Goal: Task Accomplishment & Management: Manage account settings

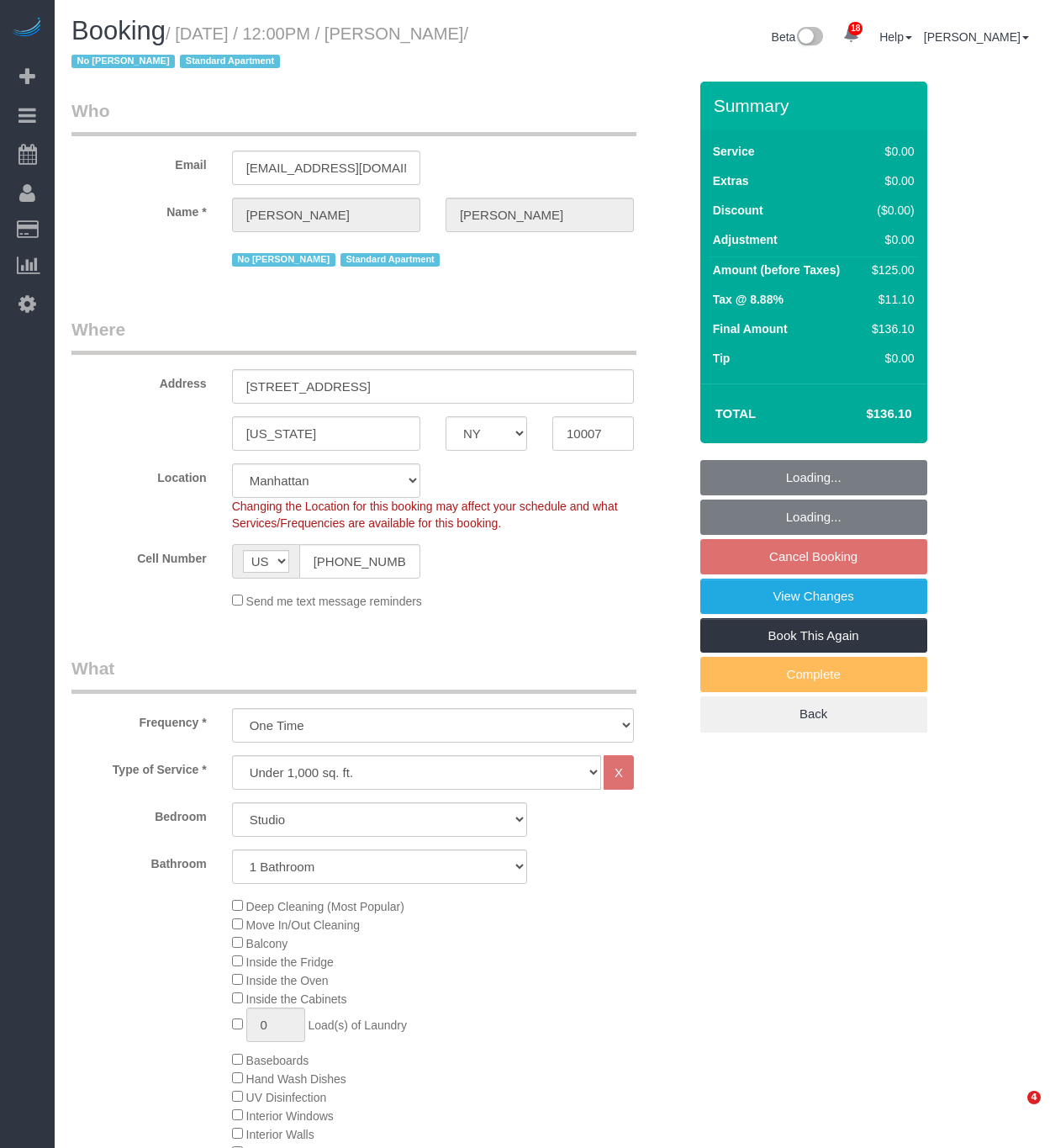
select select "NY"
select select "number:60"
select select "number:72"
select select "number:15"
select select "number:5"
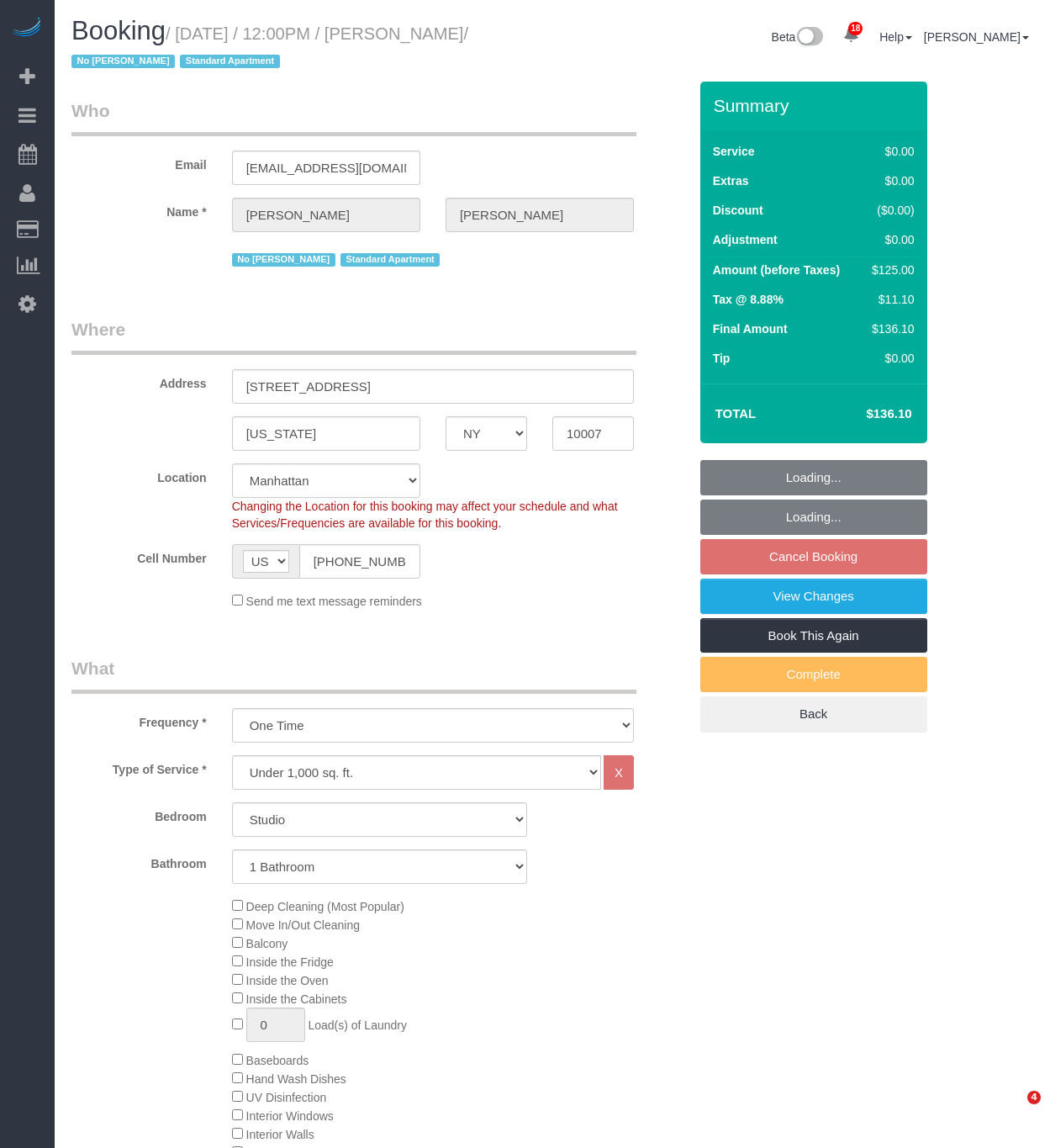
select select "object:1061"
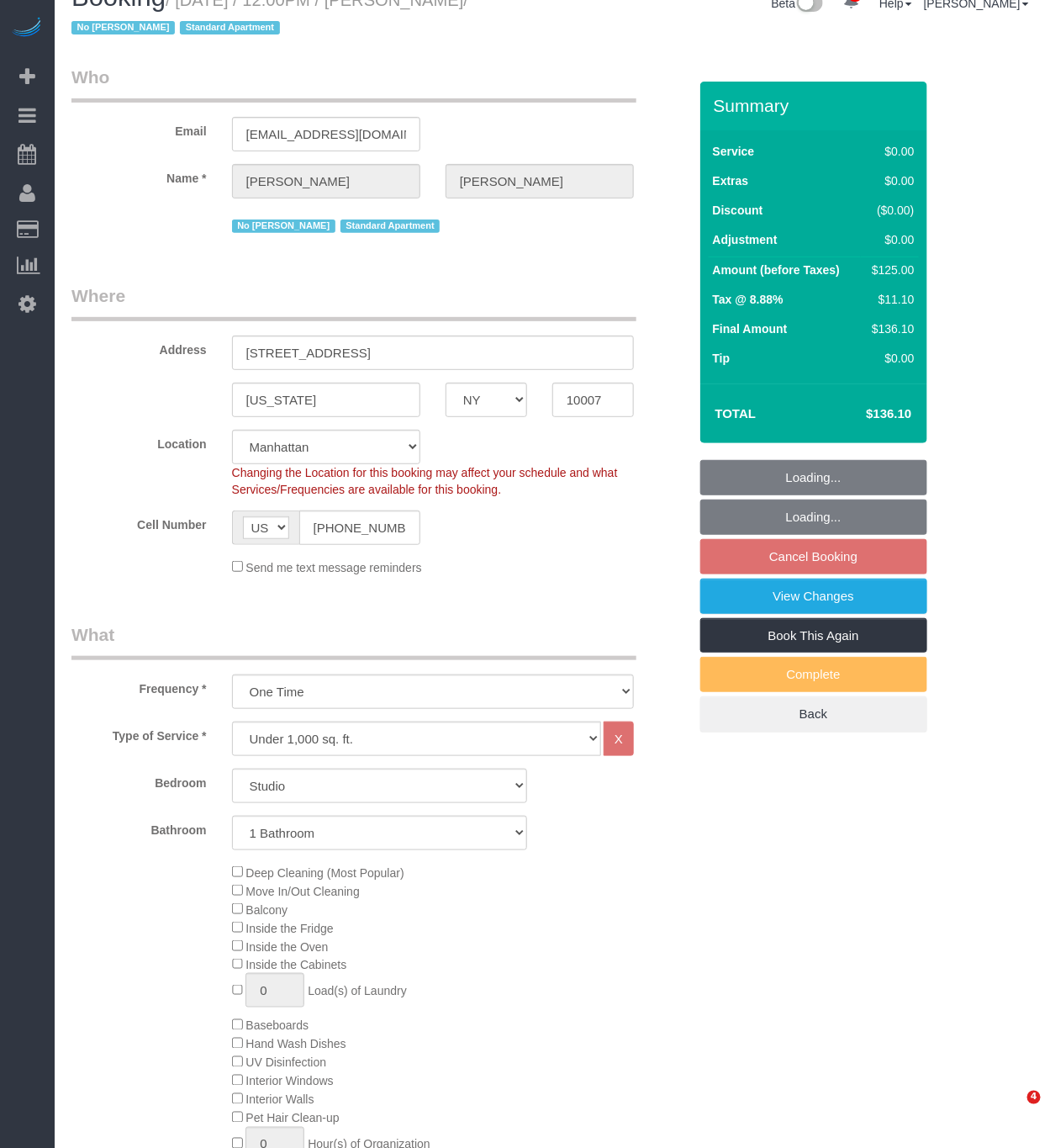
select select "string:stripe-pm_1S7BIe4VGloSiKo7JrzdxB2T"
select select "spot5"
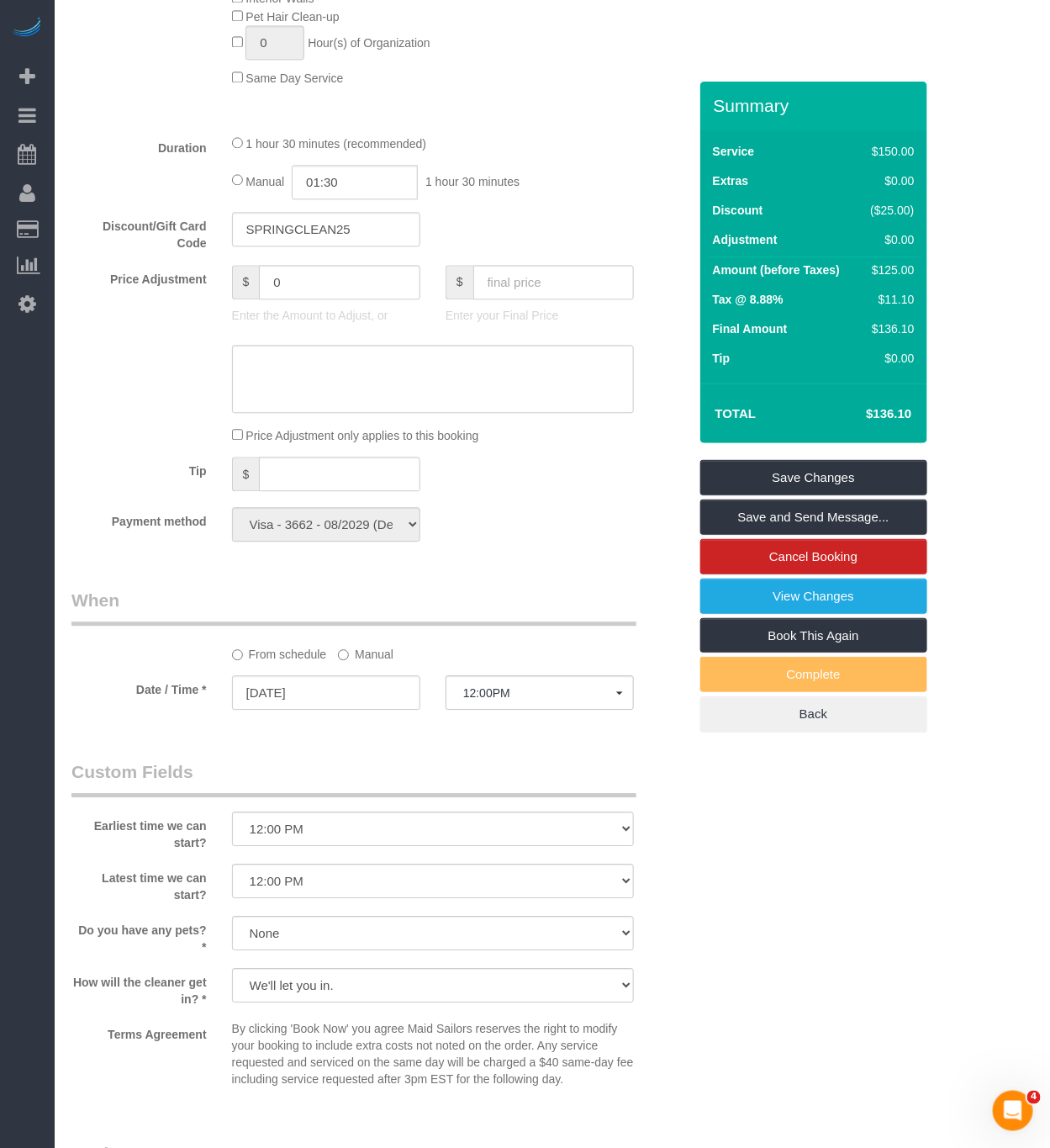
scroll to position [1514, 0]
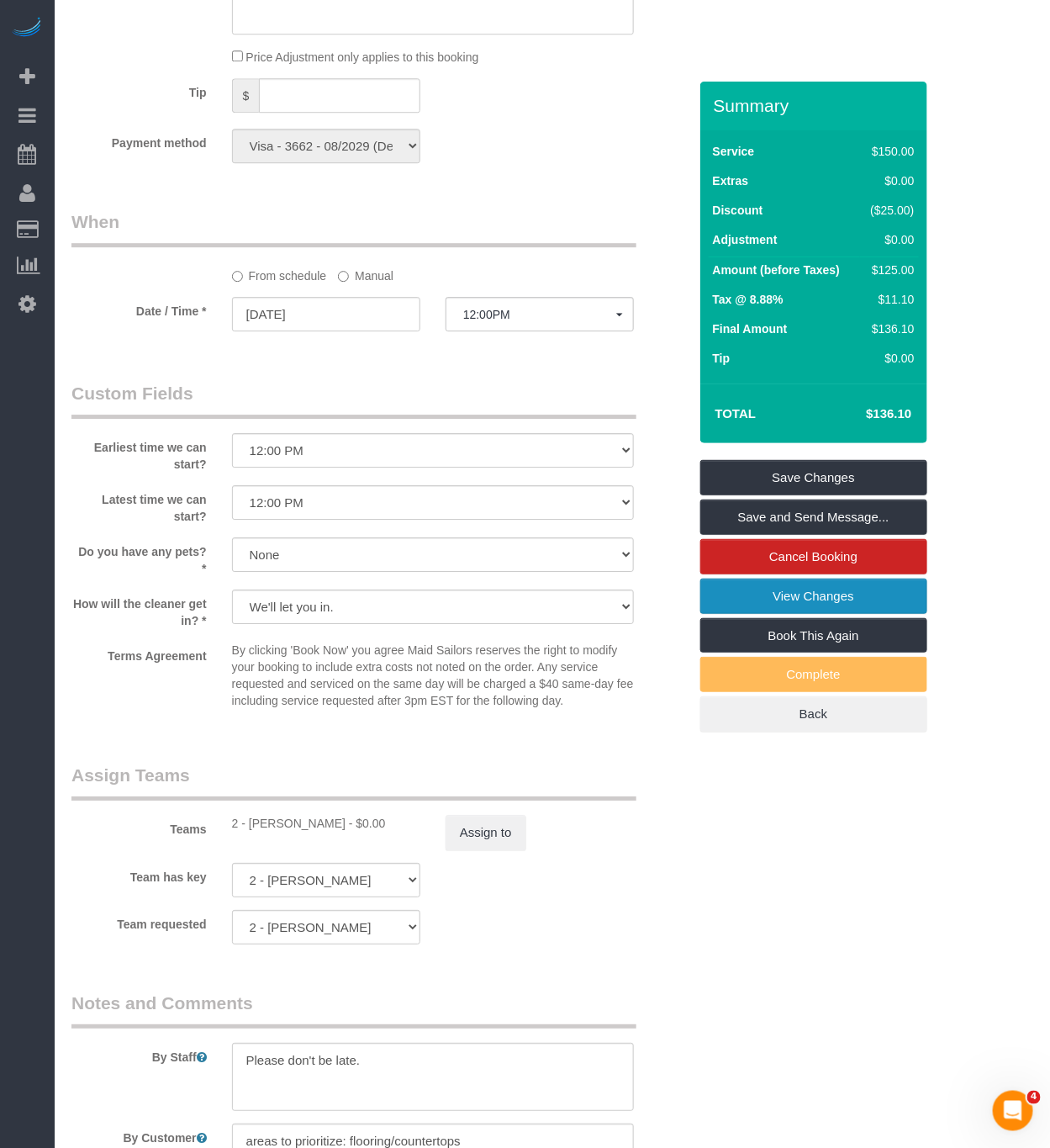
click at [844, 605] on link "View Changes" at bounding box center [813, 596] width 227 height 35
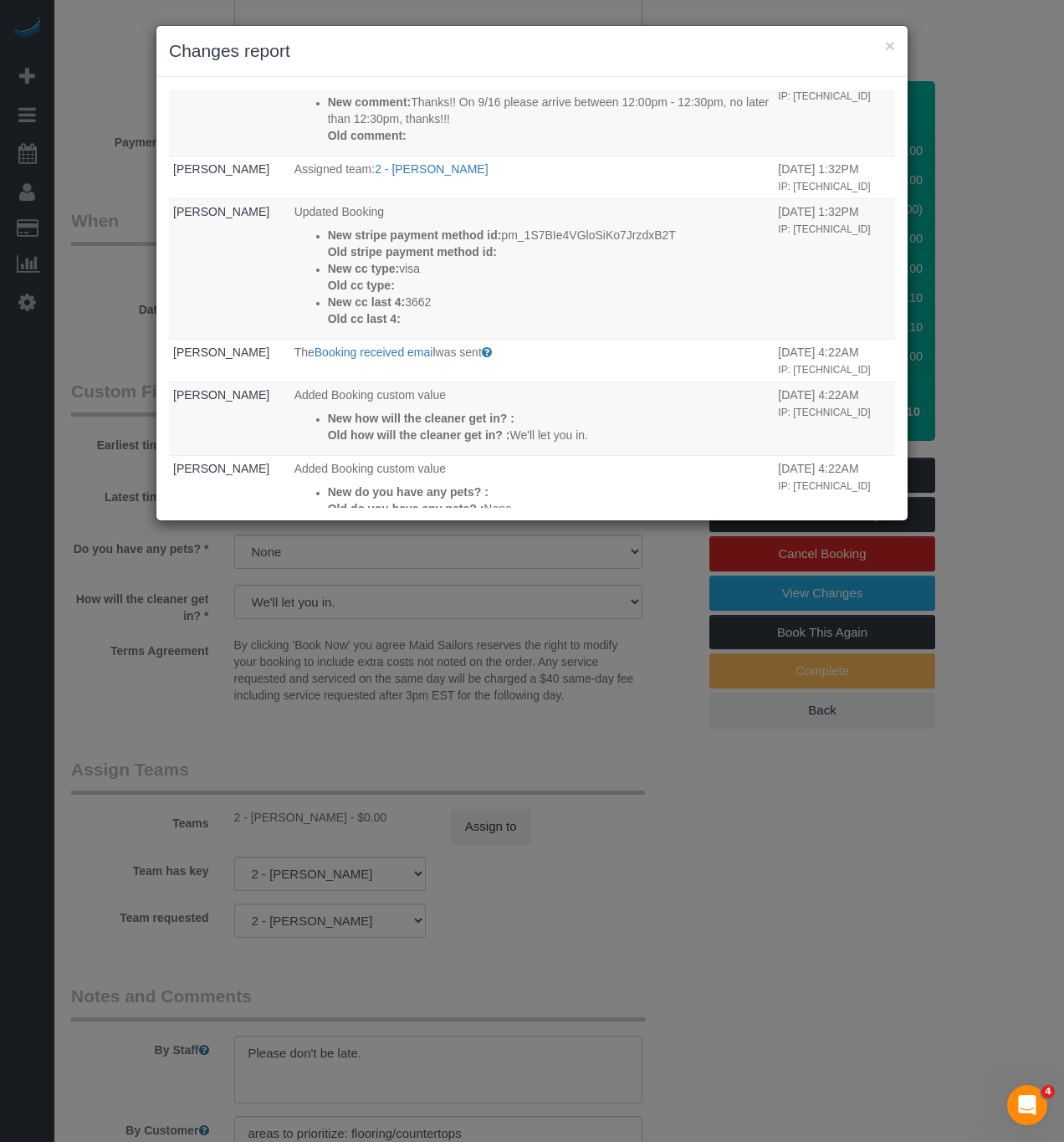
scroll to position [502, 0]
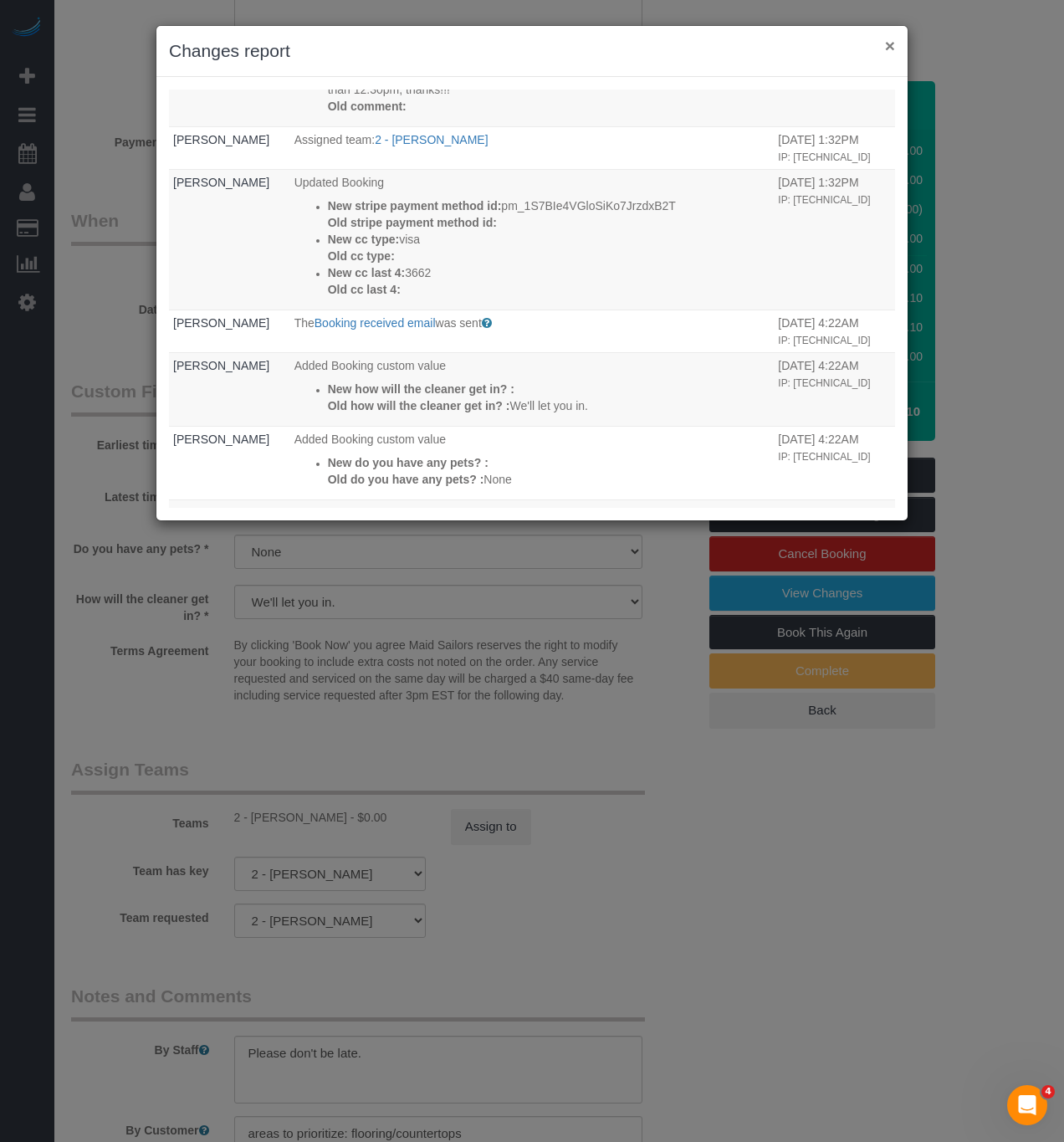
click at [892, 48] on button "×" at bounding box center [890, 46] width 10 height 18
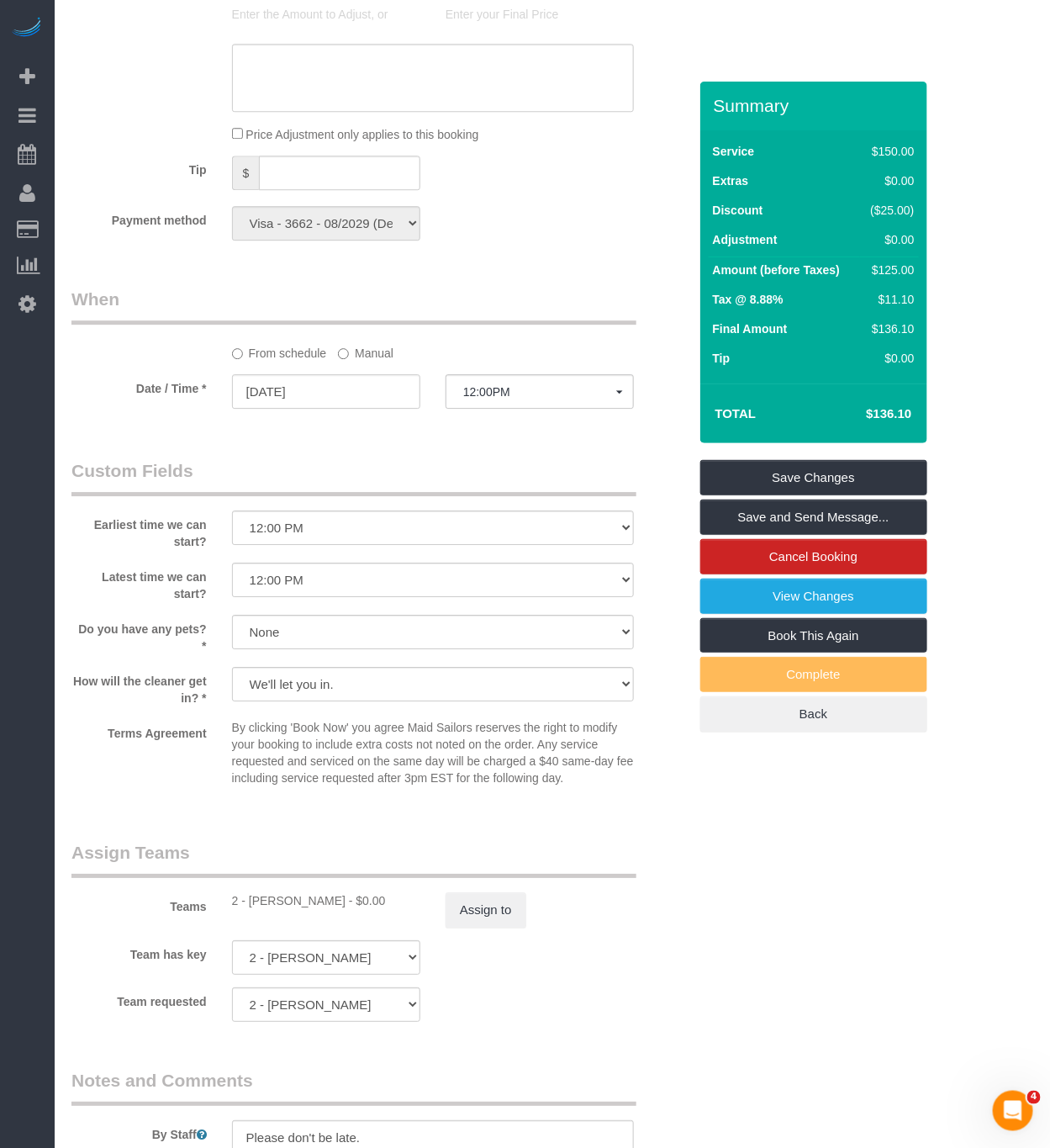
scroll to position [1514, 0]
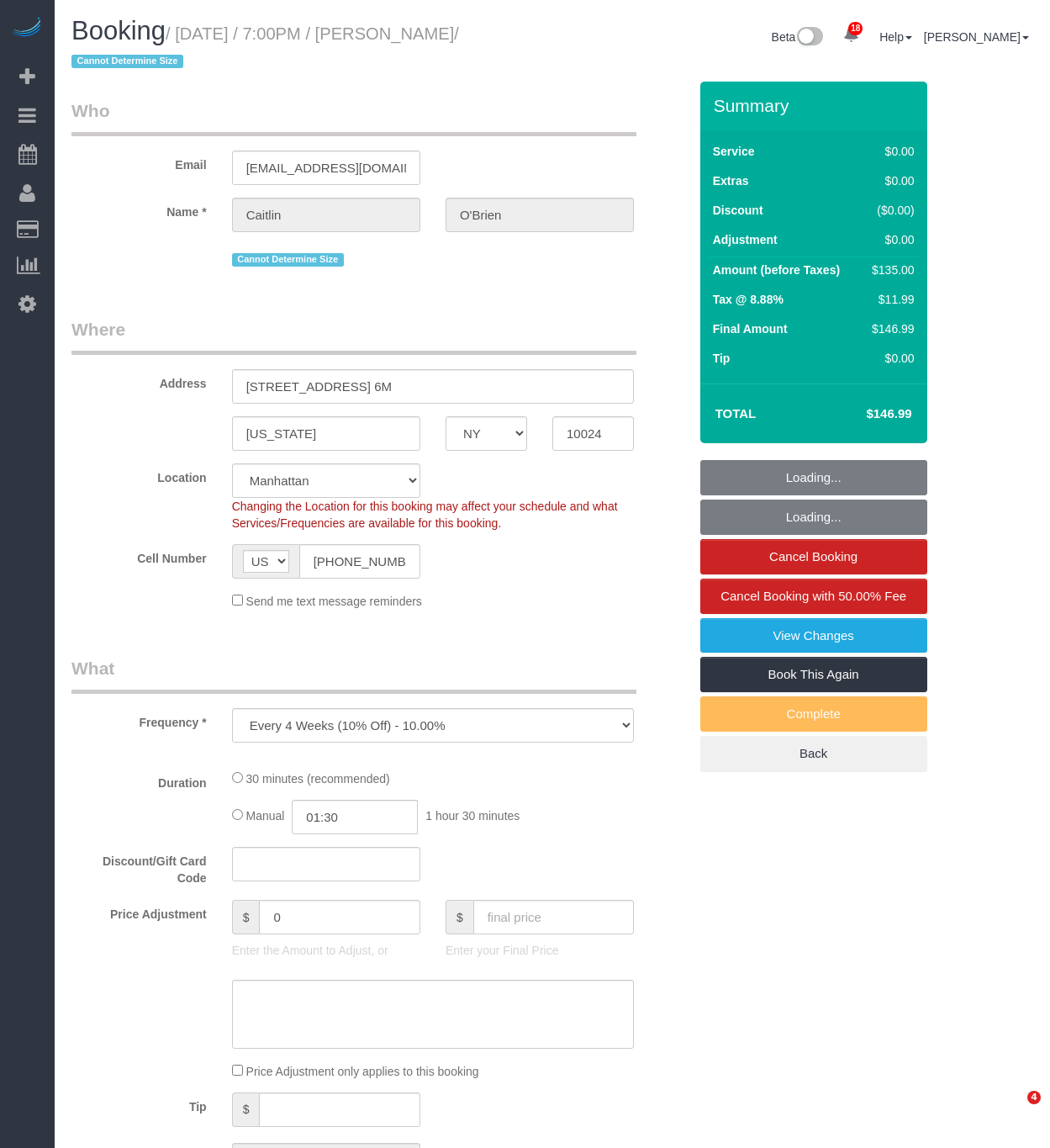
select select "NY"
select select "string:stripe-pm_1Qqee04VGloSiKo7obcjrnBA"
select select "number:89"
select select "number:90"
select select "number:15"
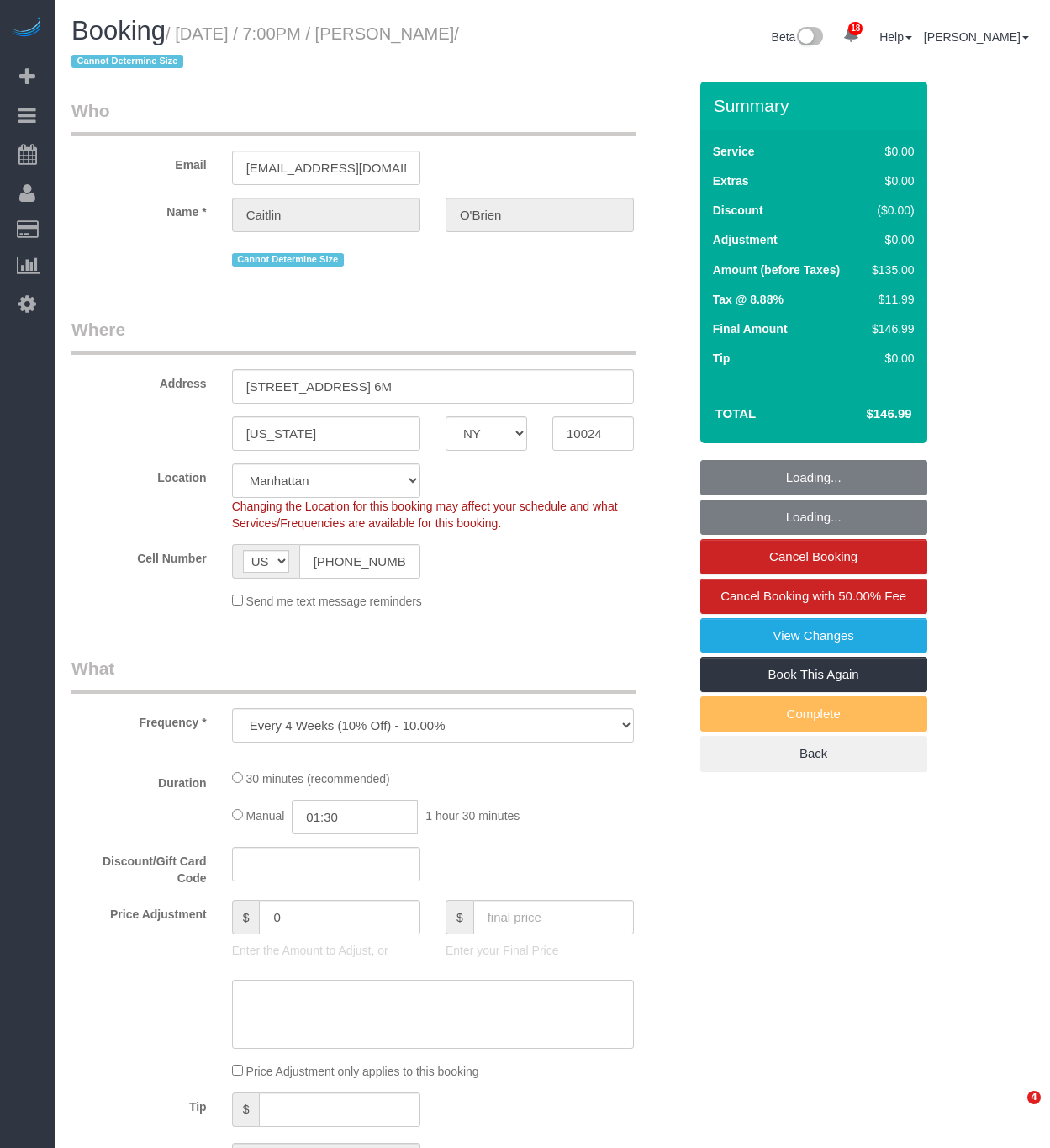
select select "number:5"
select select "spot1"
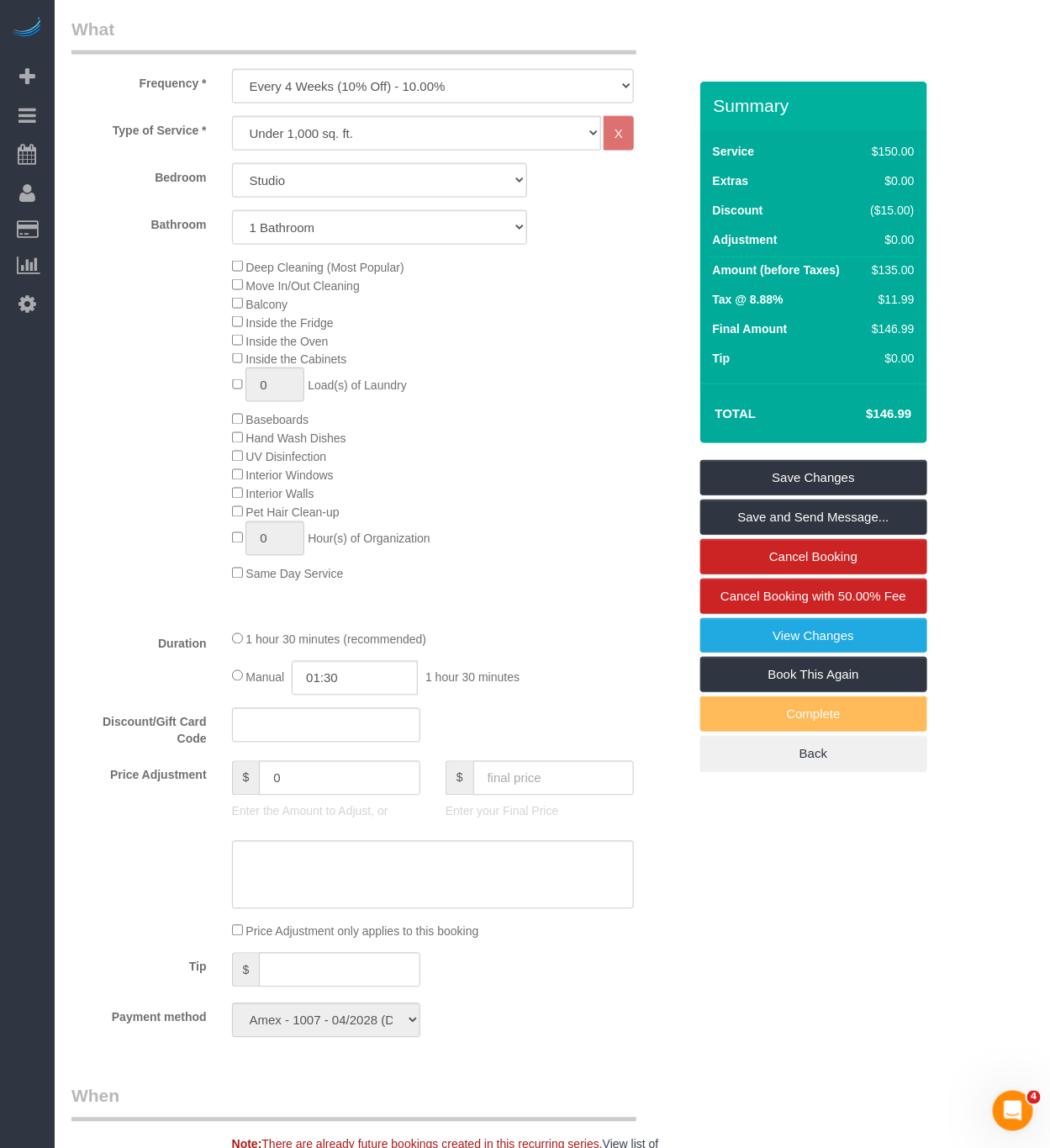
scroll to position [378, 0]
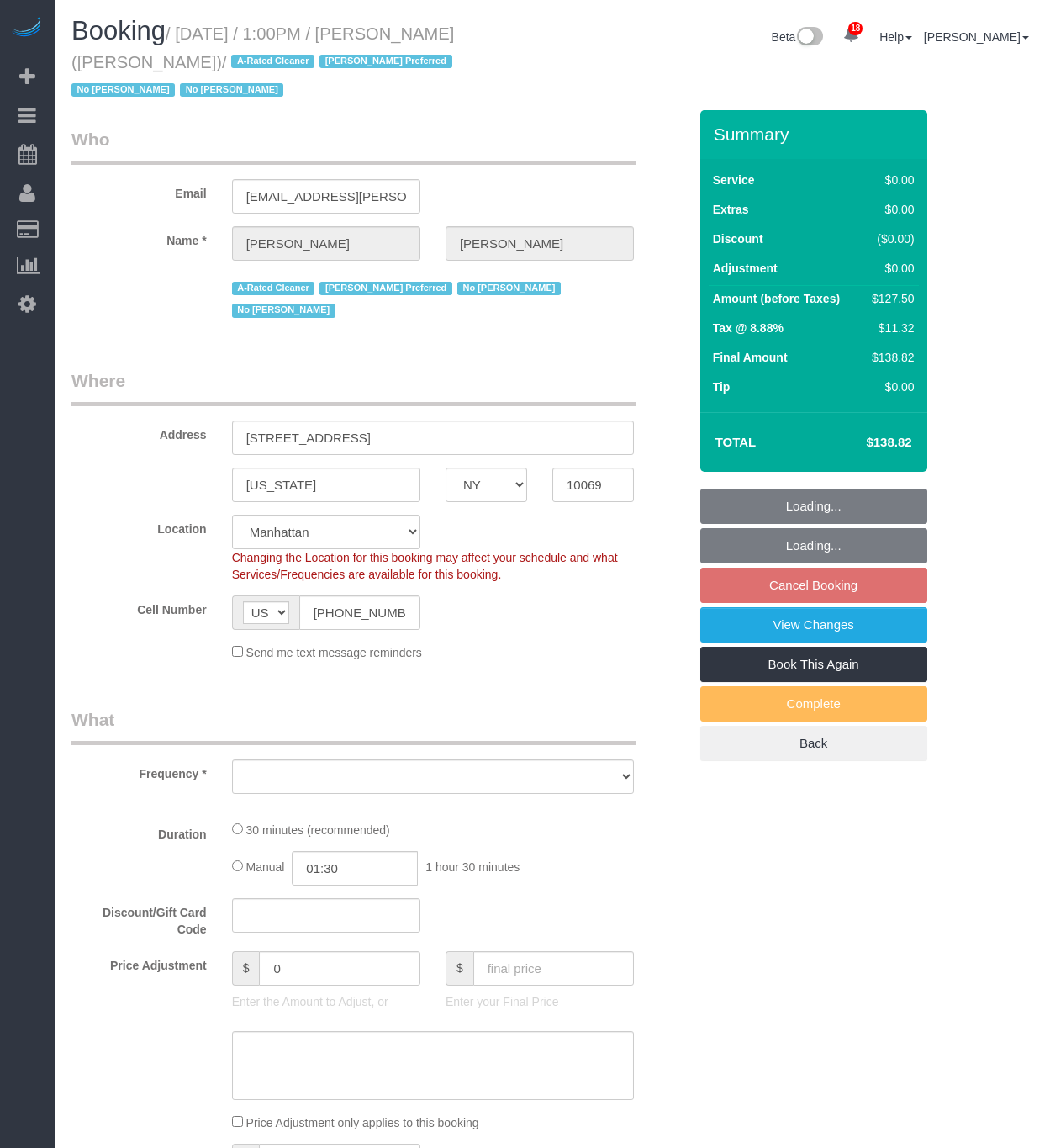
select select "NY"
select select "object:945"
select select "string:stripe-pm_1QHTSc4VGloSiKo7S8A01OnH"
select select "spot3"
select select "number:89"
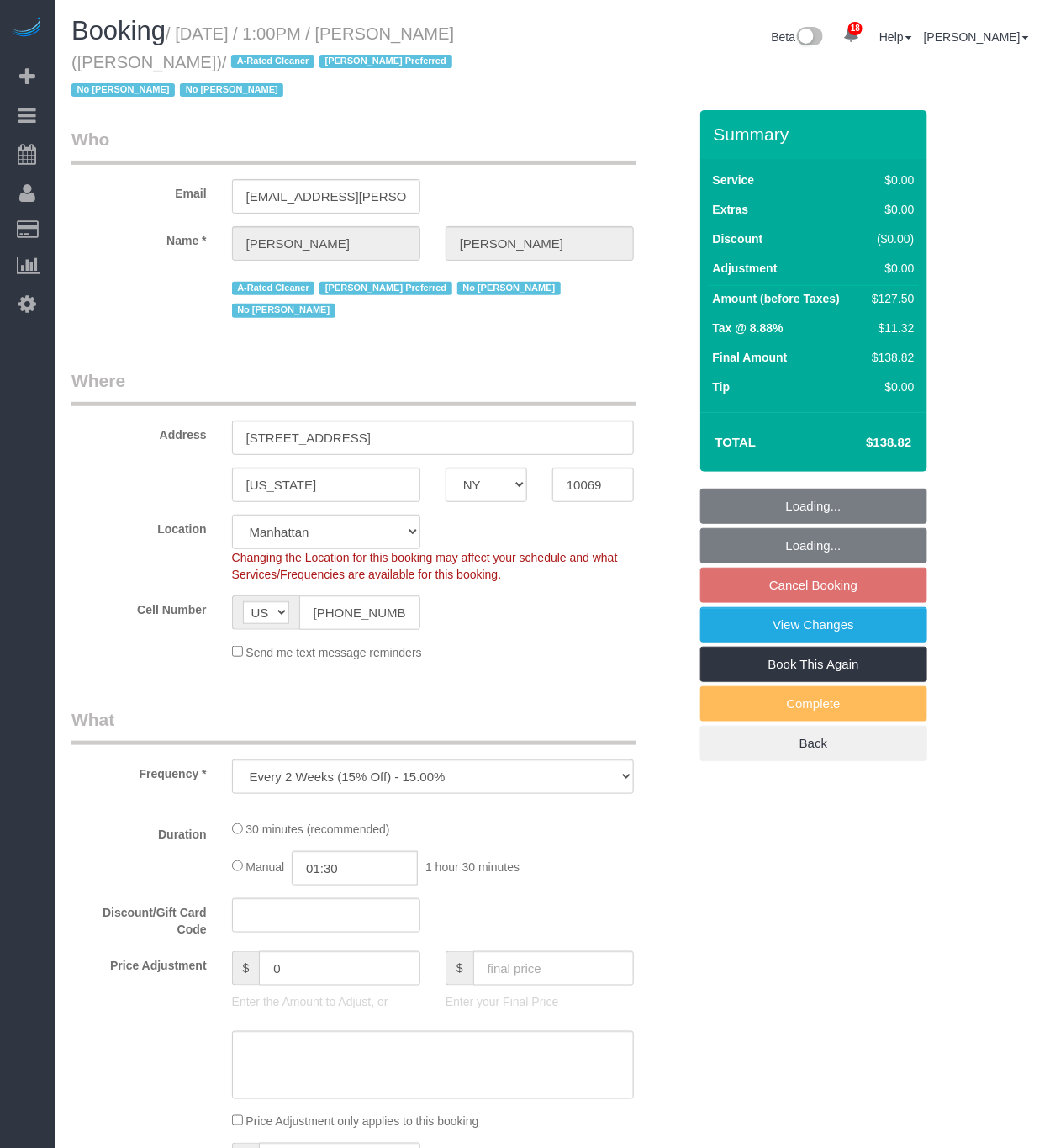
select select "number:90"
select select "number:15"
select select "number:6"
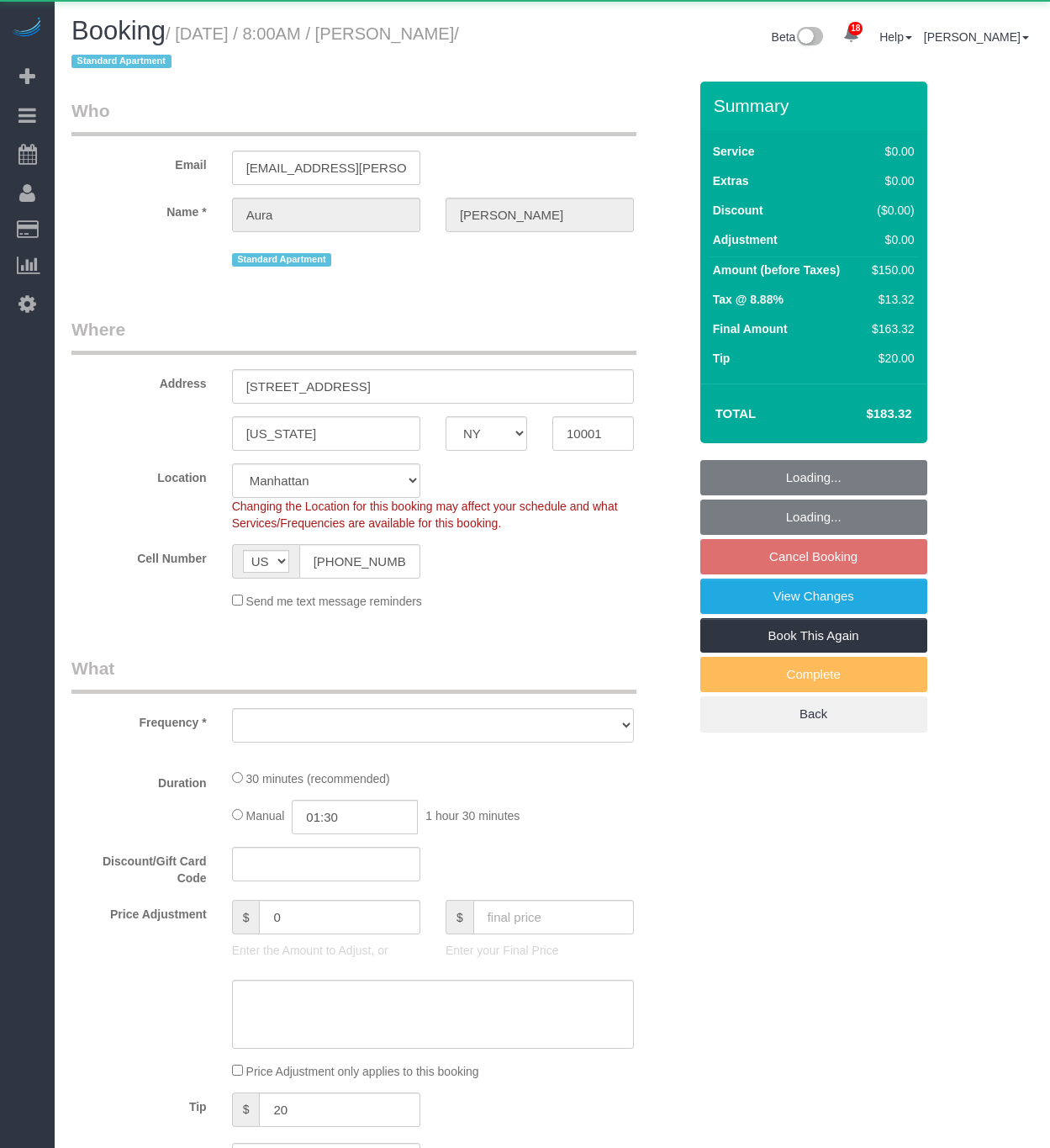
select select "NY"
select select "object:778"
select select "spot1"
select select "number:56"
select select "number:75"
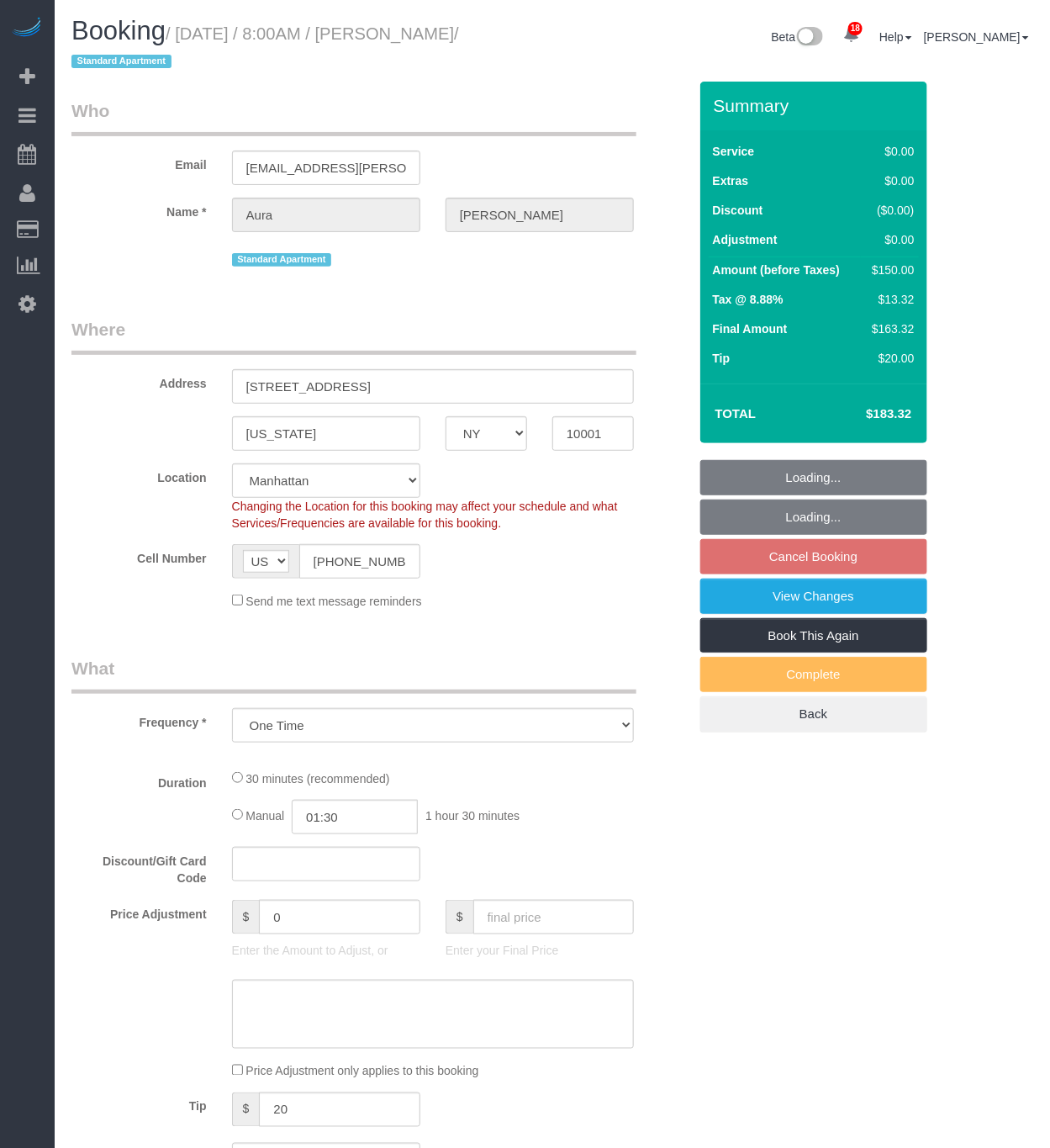
select select "number:15"
select select "number:7"
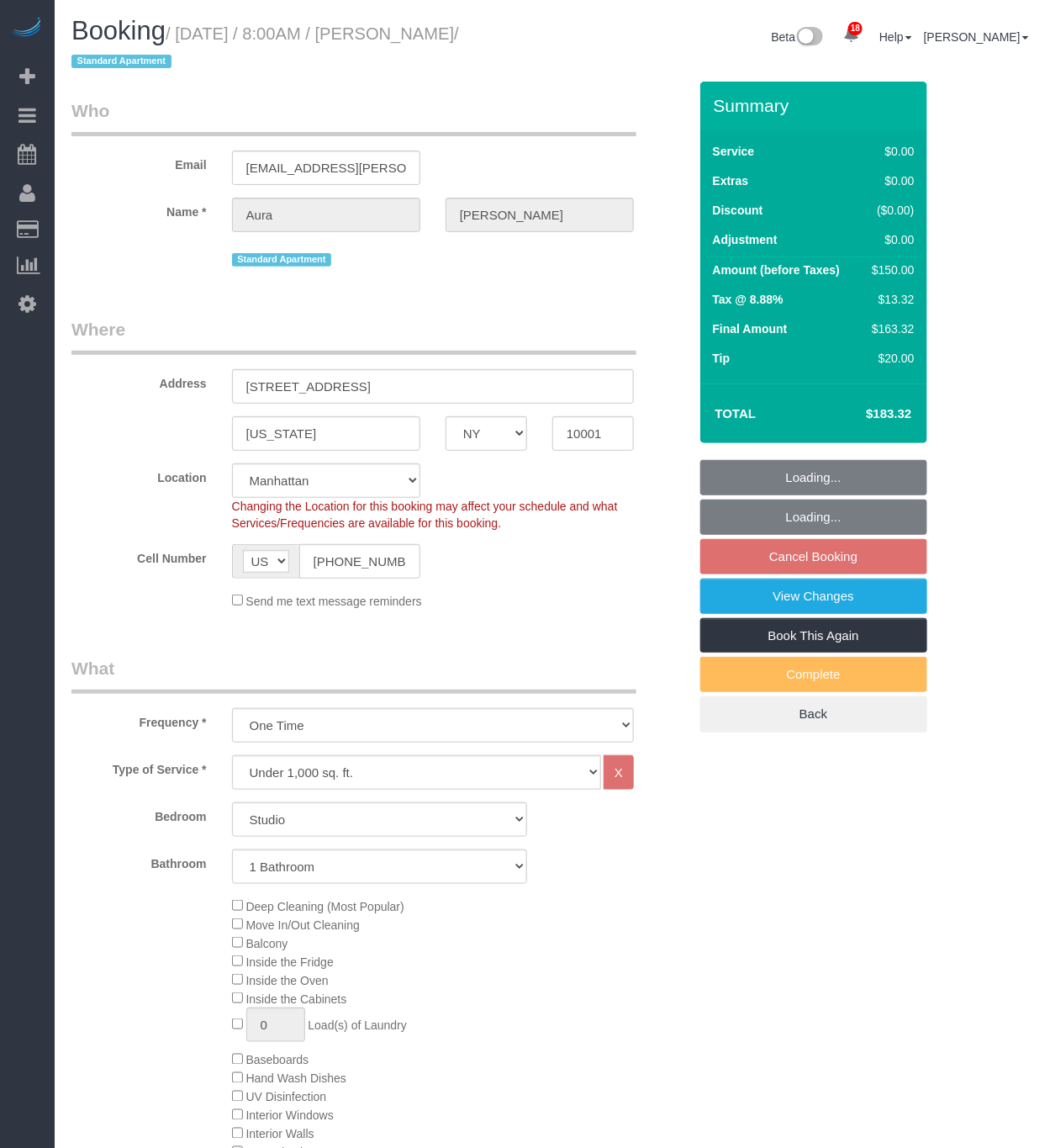
select select "object:1456"
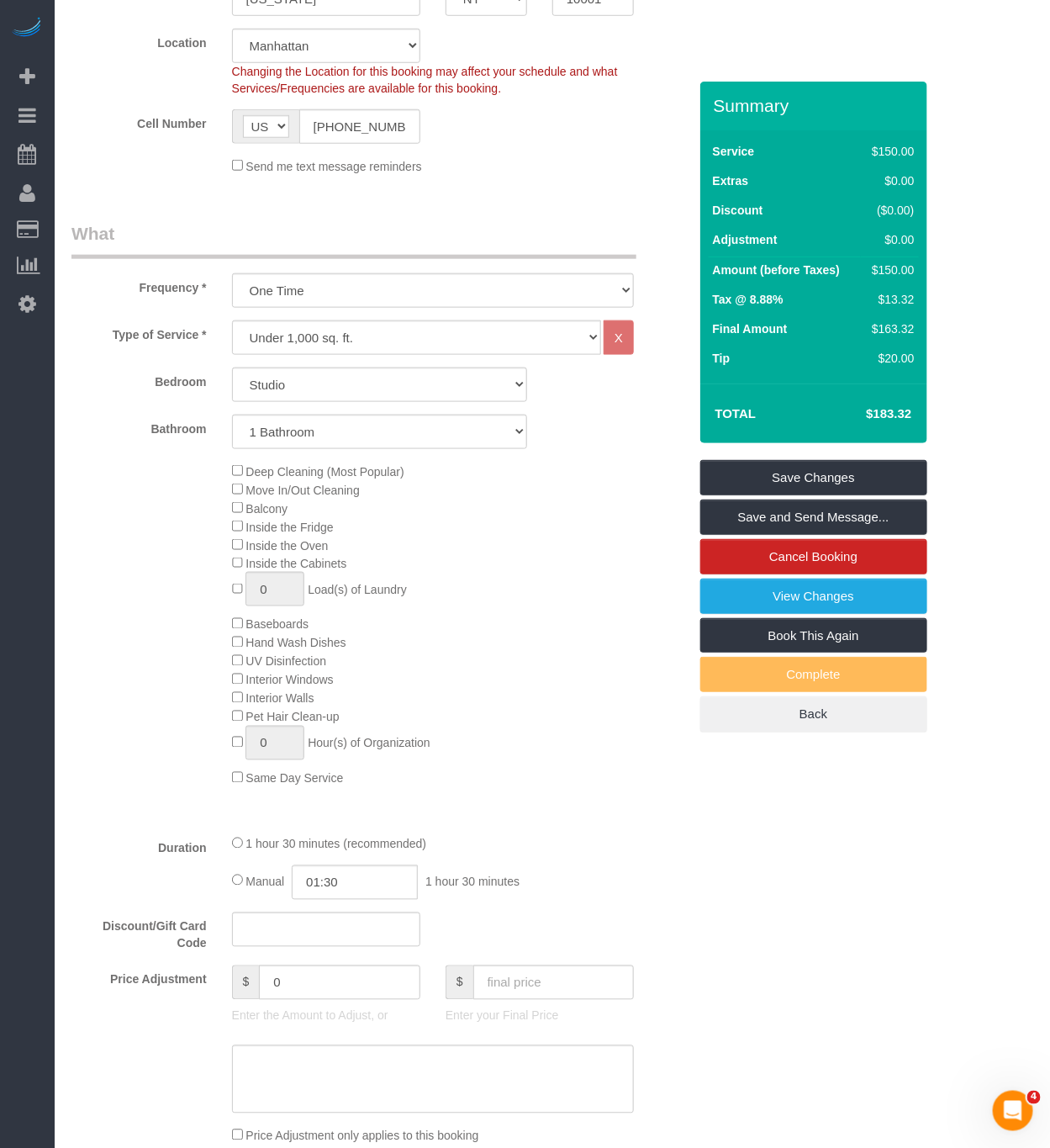
scroll to position [252, 0]
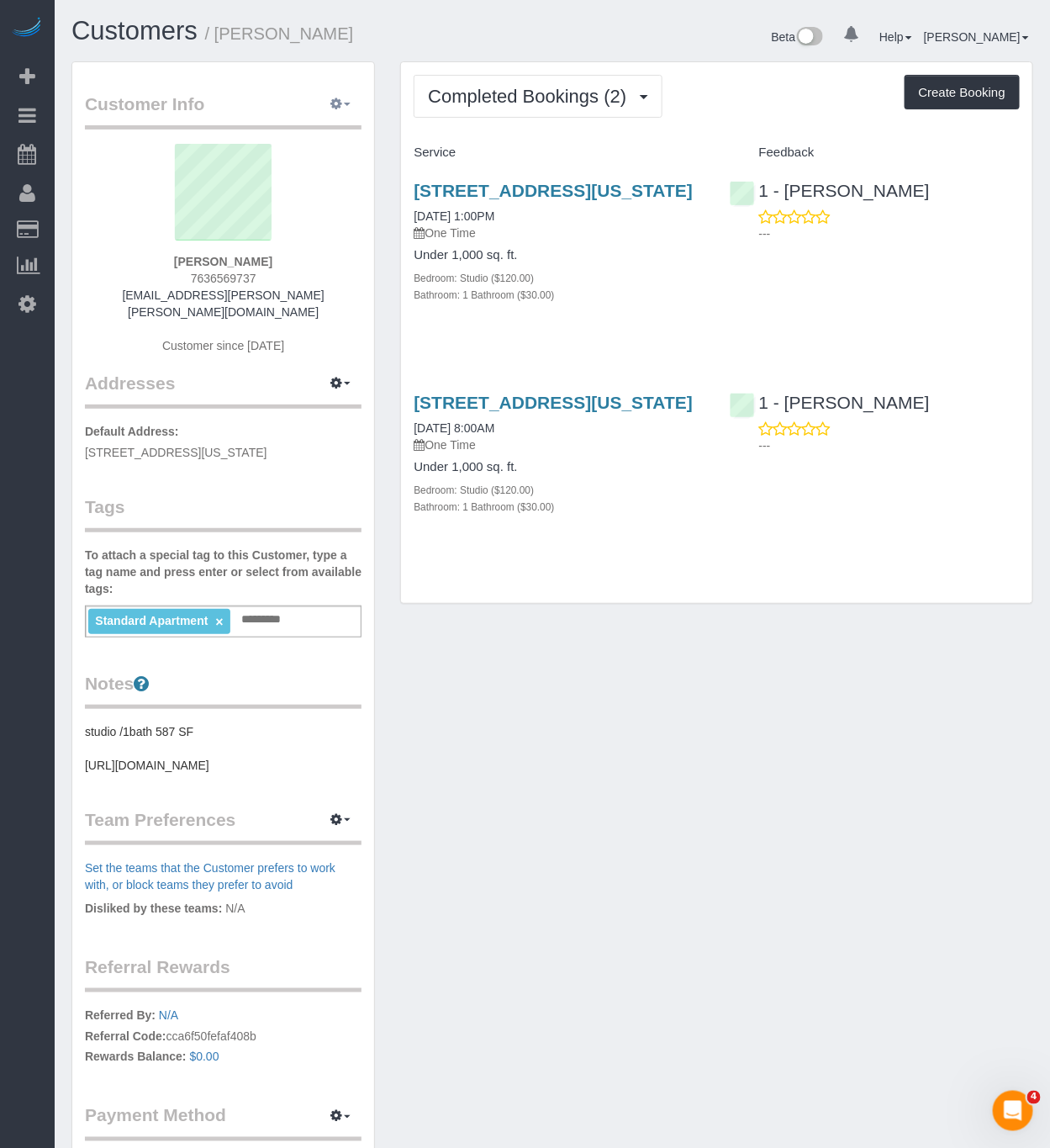
click at [349, 106] on button "button" at bounding box center [340, 105] width 42 height 26
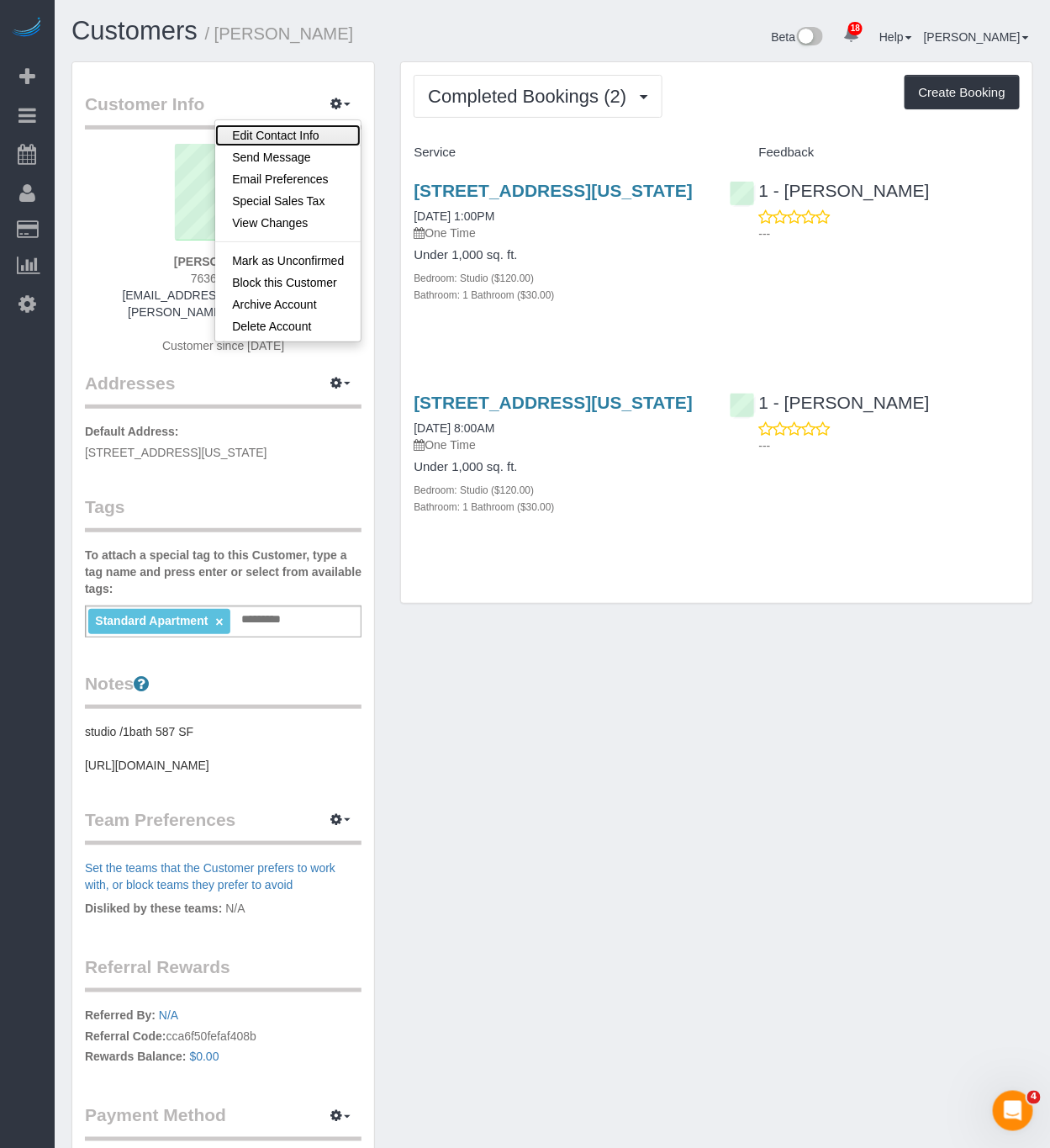
click at [306, 132] on link "Edit Contact Info" at bounding box center [287, 135] width 146 height 22
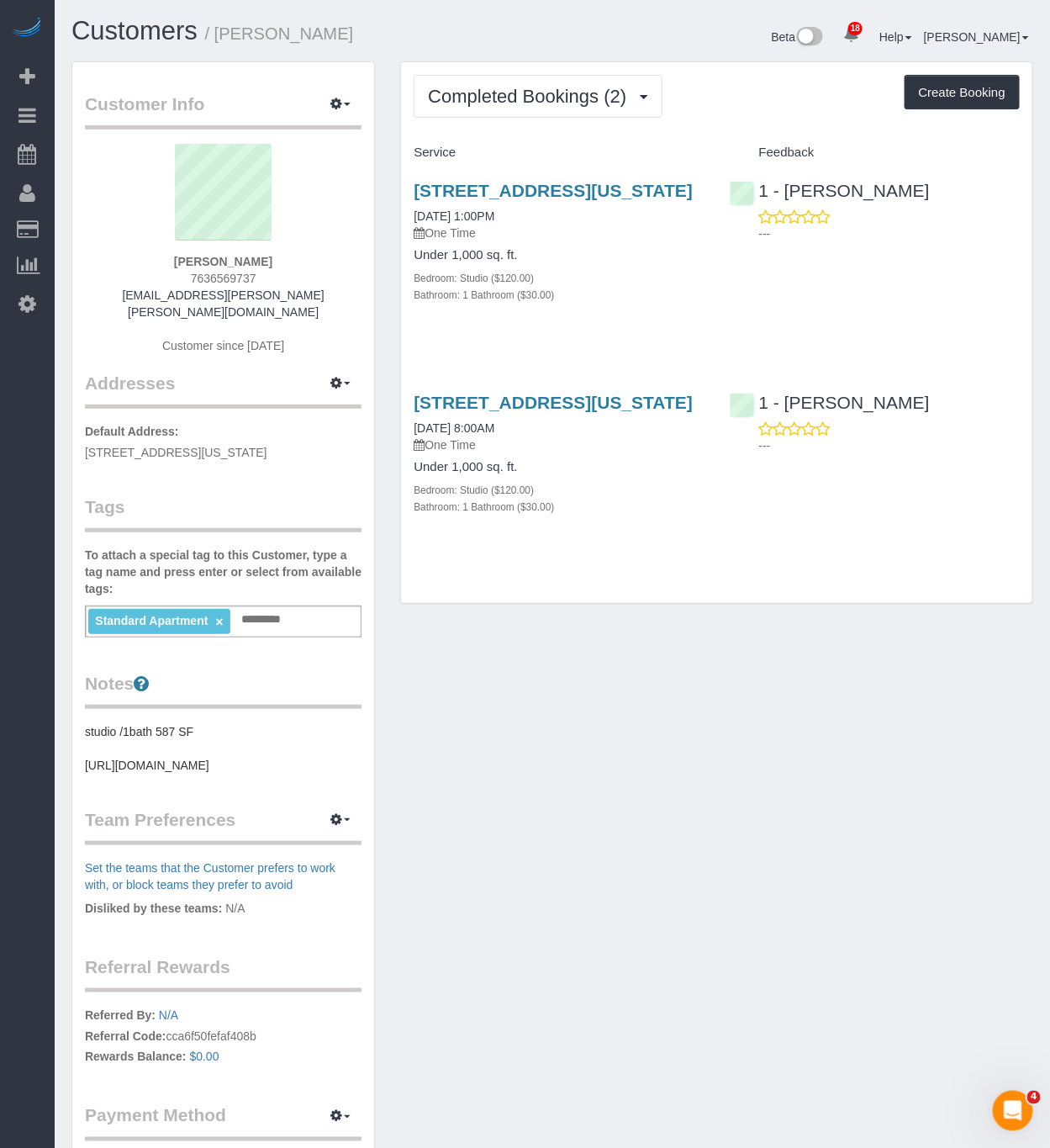
select select "NY"
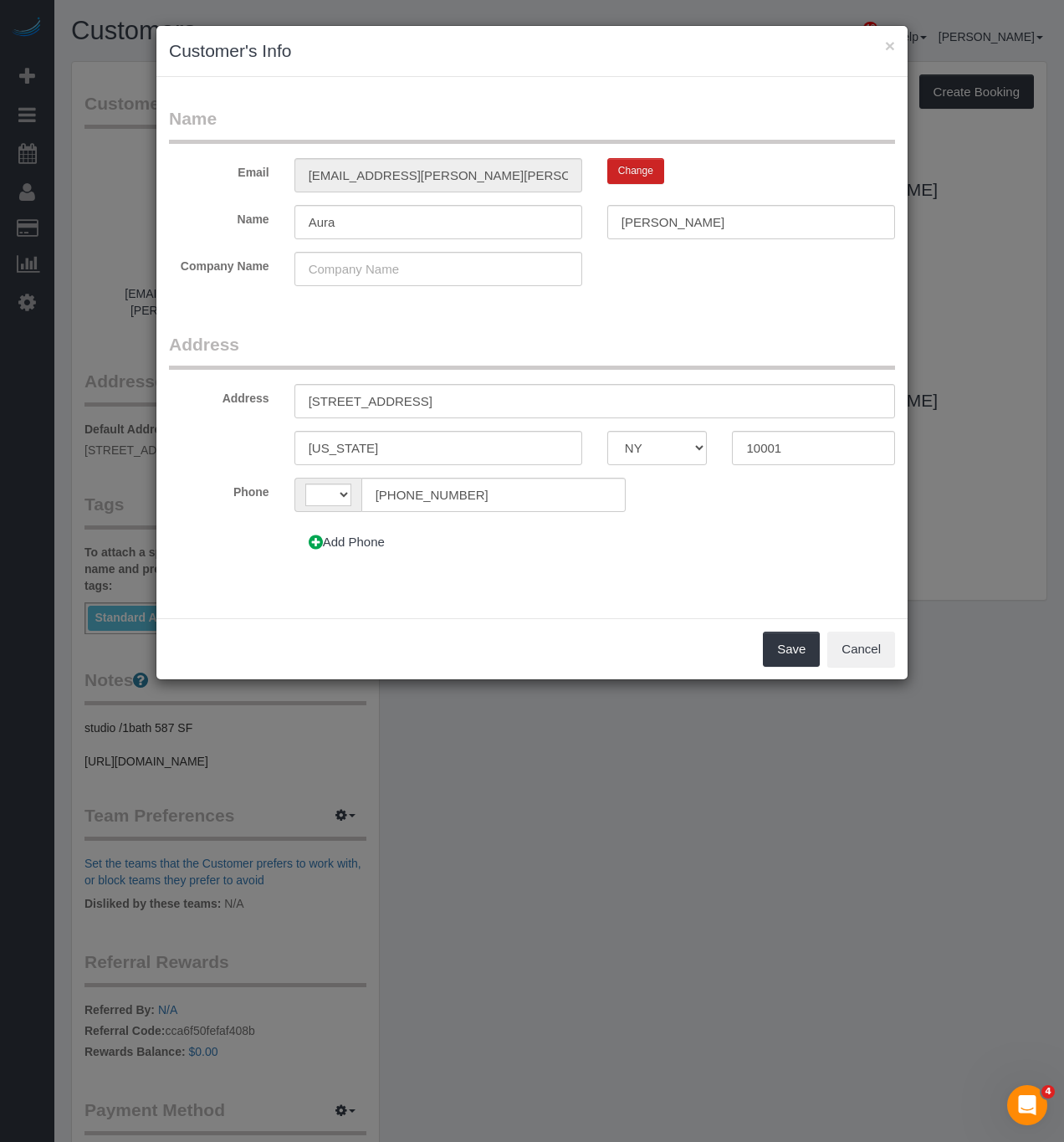
select select "string:US"
click at [347, 402] on input "525 W 28th St, Apt 557" at bounding box center [595, 401] width 601 height 34
click at [400, 395] on input "525 West 28th St, Apt 557" at bounding box center [595, 401] width 601 height 34
click at [407, 398] on input "525 West 28th St, Apt 557" at bounding box center [595, 401] width 601 height 34
click at [577, 404] on input "525 West 28th Street, Apt 557" at bounding box center [595, 401] width 601 height 34
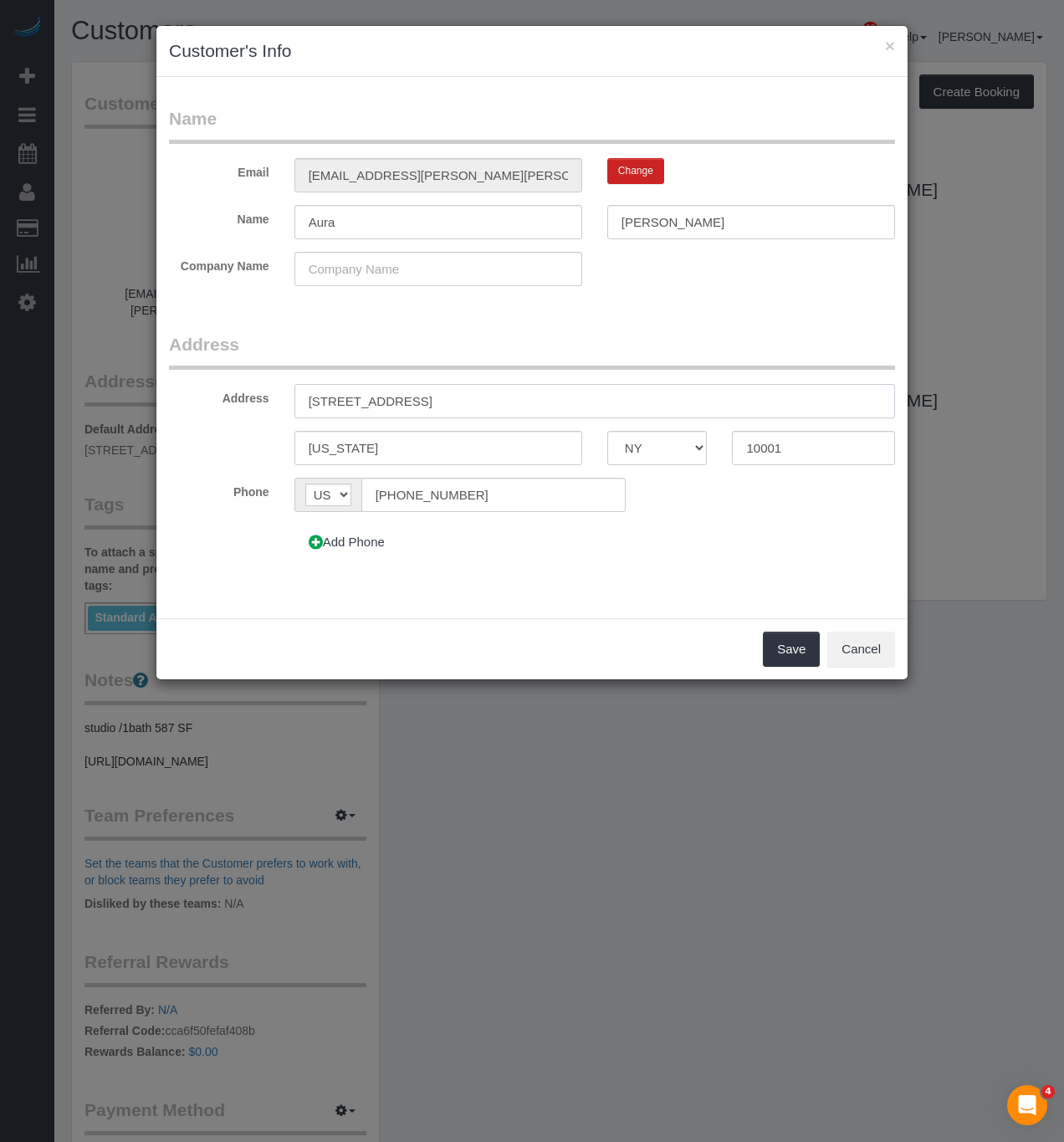
type input "525 West 28th Street, Apt 557"
click at [565, 525] on div "Add Phone" at bounding box center [470, 542] width 375 height 35
click at [781, 659] on button "Save" at bounding box center [791, 649] width 56 height 35
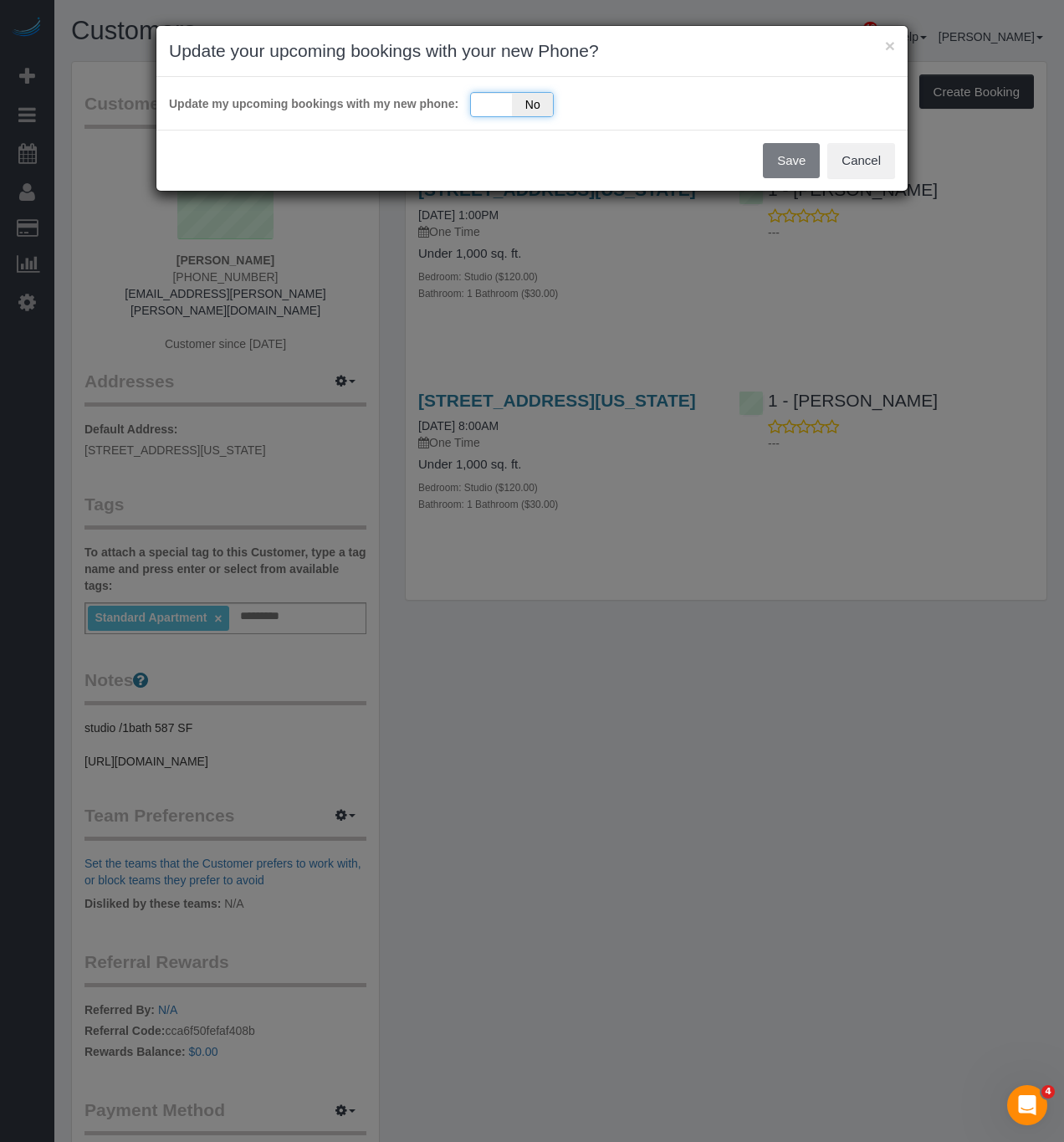
click at [489, 101] on div "Yes No" at bounding box center [512, 105] width 84 height 25
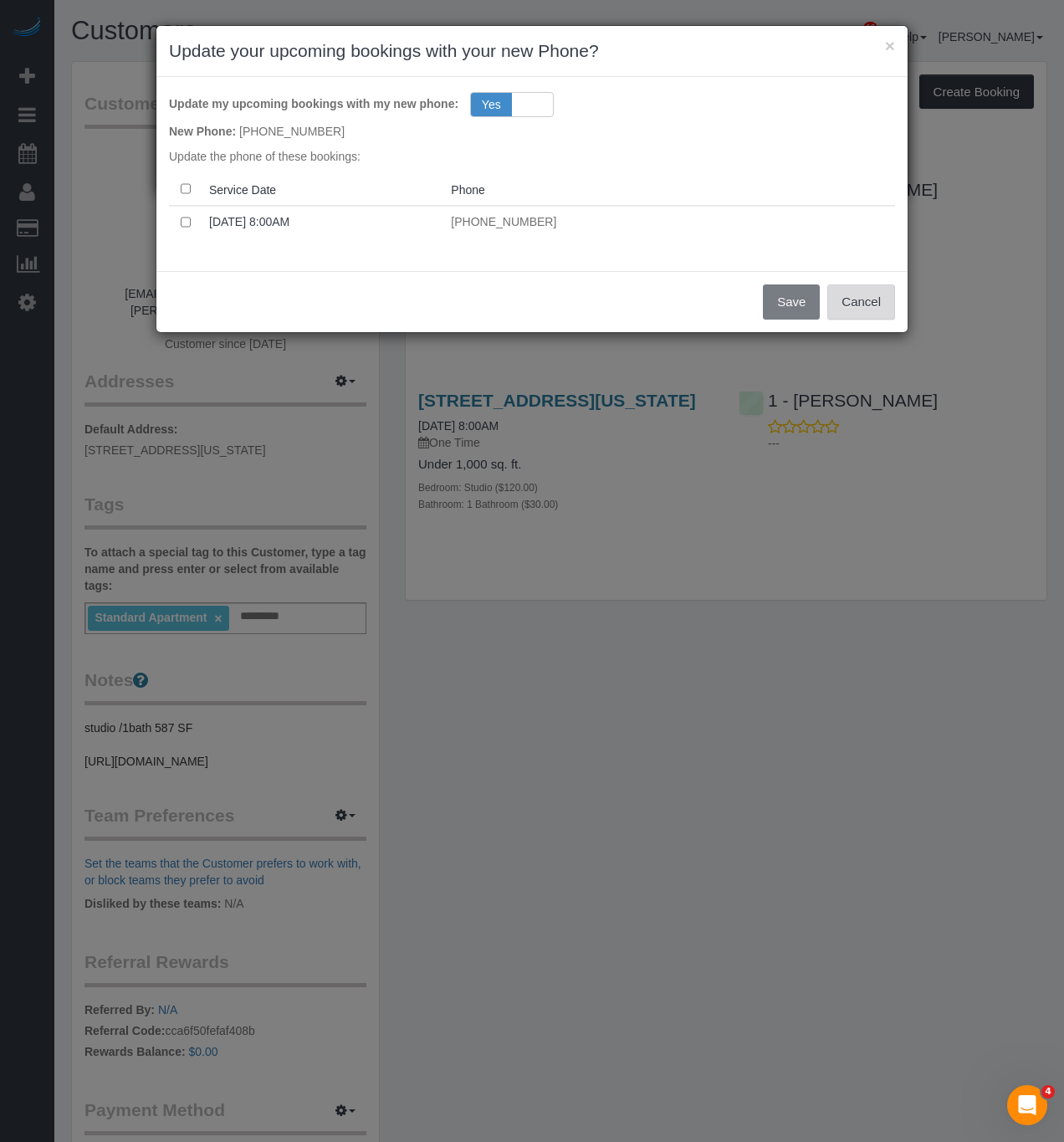
click at [862, 309] on button "Cancel" at bounding box center [862, 302] width 68 height 35
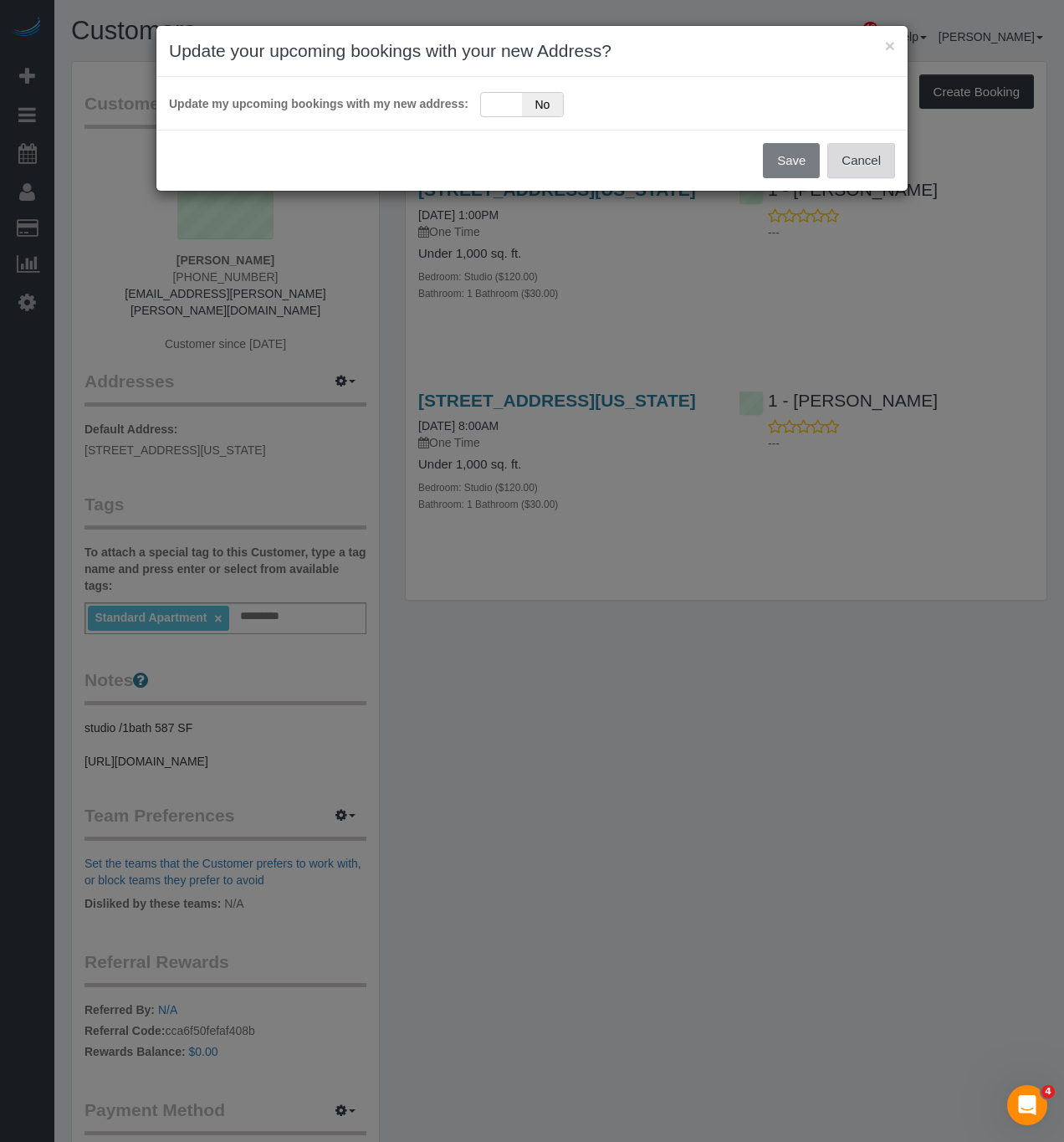
click at [861, 153] on button "Cancel" at bounding box center [862, 161] width 68 height 35
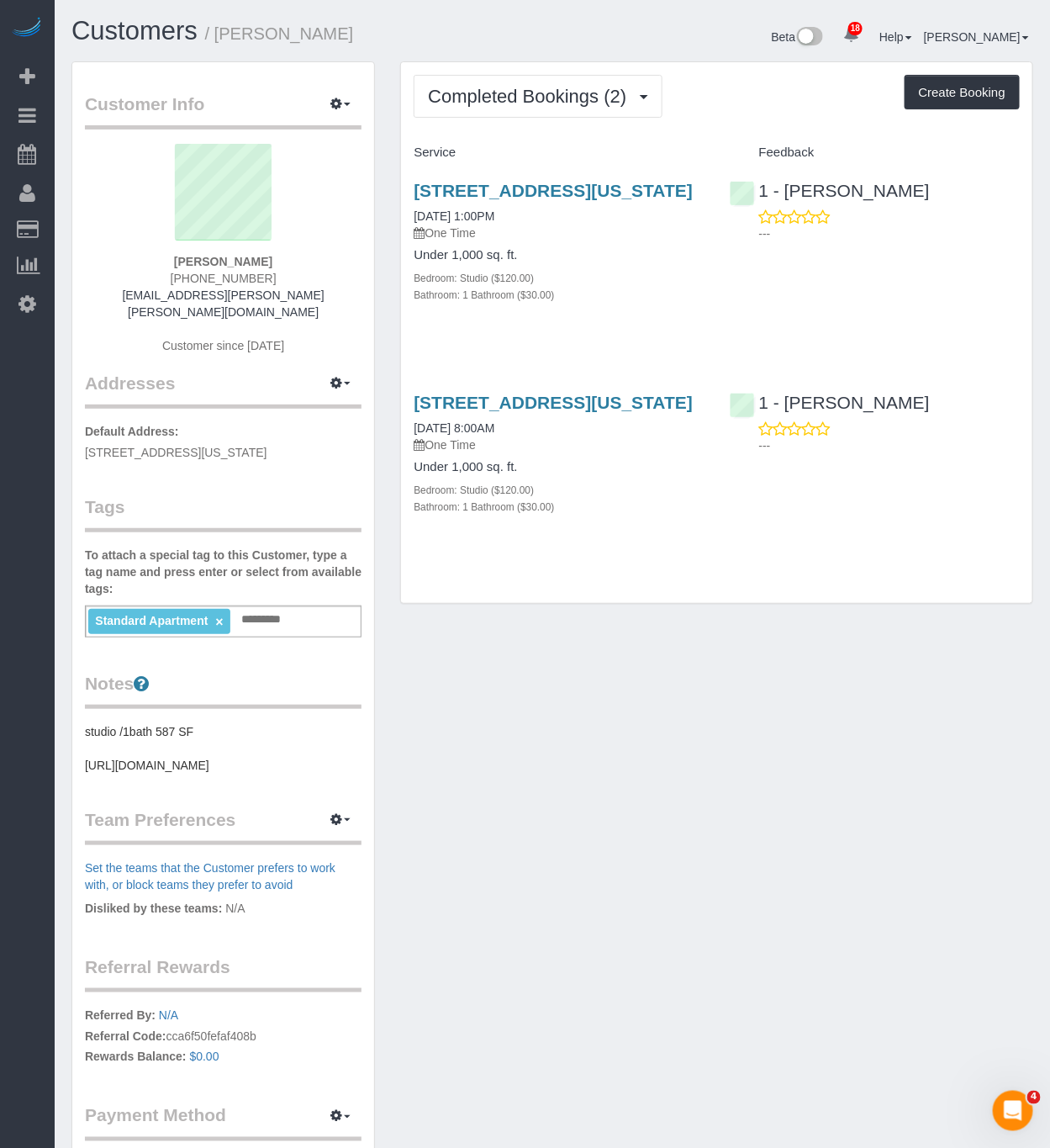
drag, startPoint x: 624, startPoint y: 207, endPoint x: 412, endPoint y: 185, distance: 213.1
click at [412, 185] on div "525 West 28th Street, Apt. 557, New York, NY 10001 08/22/2025 1:00PM One Time U…" at bounding box center [558, 251] width 316 height 170
copy link "525 West 28th Street, Apt. 557, New York, NY 10001"
click at [339, 99] on icon "button" at bounding box center [336, 104] width 12 height 10
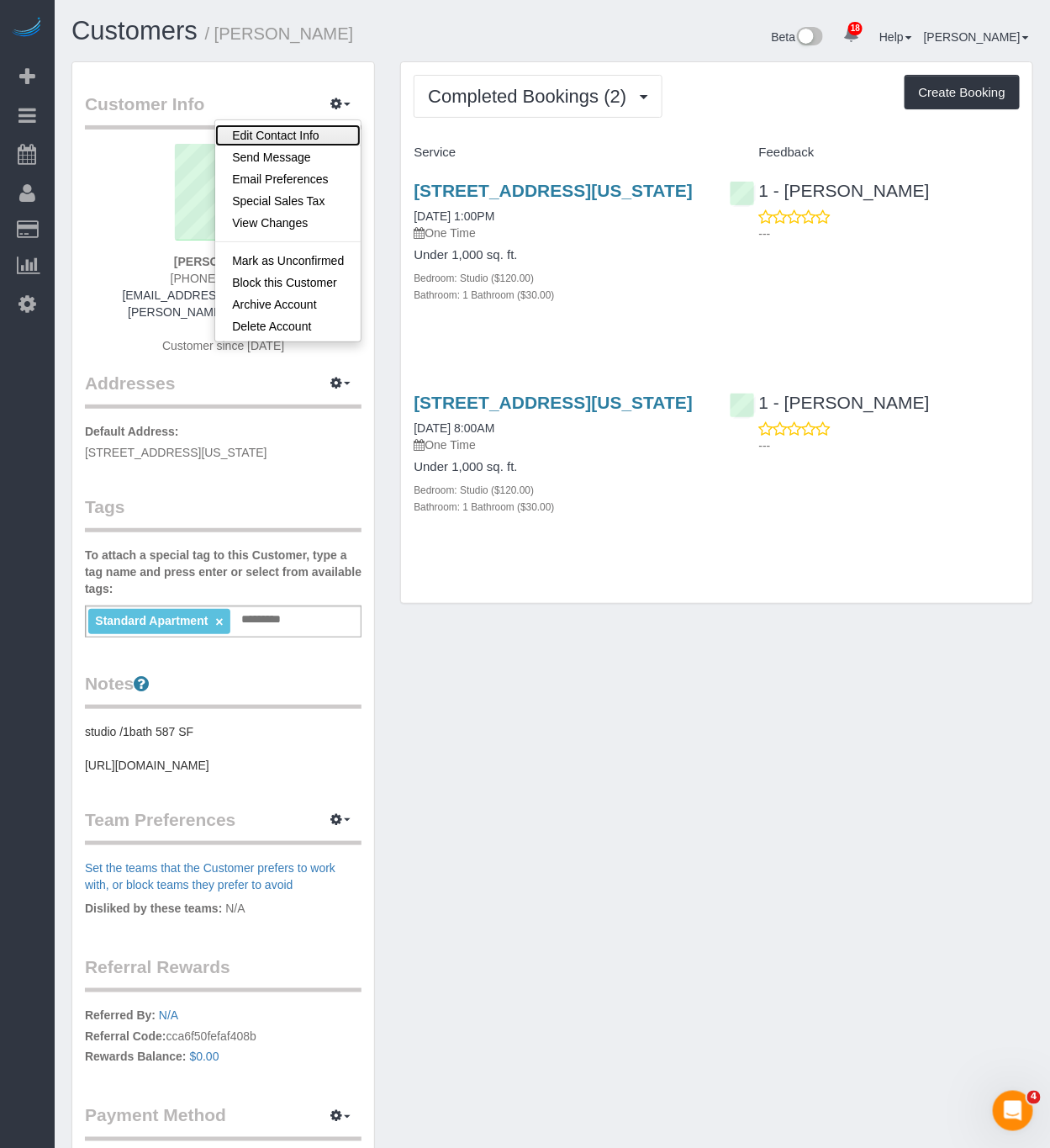
click at [314, 139] on link "Edit Contact Info" at bounding box center [287, 135] width 146 height 22
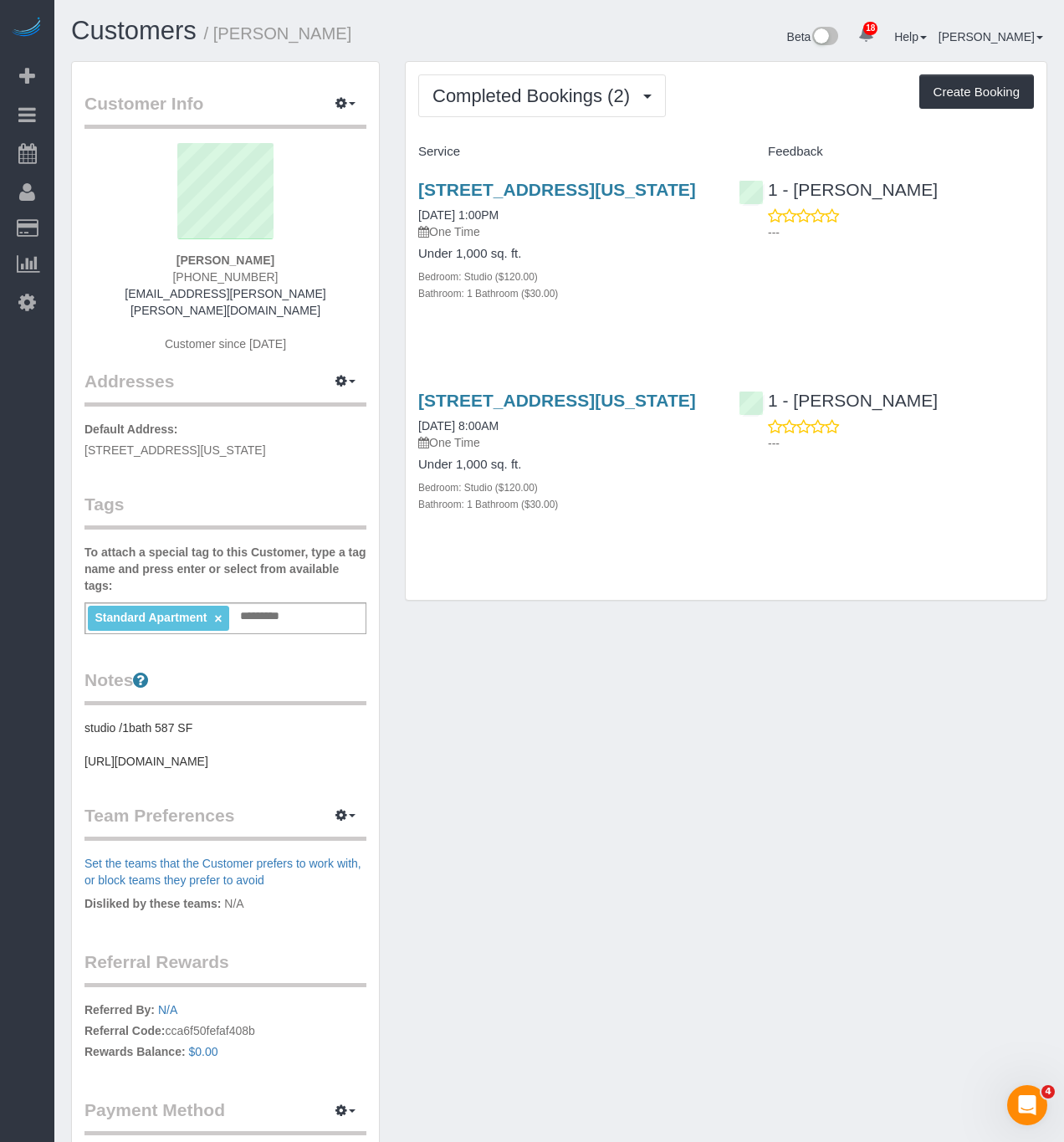
select select "NY"
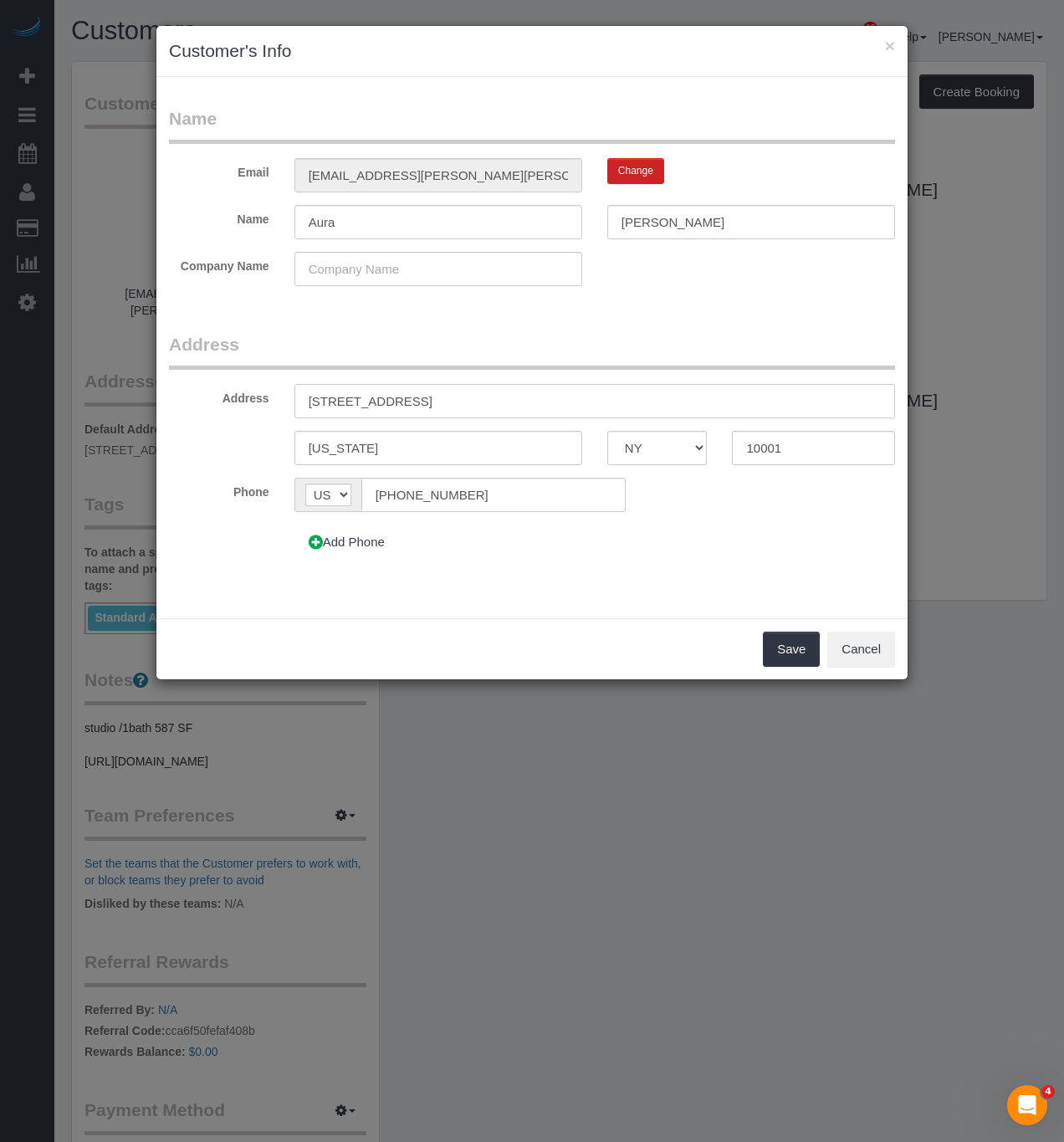
drag, startPoint x: 502, startPoint y: 410, endPoint x: 121, endPoint y: 394, distance: 381.3
click at [121, 394] on div "× Customer's Info Name Email aura.cris.salazar@gmail.com Change Name Aura Salaz…" at bounding box center [532, 571] width 1064 height 1142
paste input ". 557, New York, NY 10001"
drag, startPoint x: 667, startPoint y: 405, endPoint x: 481, endPoint y: 402, distance: 186.0
click at [481, 402] on input "525 West 28th Street, Apt. 557, New York, NY 10001" at bounding box center [595, 401] width 601 height 34
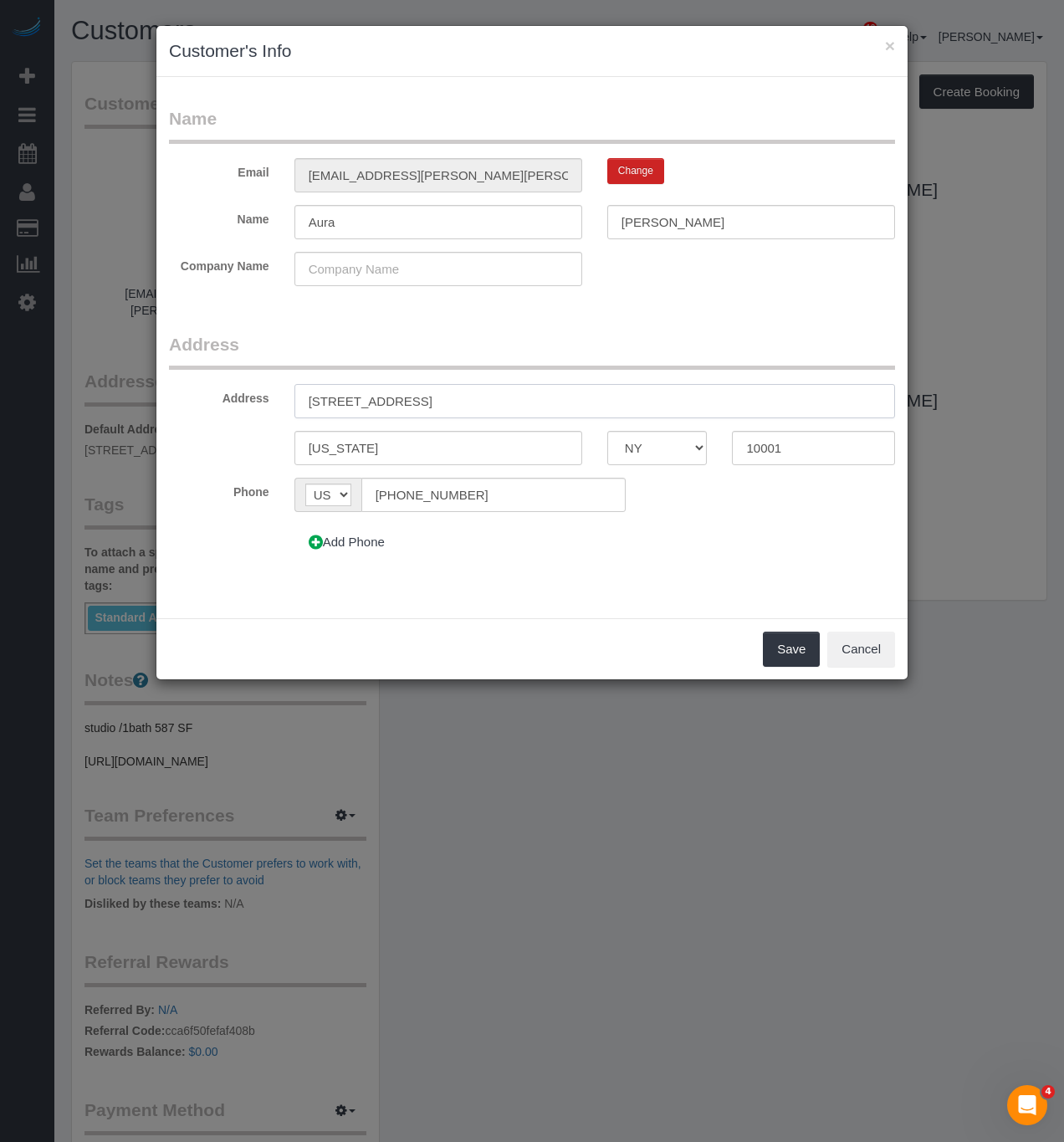
type input "525 West 28th Street, Apt. 557"
click at [592, 565] on fieldset "Address Address 525 West 28th Street, Apt. 557 New York AK AL AR AZ CA CO CT DC…" at bounding box center [532, 451] width 727 height 240
click at [798, 653] on button "Save" at bounding box center [791, 649] width 56 height 35
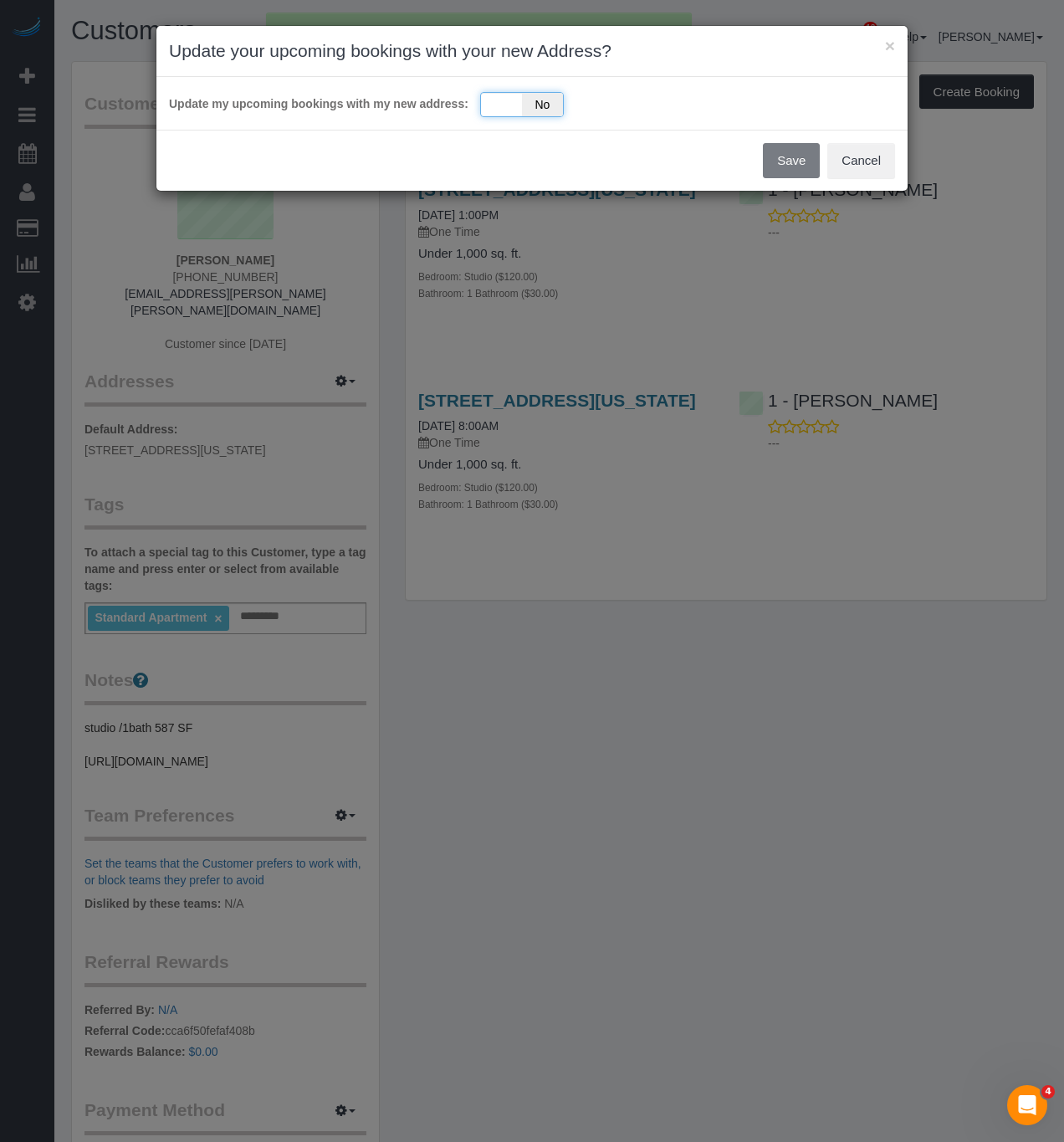
click at [497, 106] on div "Yes No" at bounding box center [522, 105] width 84 height 25
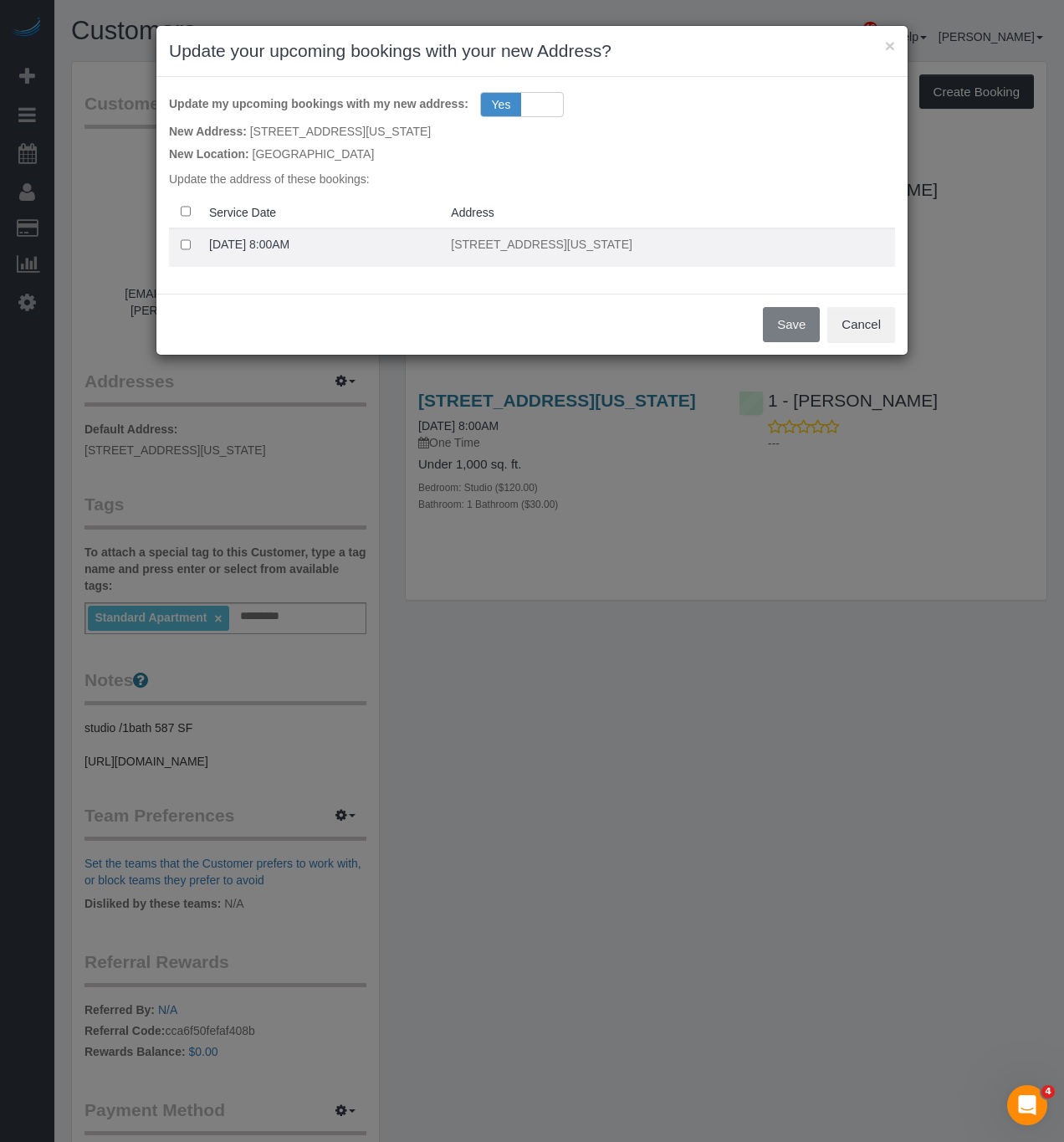
click at [178, 251] on td at bounding box center [186, 248] width 33 height 39
click at [198, 249] on td at bounding box center [186, 248] width 33 height 39
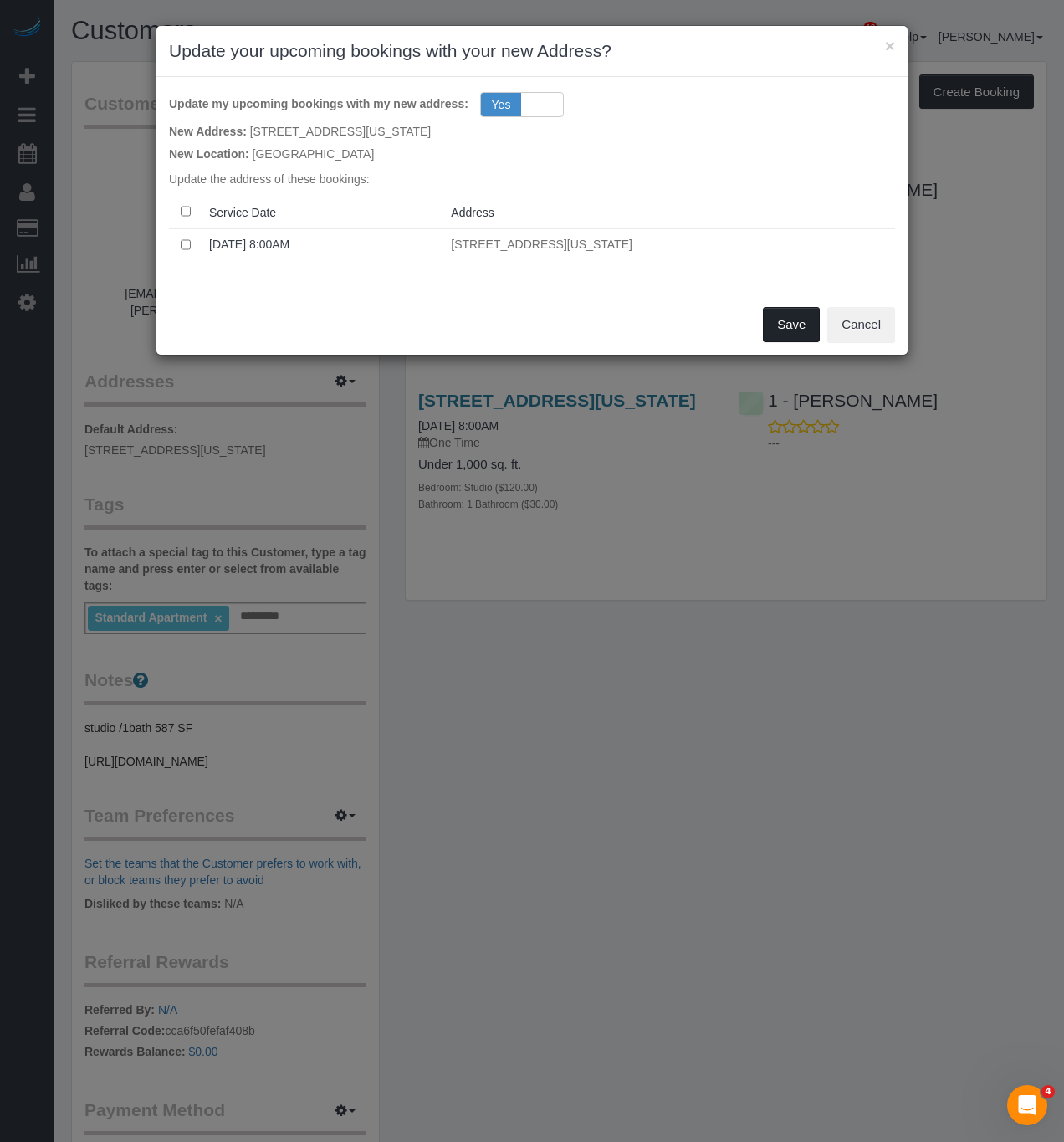
click at [789, 337] on button "Save" at bounding box center [791, 325] width 56 height 35
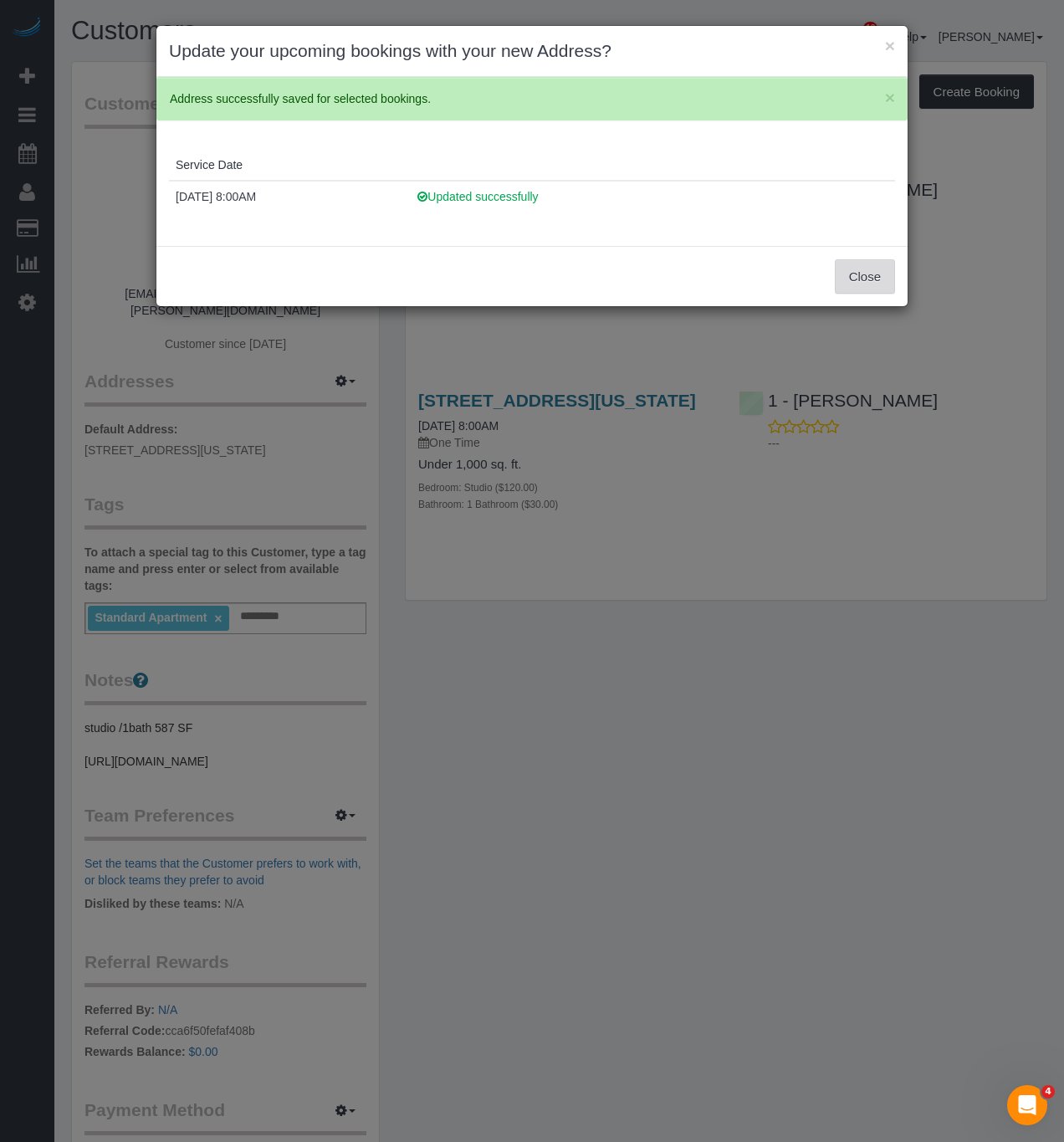
click at [864, 284] on button "Close" at bounding box center [865, 277] width 60 height 35
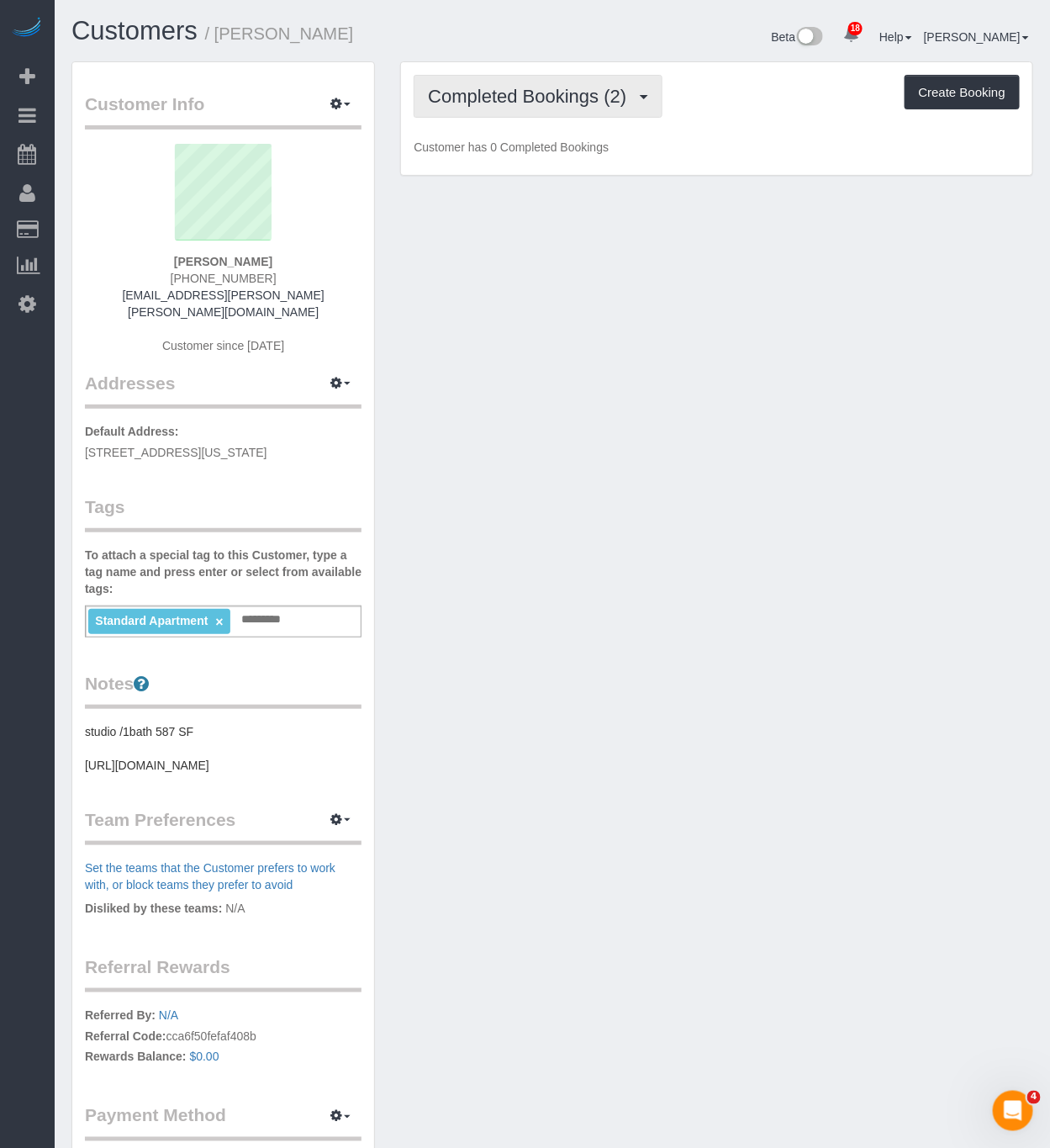
click at [562, 106] on button "Completed Bookings (2)" at bounding box center [538, 97] width 249 height 43
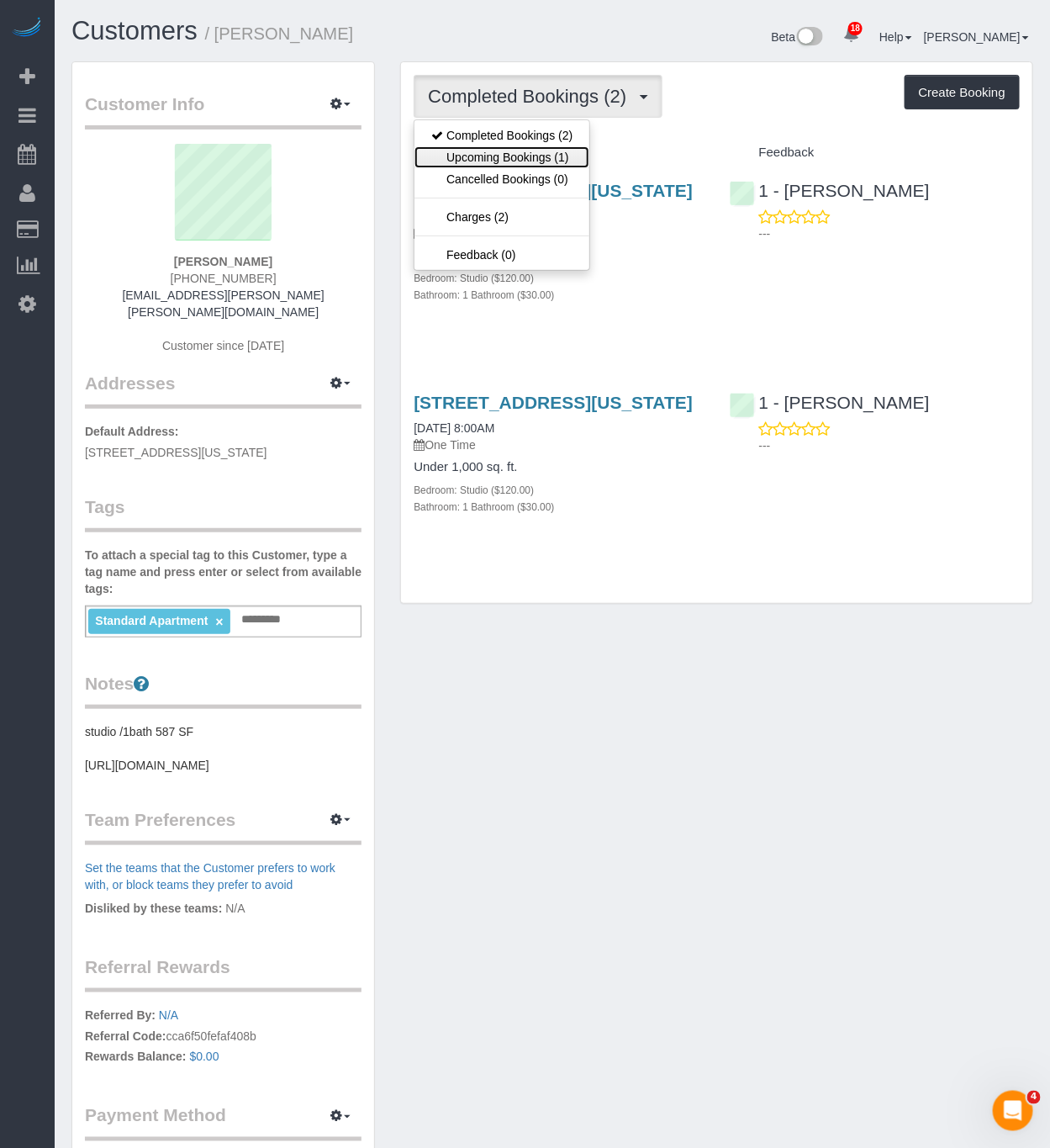
click at [520, 157] on link "Upcoming Bookings (1)" at bounding box center [502, 157] width 175 height 22
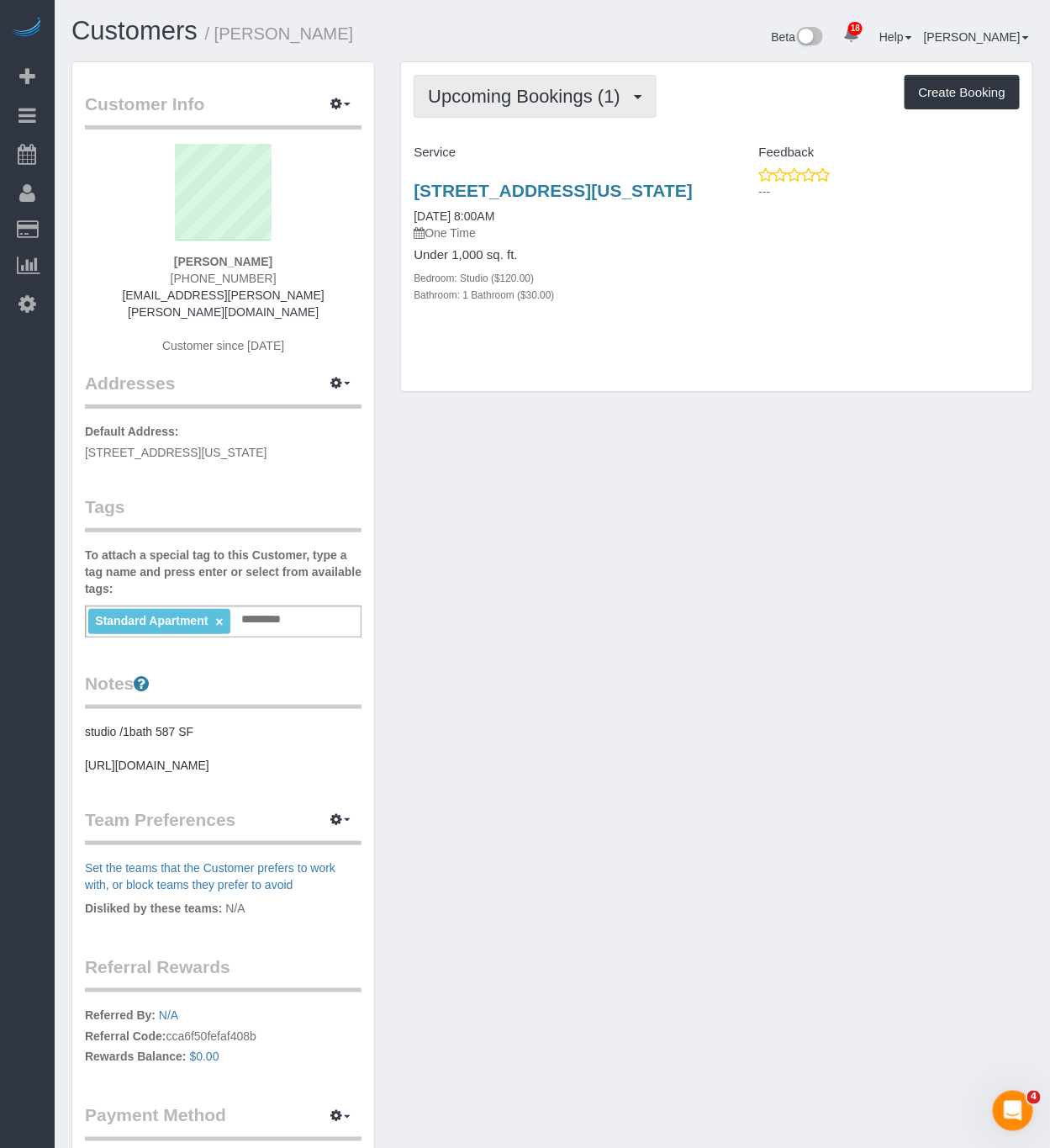
click at [531, 91] on span "Upcoming Bookings (1)" at bounding box center [529, 97] width 201 height 22
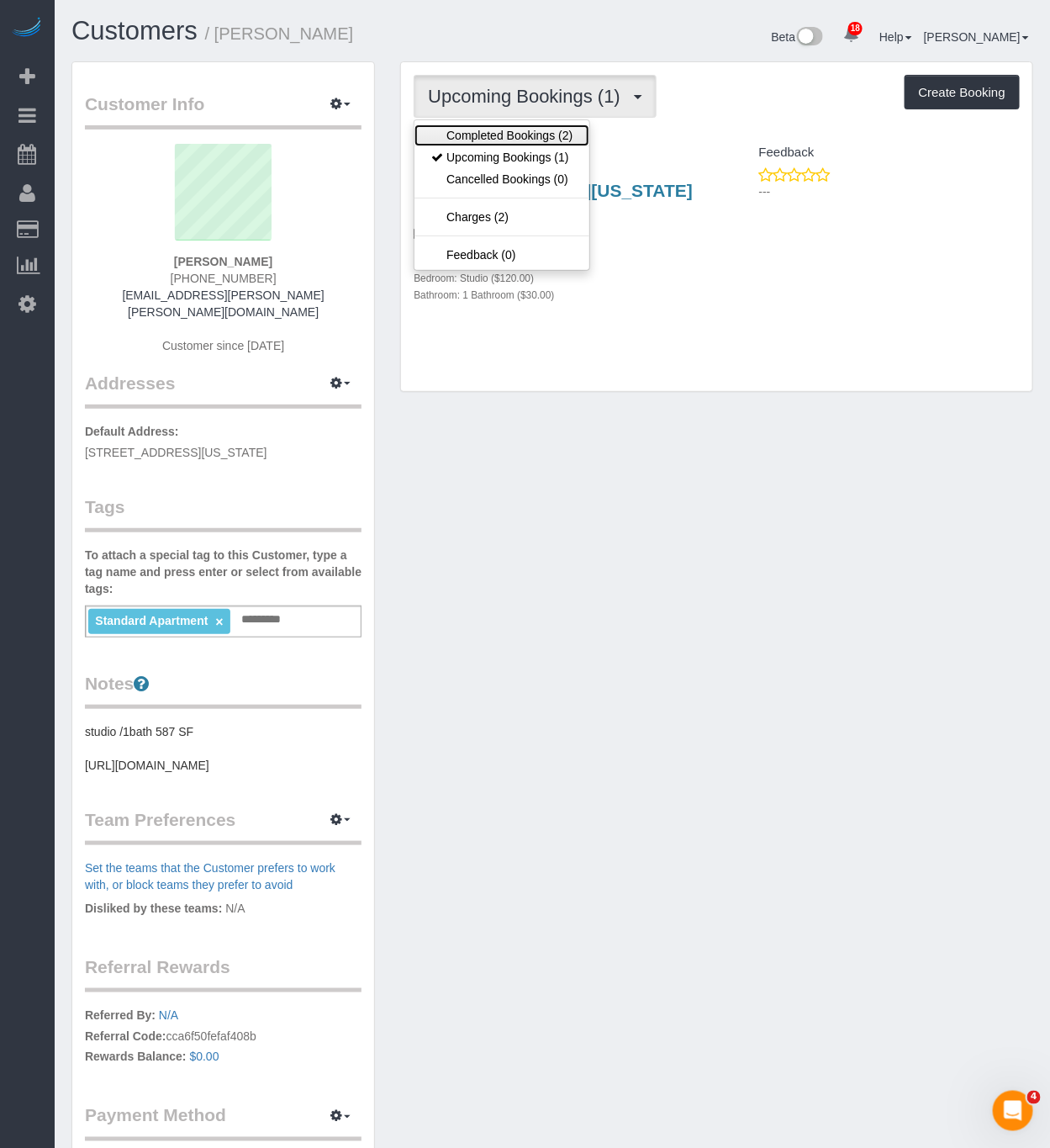
click at [507, 140] on link "Completed Bookings (2)" at bounding box center [502, 135] width 175 height 22
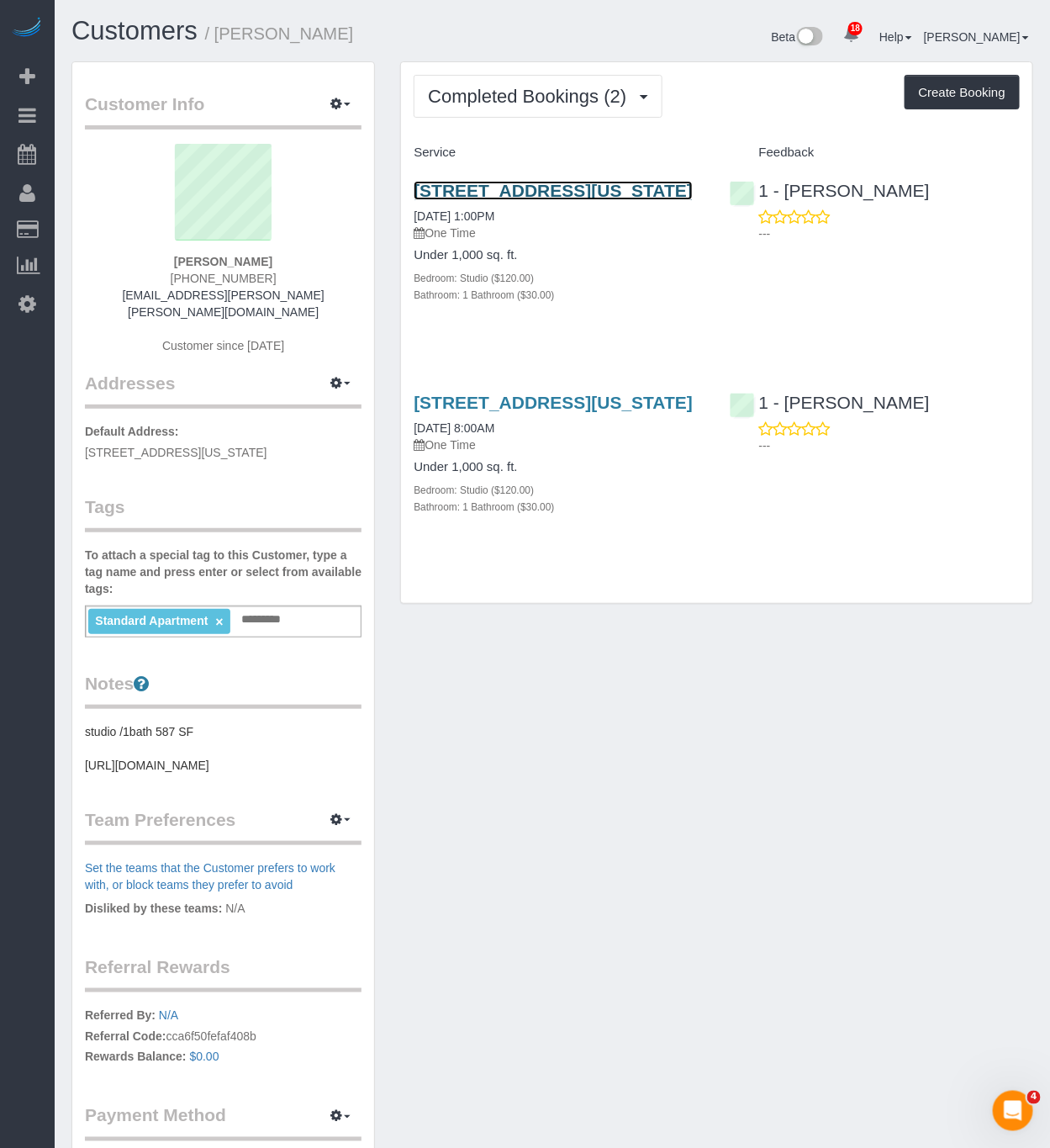
click at [504, 200] on link "525 West 28th Street, Apt. 557, New York, NY 10001" at bounding box center [553, 191] width 280 height 20
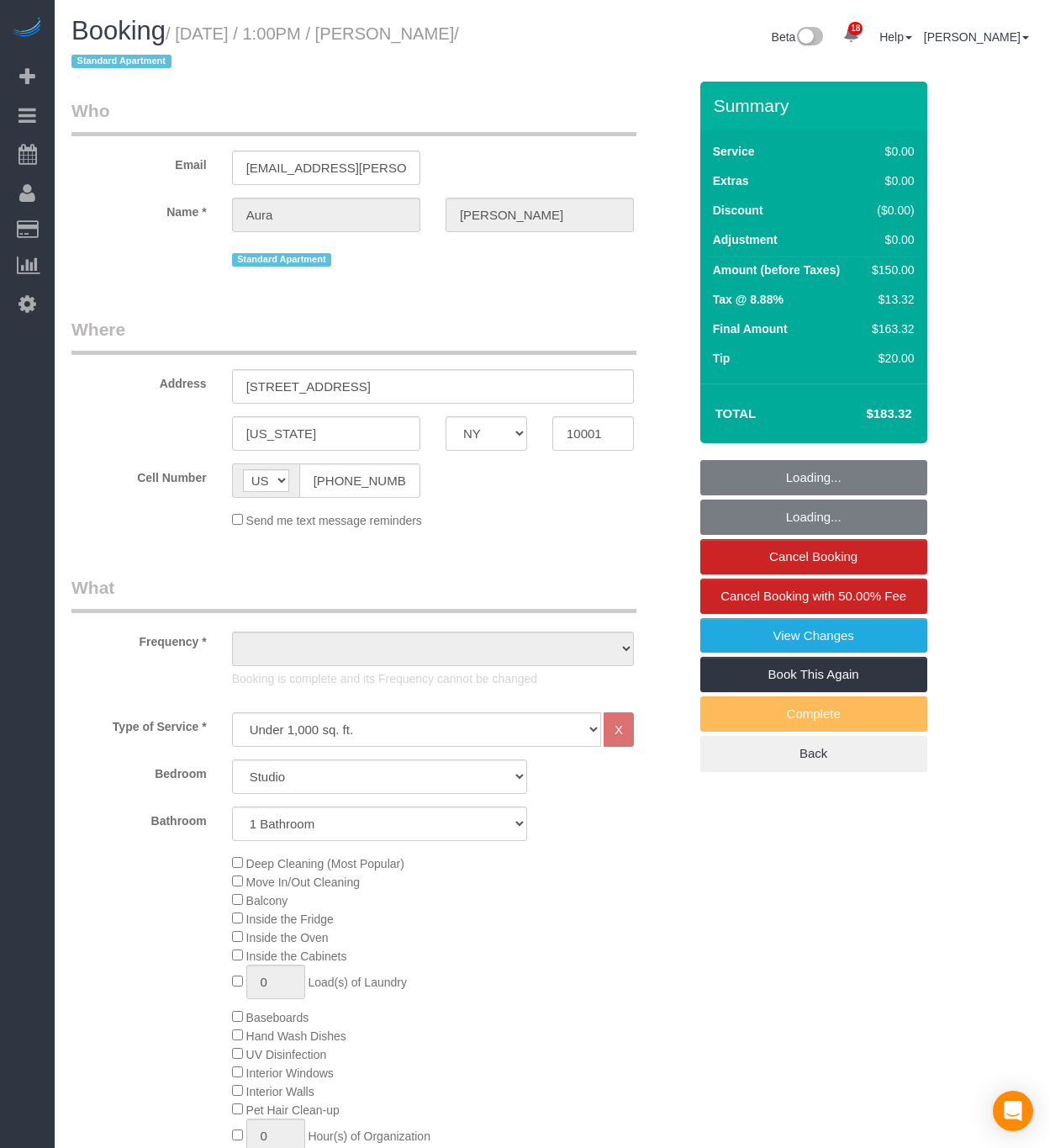
select select "NY"
select select "number:56"
select select "number:73"
select select "number:15"
select select "number:7"
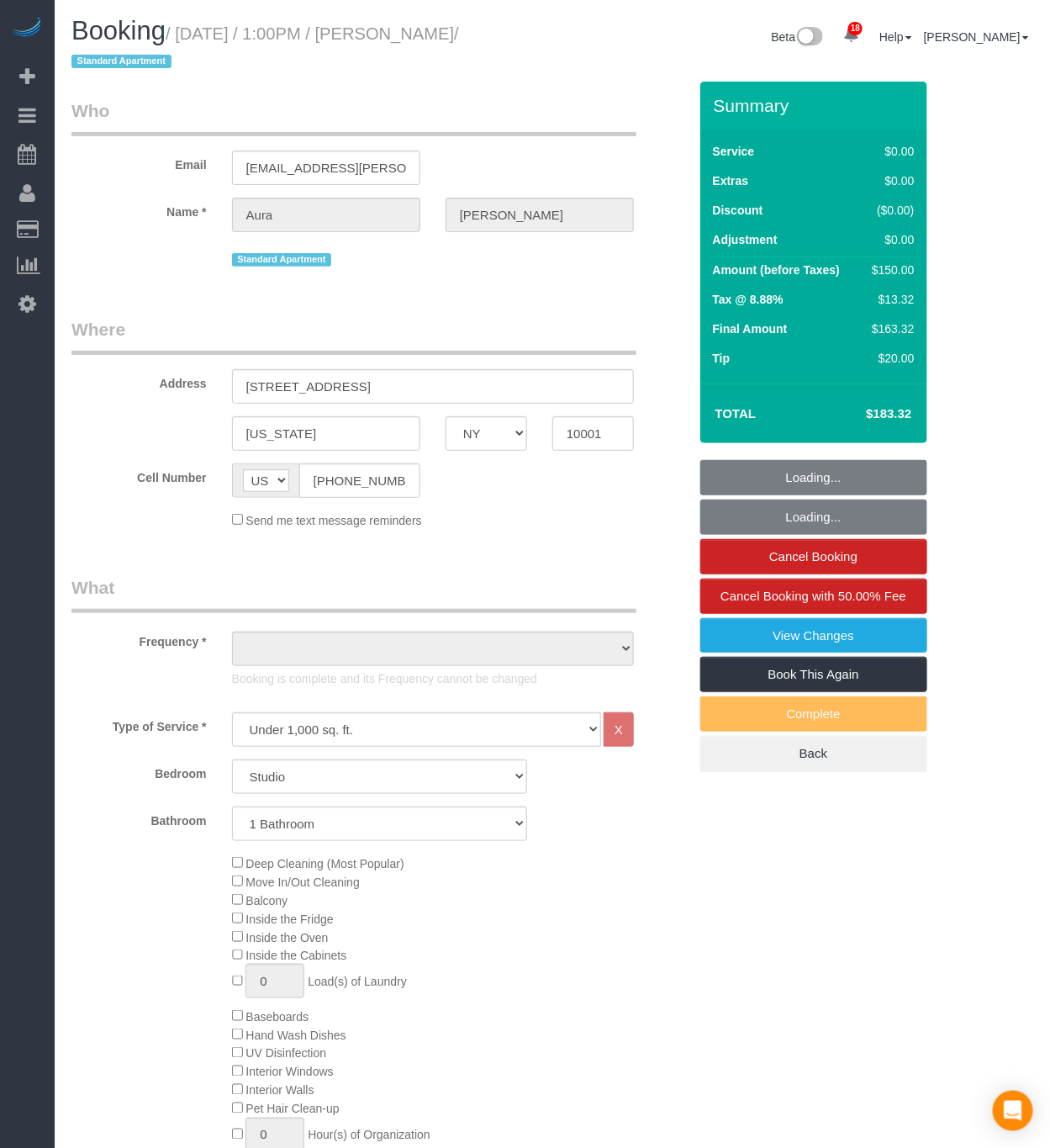
select select "object:1039"
select select "spot1"
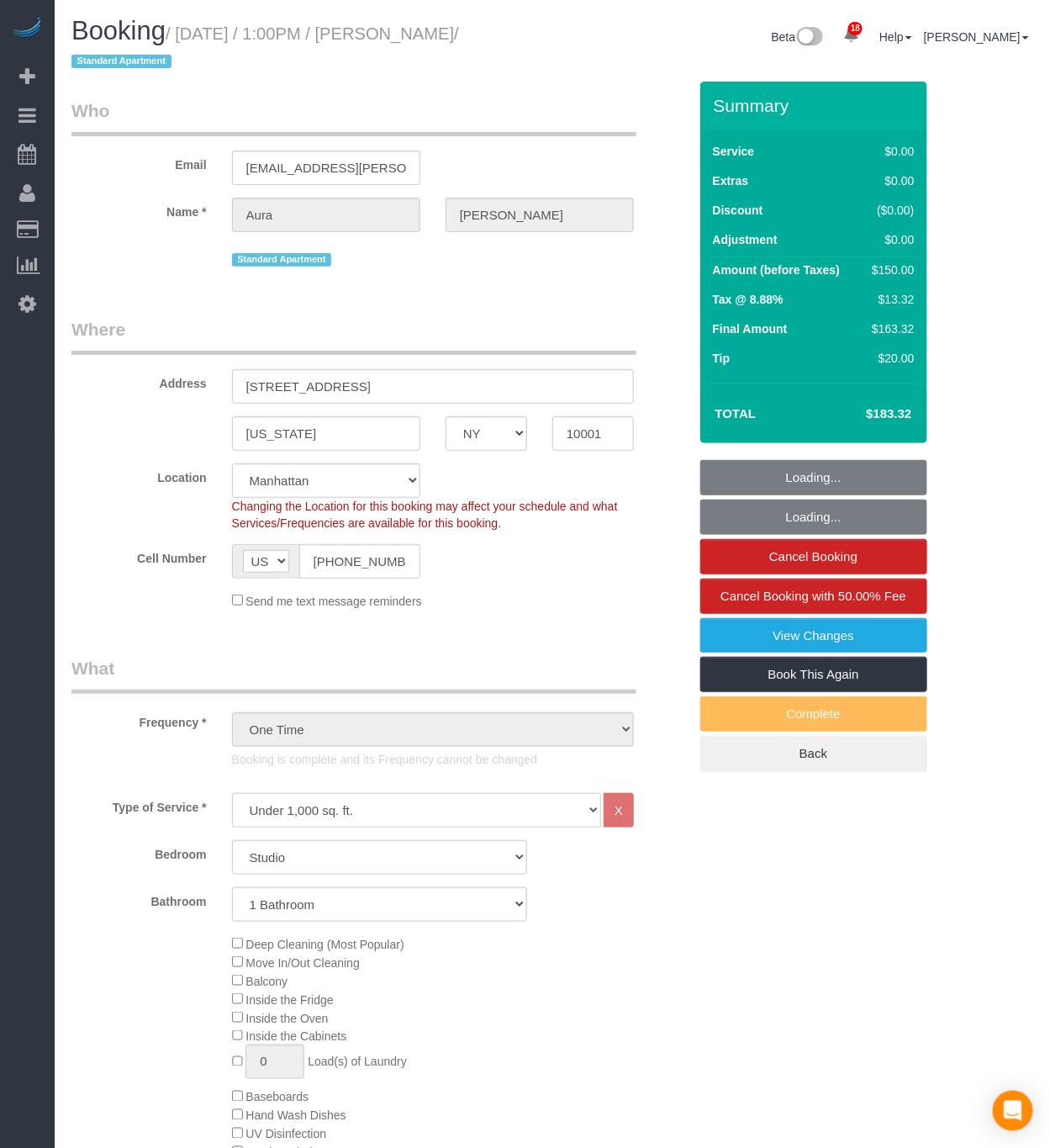
select select "object:1511"
select select "spot6"
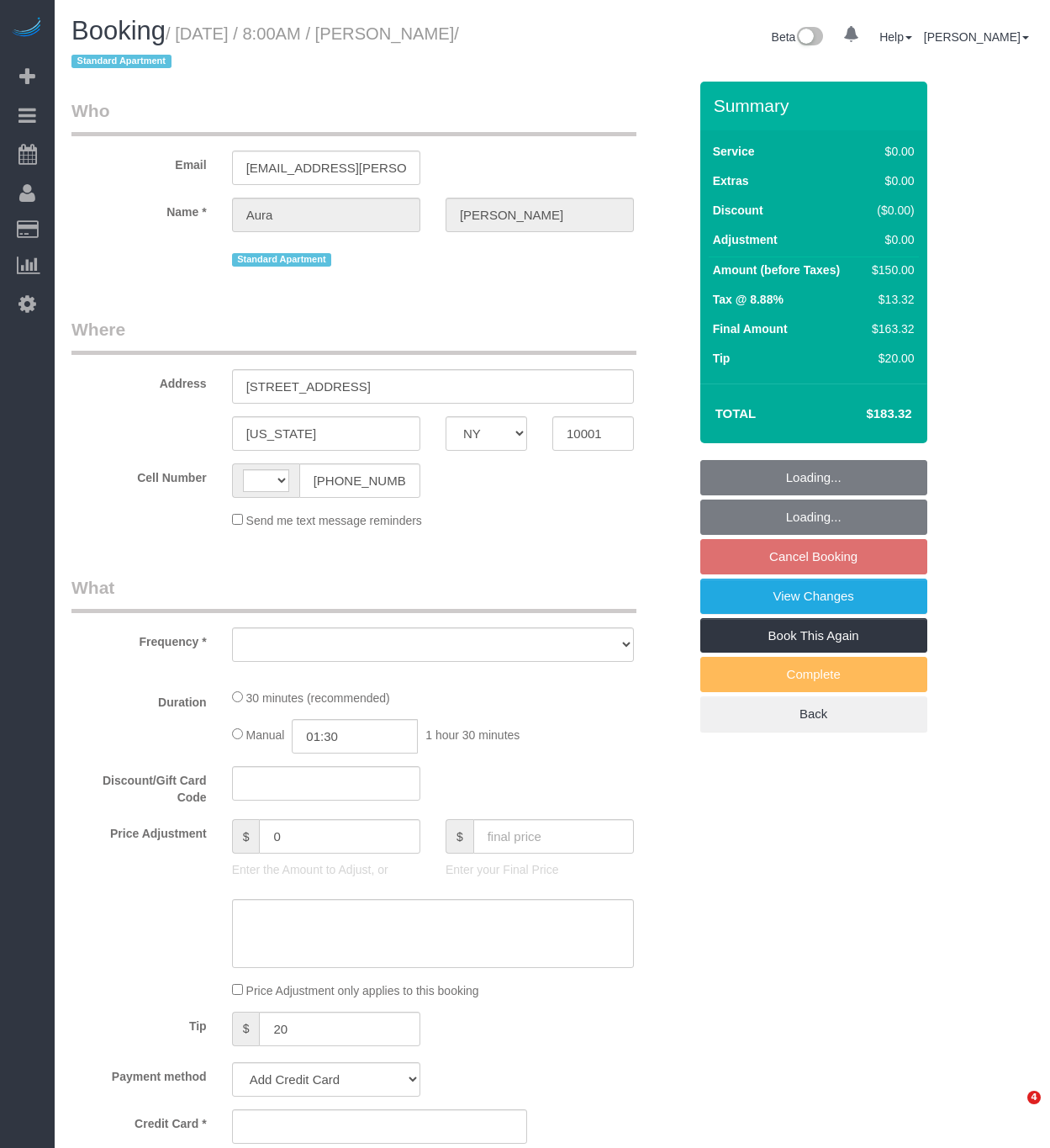
select select "NY"
select select "string:US"
select select "object:668"
select select "number:56"
select select "number:75"
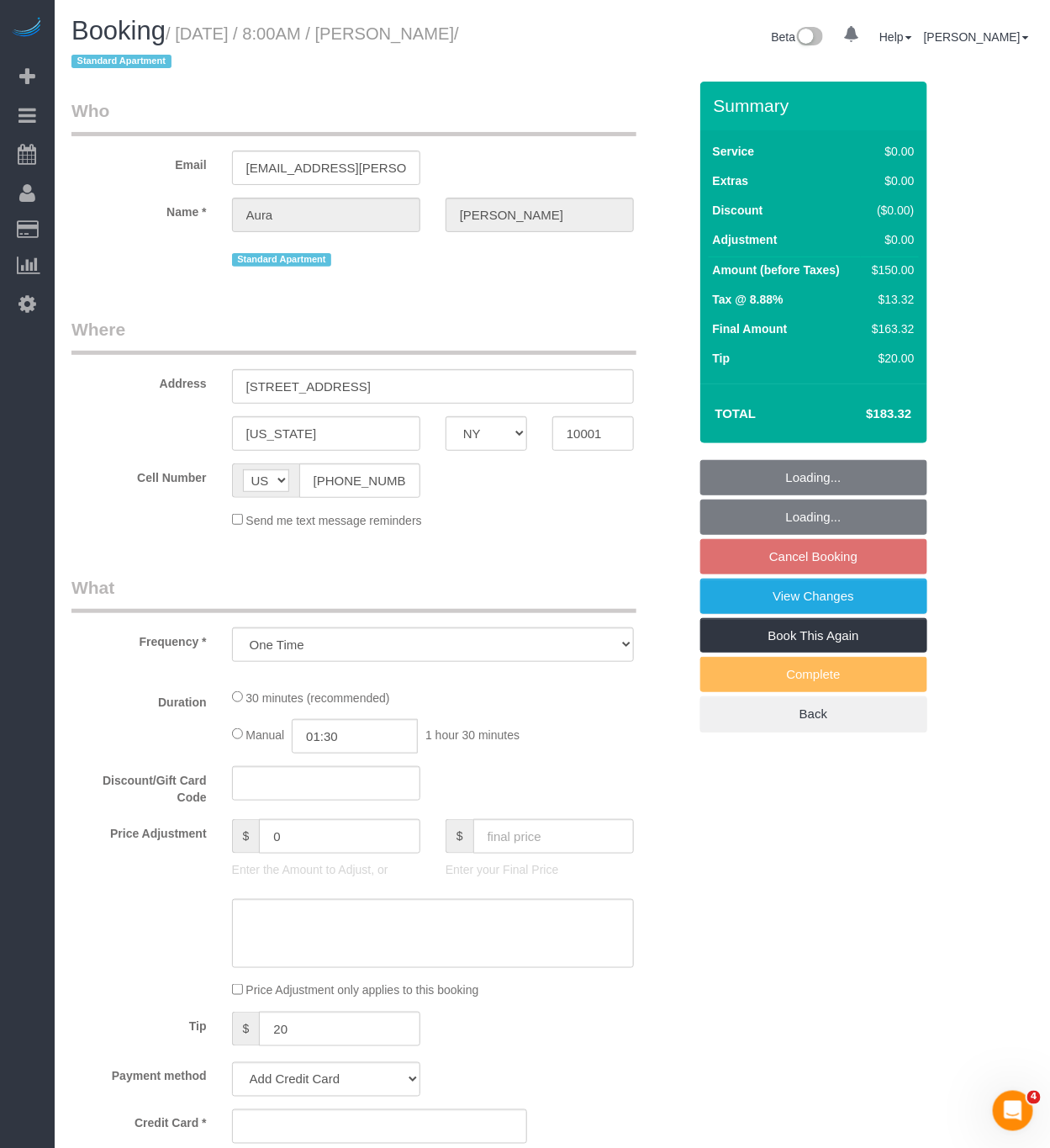
select select "number:15"
select select "number:7"
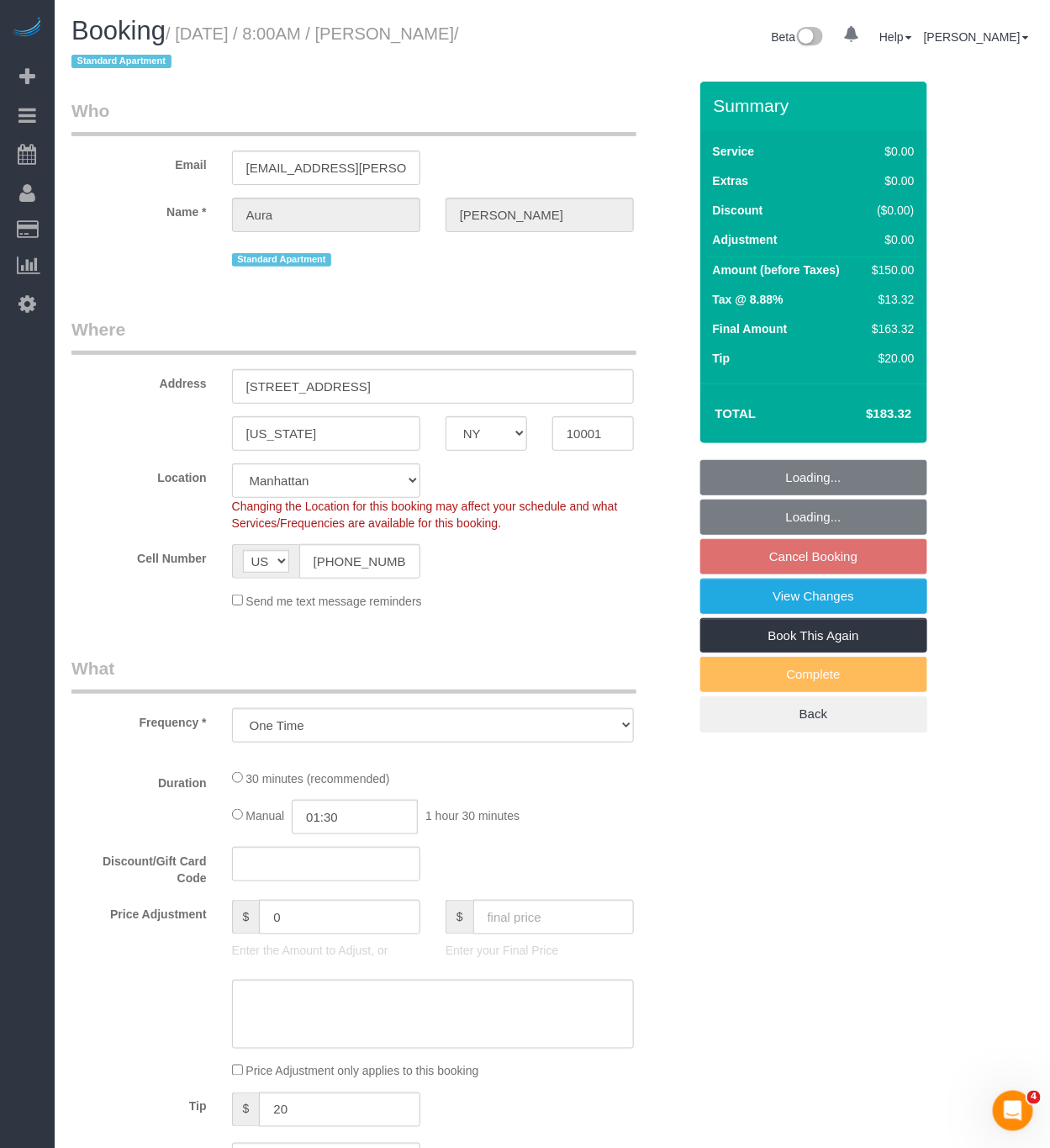
select select "string:stripe-pm_1RZV7c4VGloSiKo7q4D7Wb4X"
select select "object:927"
select select "spot1"
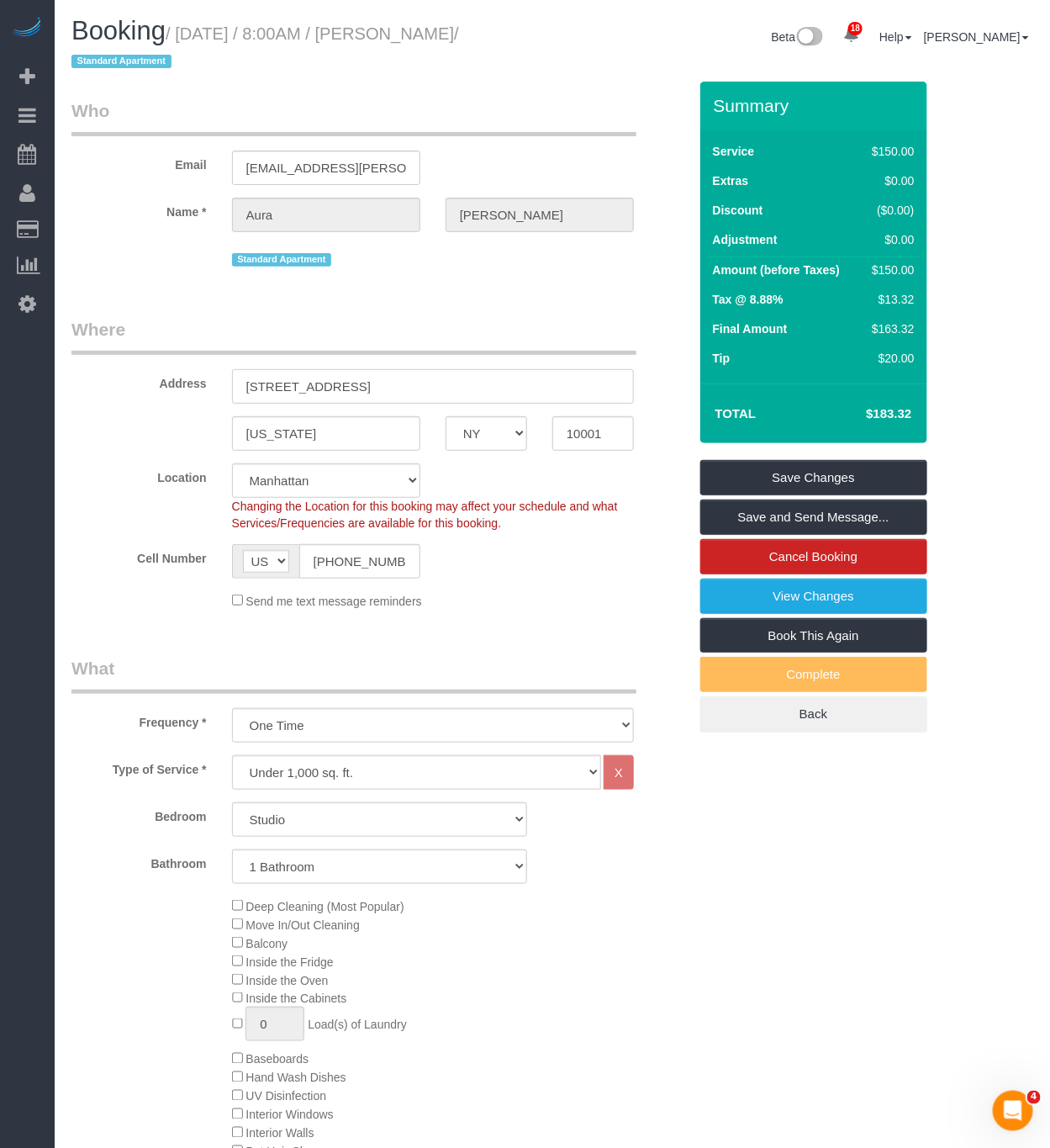
click at [396, 381] on input "525 West 28th Street, Apt. 557" at bounding box center [432, 386] width 402 height 34
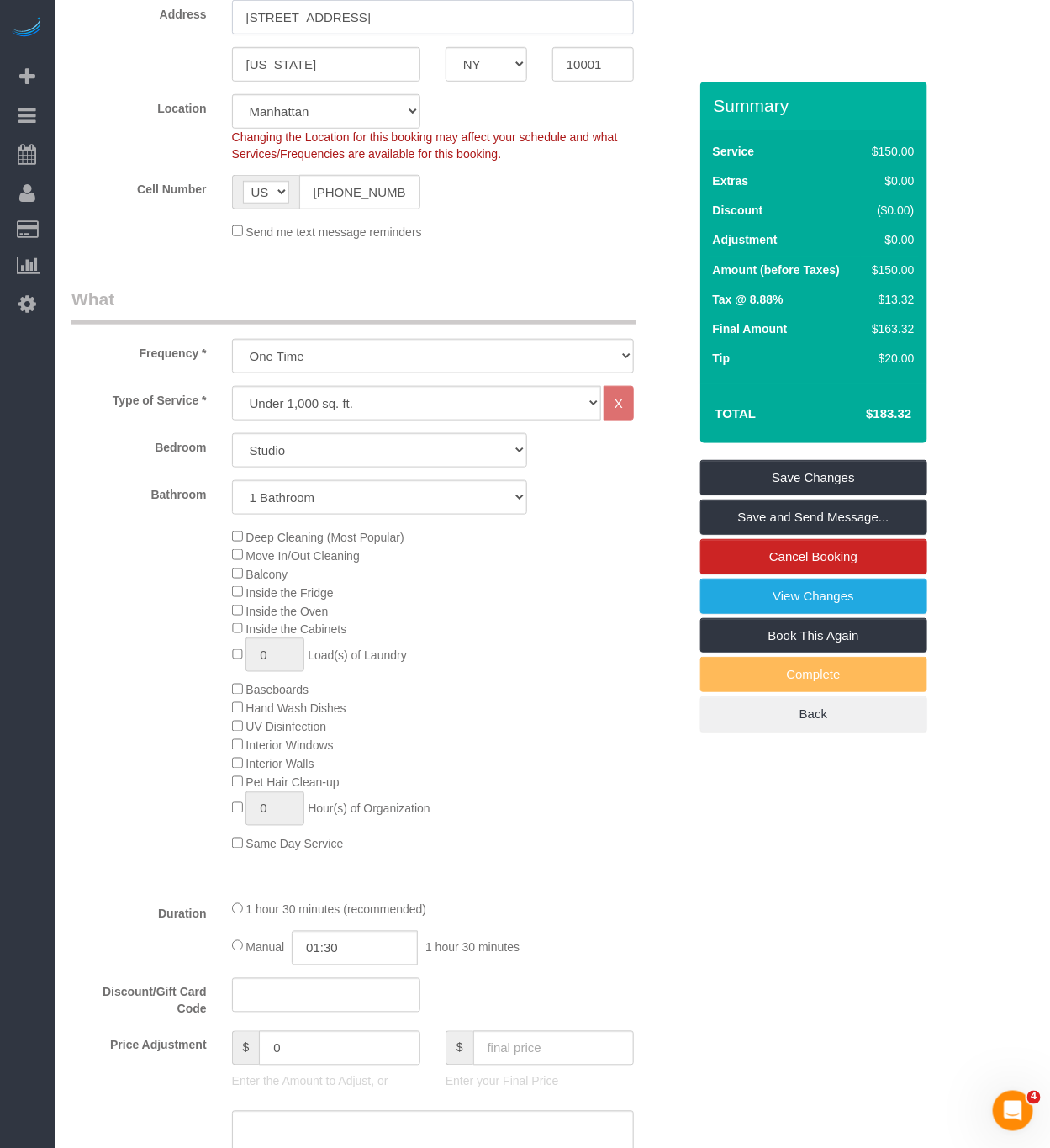
scroll to position [378, 0]
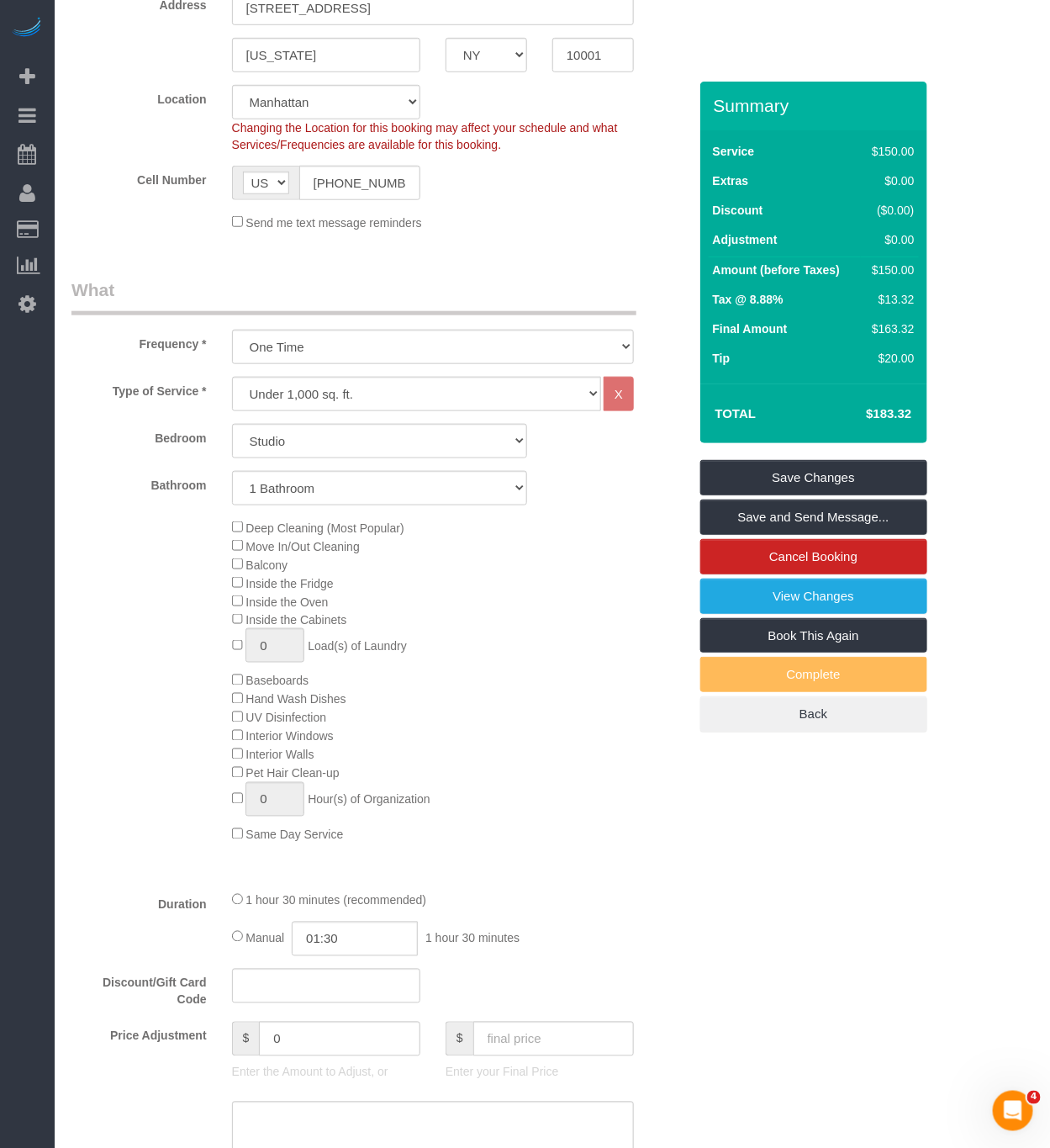
click at [643, 201] on sui-booking-location "Location Manhattan Austin Boston Bronx Brooklyn Charlotte Denver New Jersey Por…" at bounding box center [379, 158] width 616 height 147
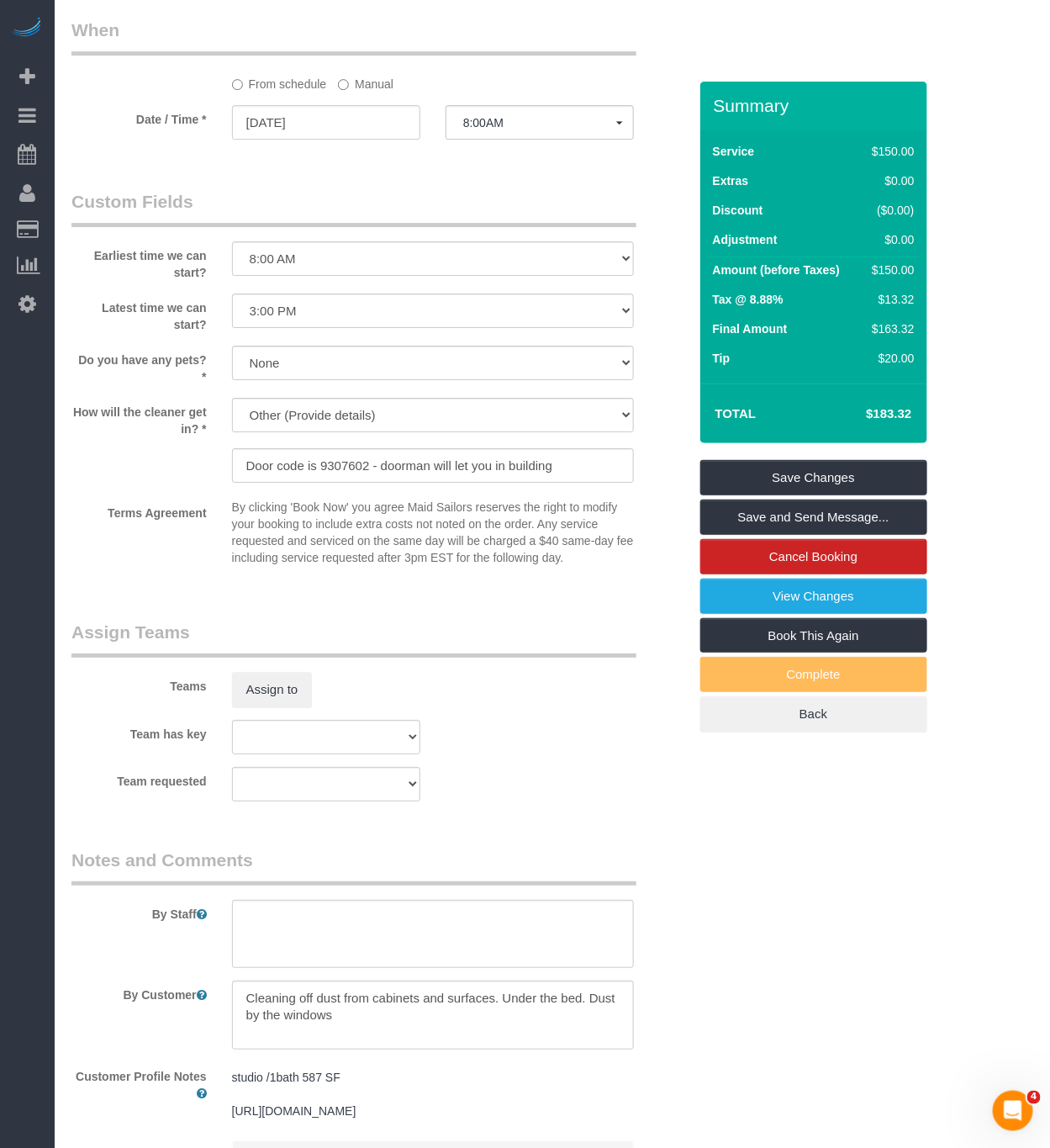
scroll to position [1832, 0]
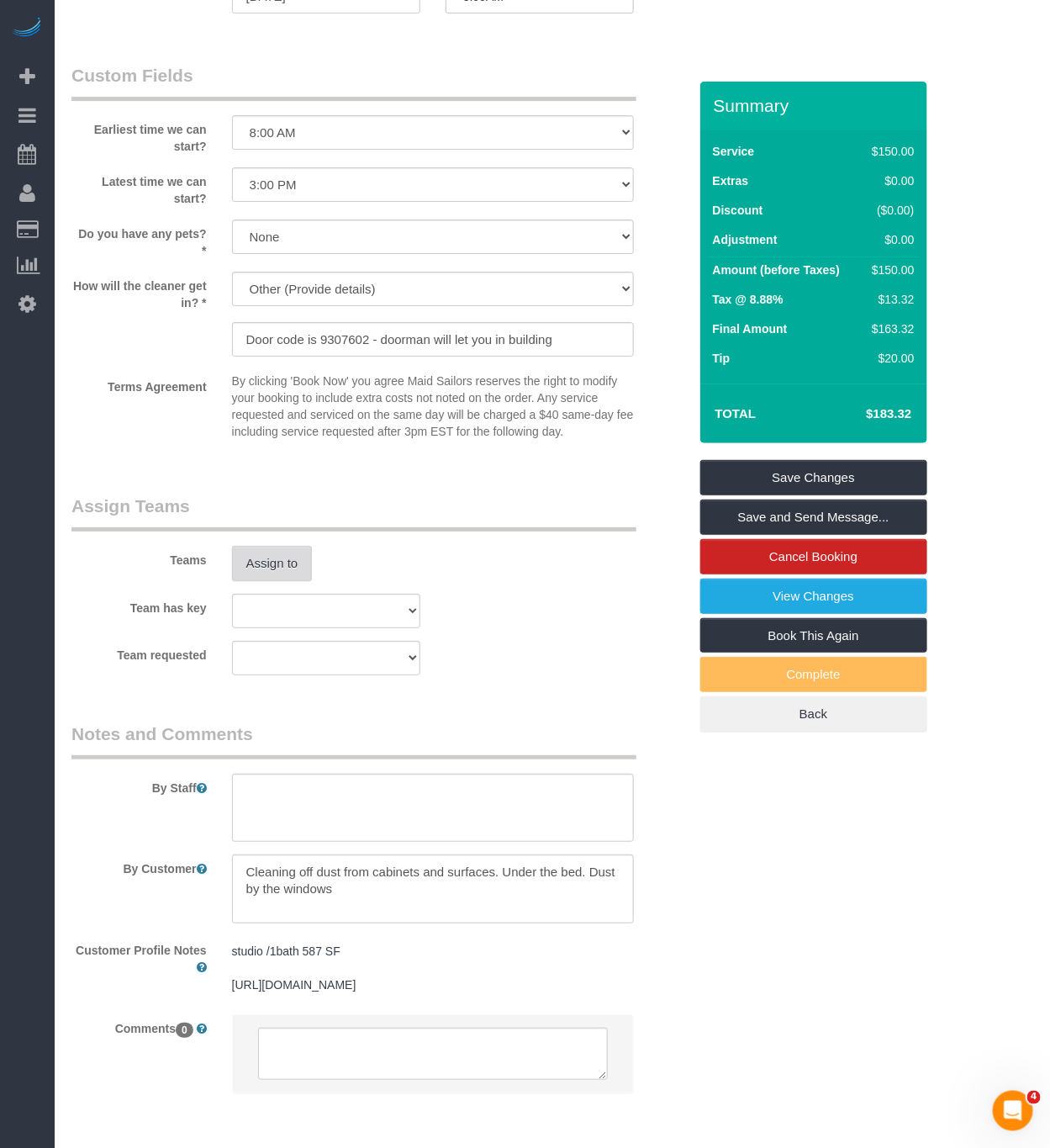
click at [300, 581] on button "Assign to" at bounding box center [272, 563] width 81 height 35
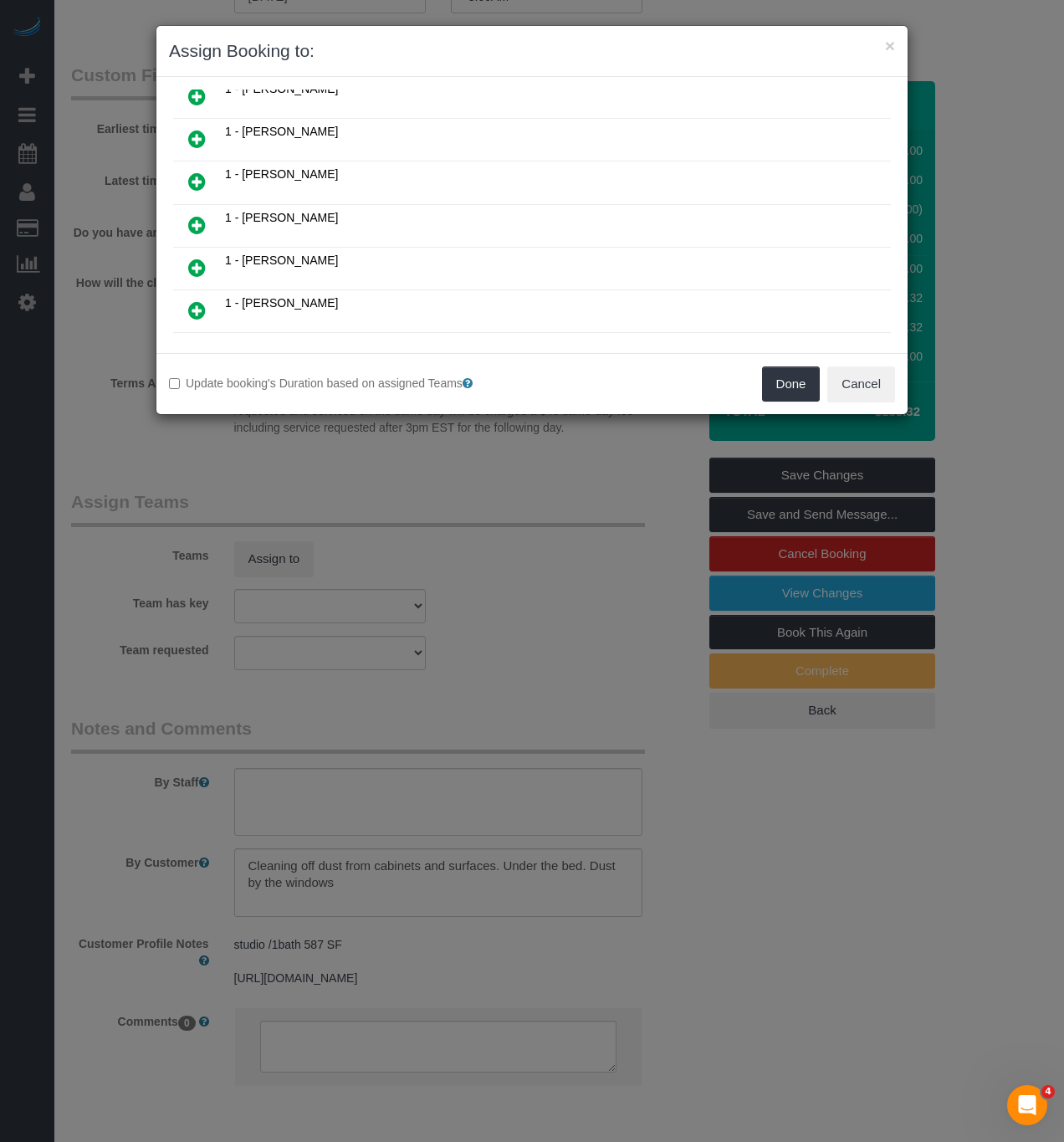
scroll to position [154, 0]
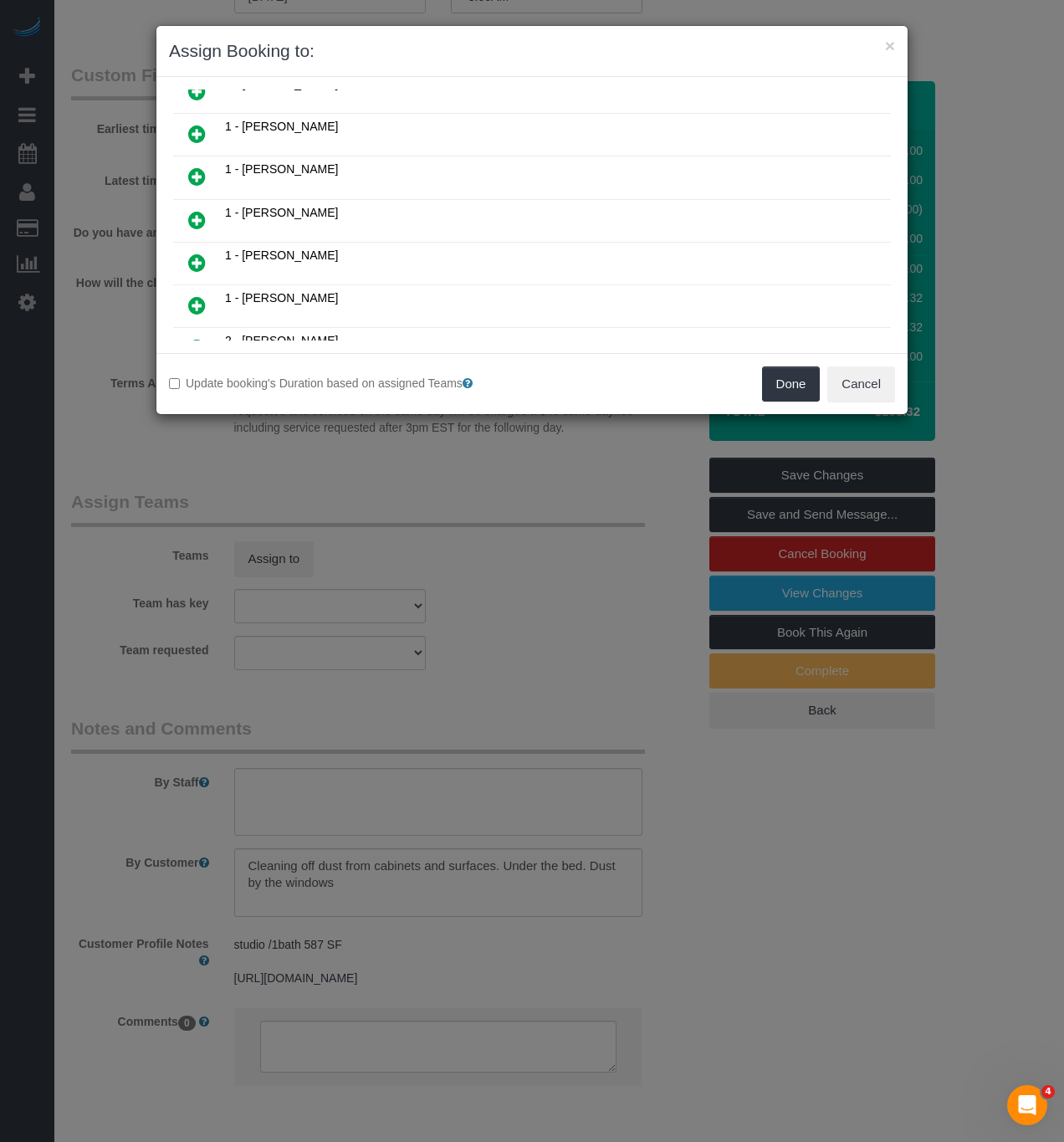
click at [195, 227] on icon at bounding box center [197, 220] width 18 height 20
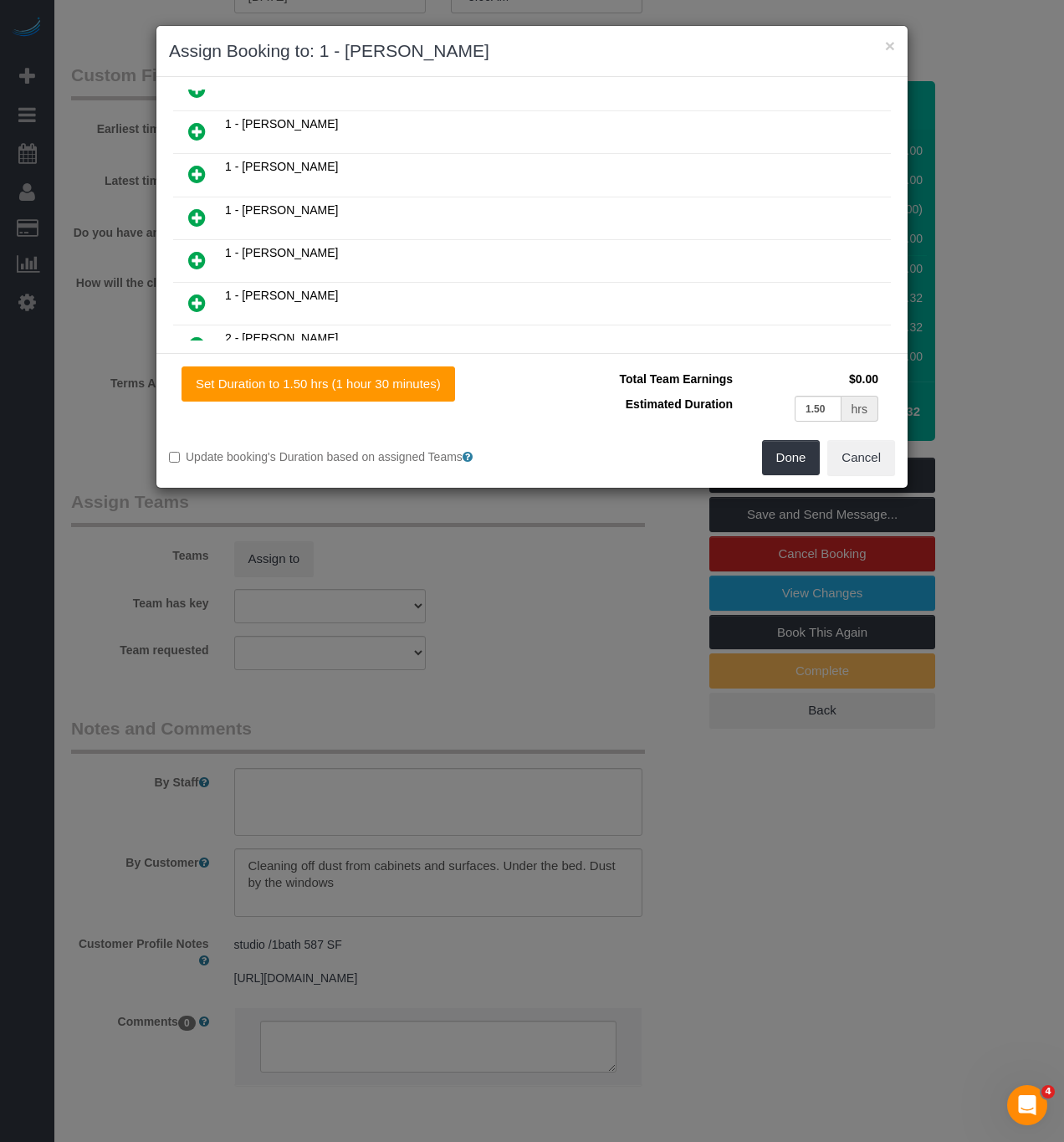
scroll to position [196, 0]
click at [778, 450] on button "Done" at bounding box center [792, 457] width 58 height 35
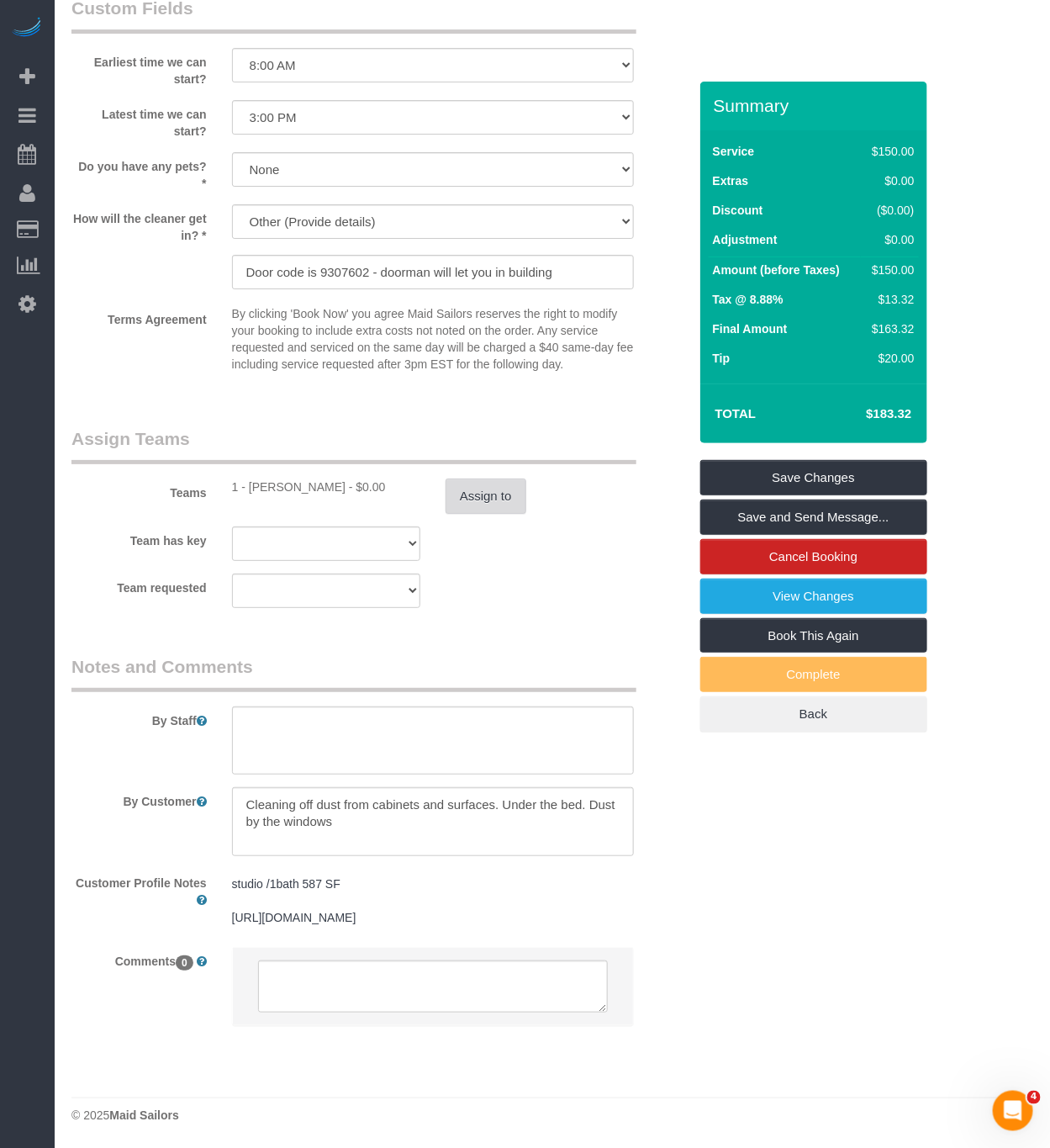
scroll to position [1958, 0]
click at [750, 469] on link "Save Changes" at bounding box center [813, 477] width 227 height 35
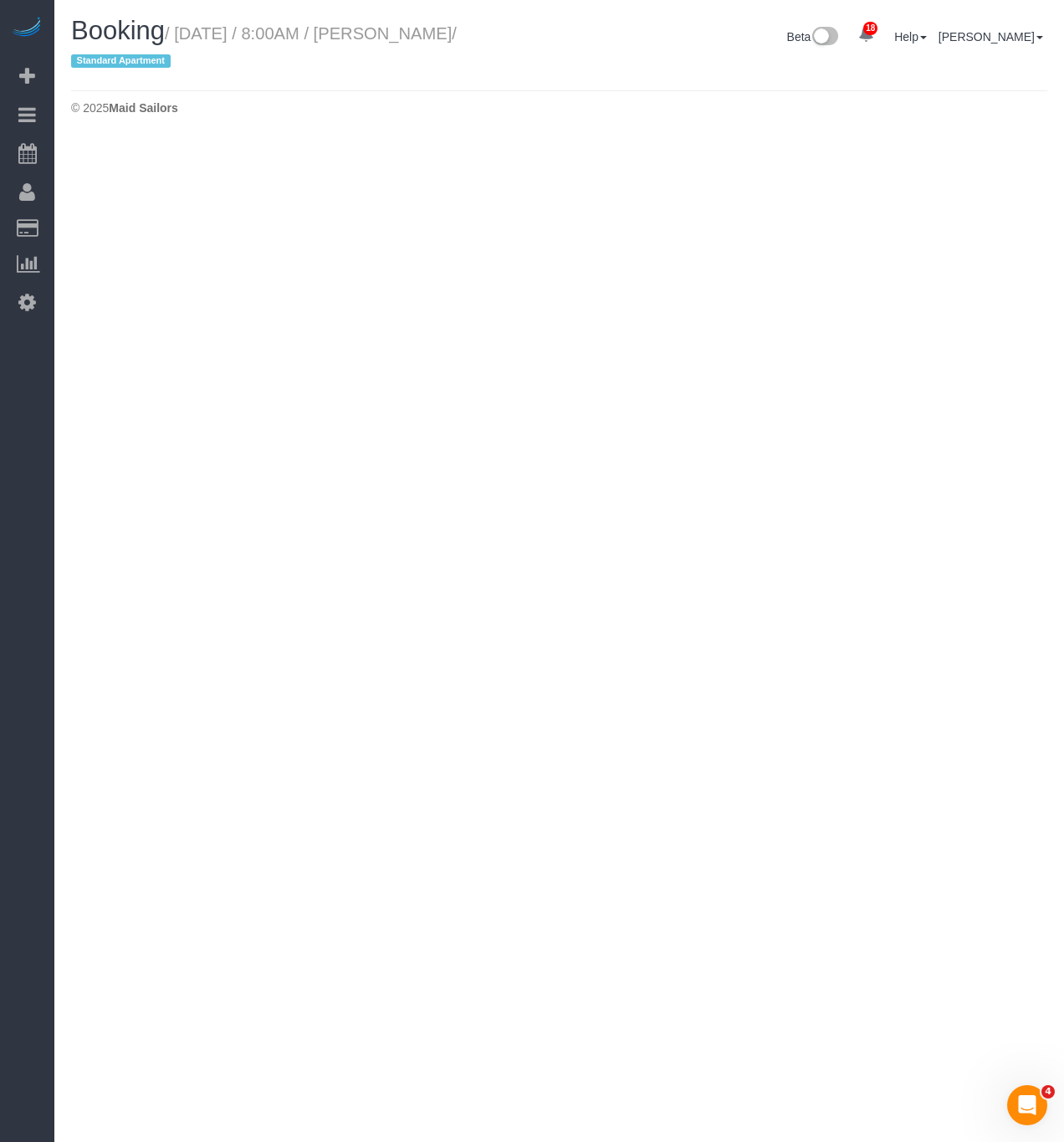
select select "NY"
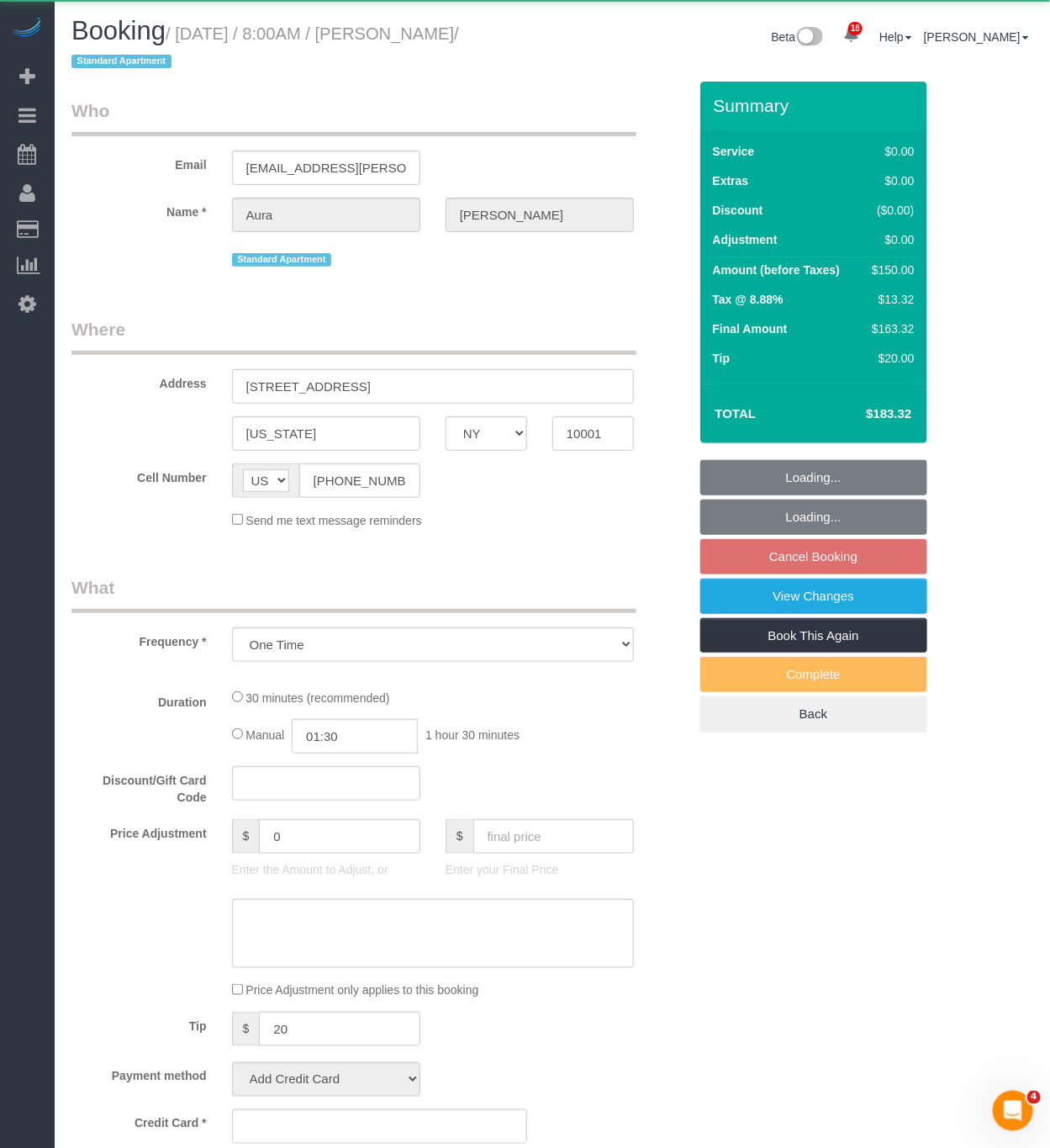
select select "object:4787"
select select "string:stripe-pm_1RZV7c4VGloSiKo7q4D7Wb4X"
select select "number:56"
select select "number:75"
select select "number:15"
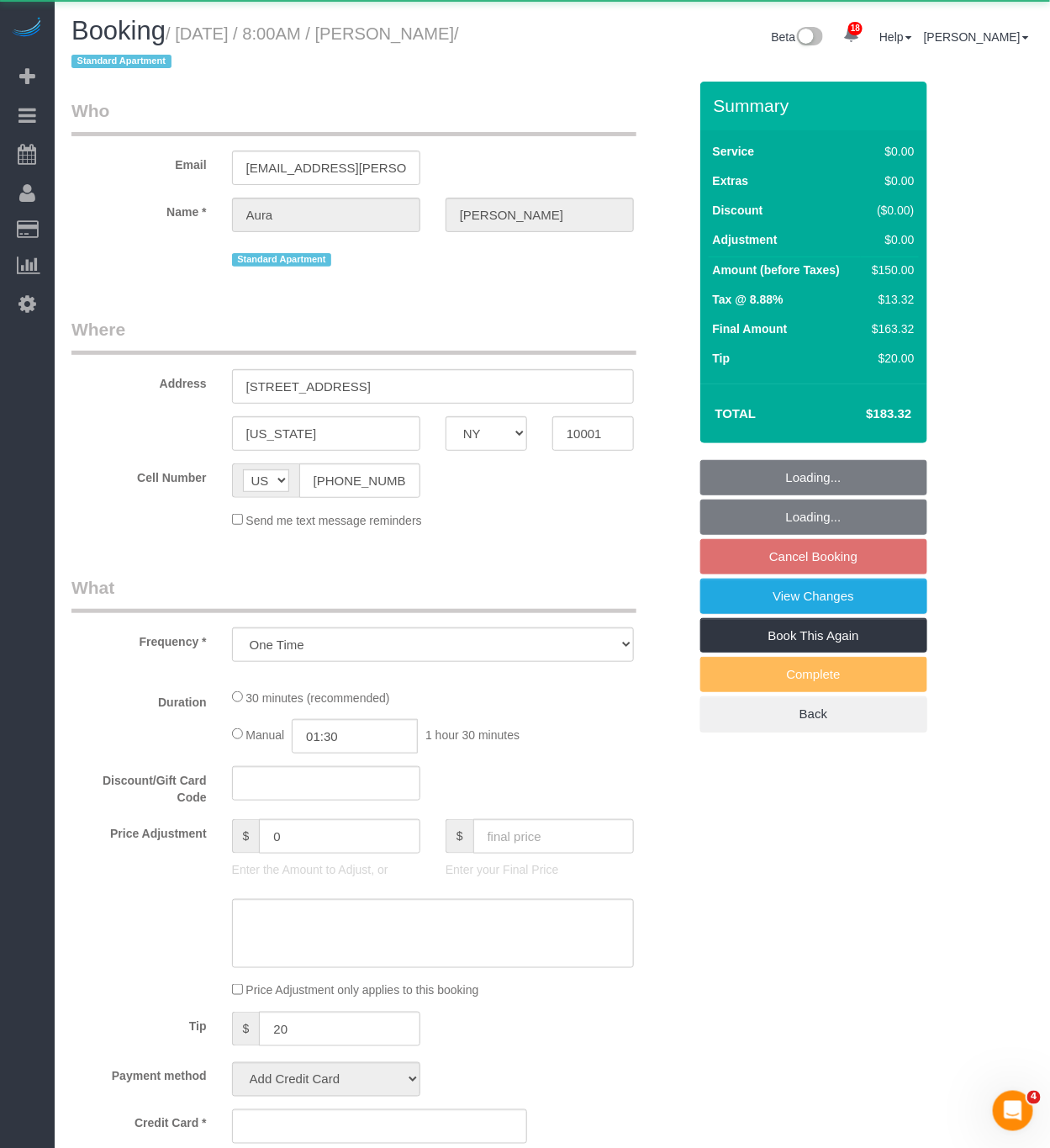
select select "number:7"
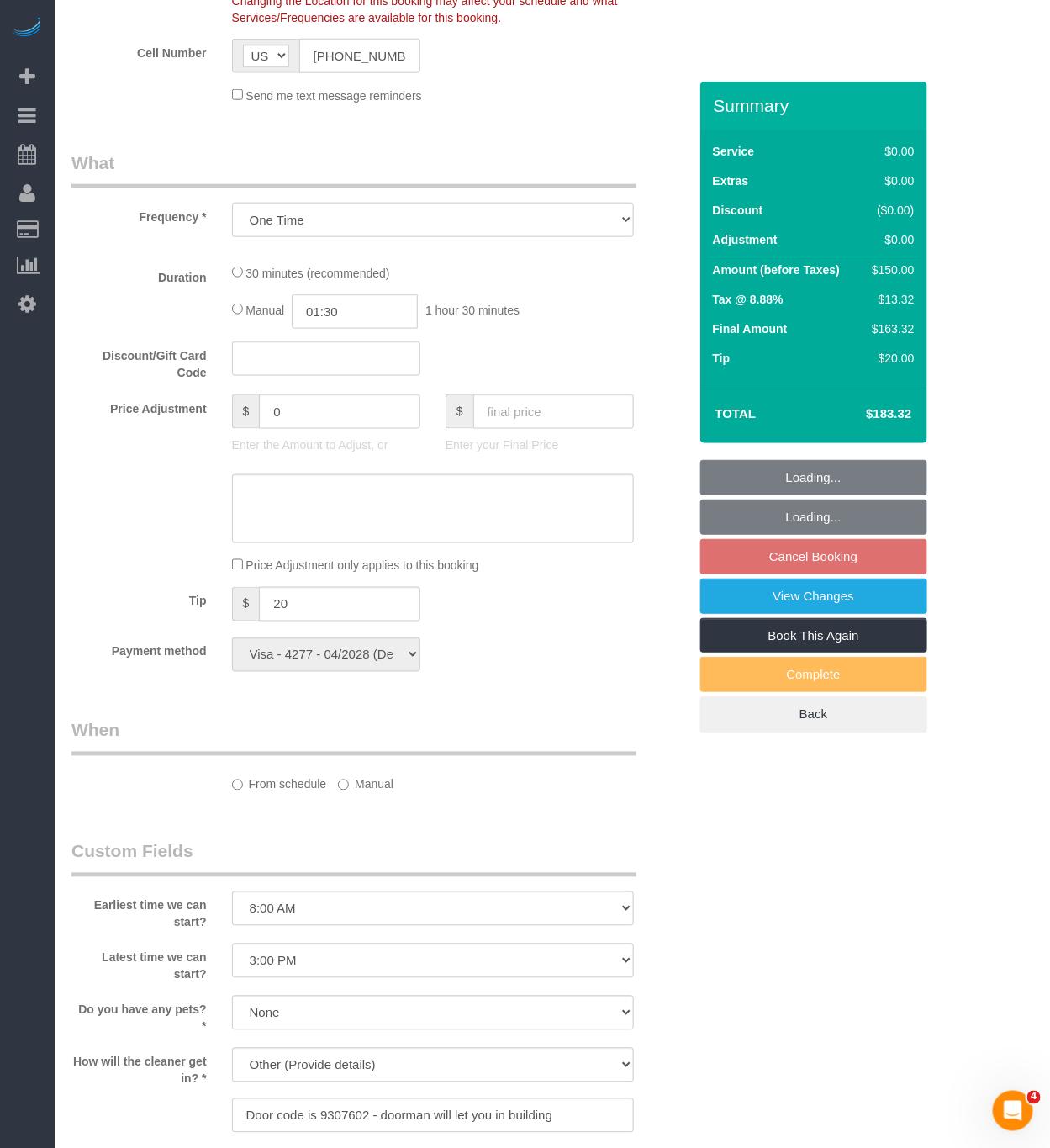
select select "spot60"
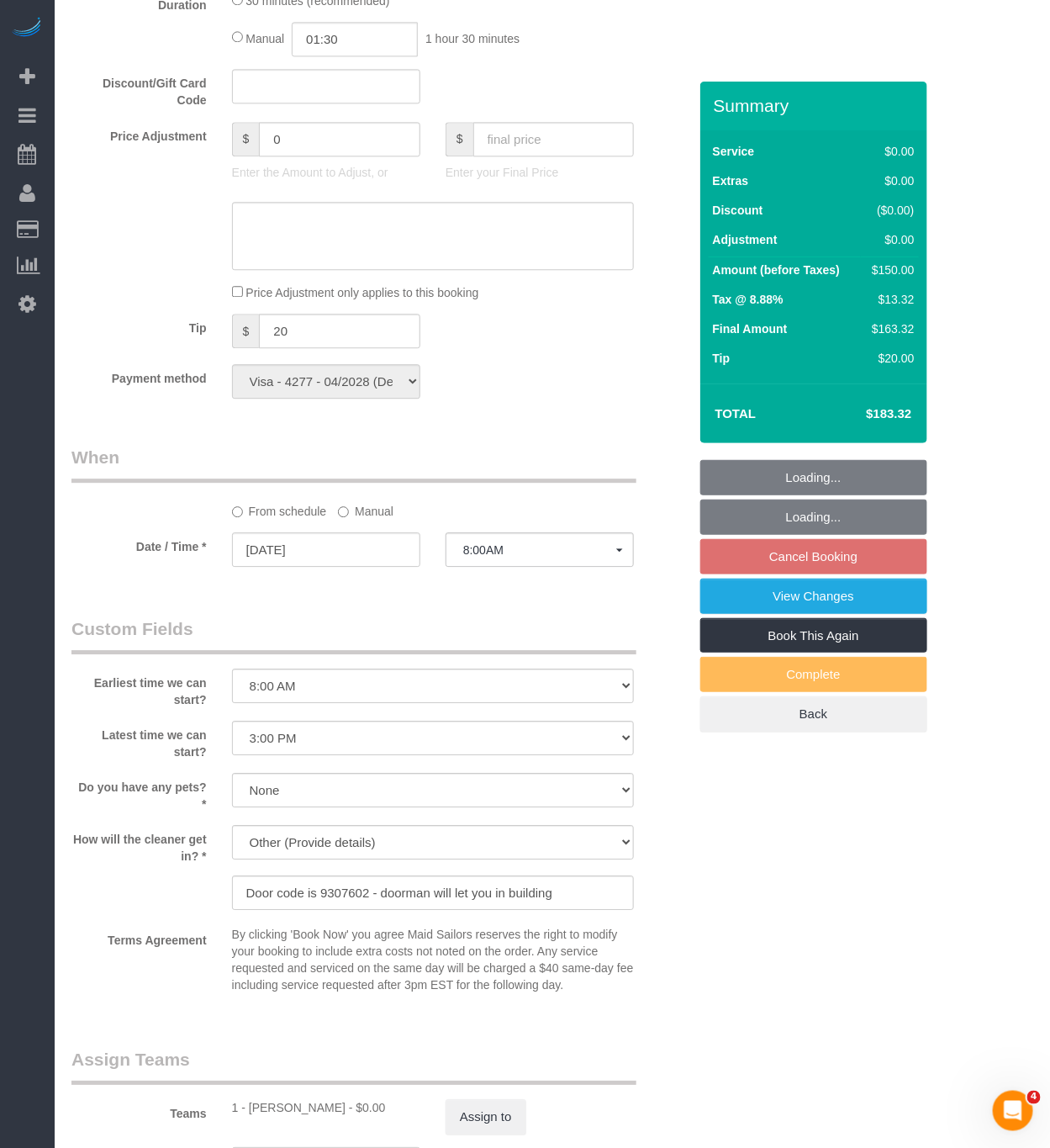
select select "object:5469"
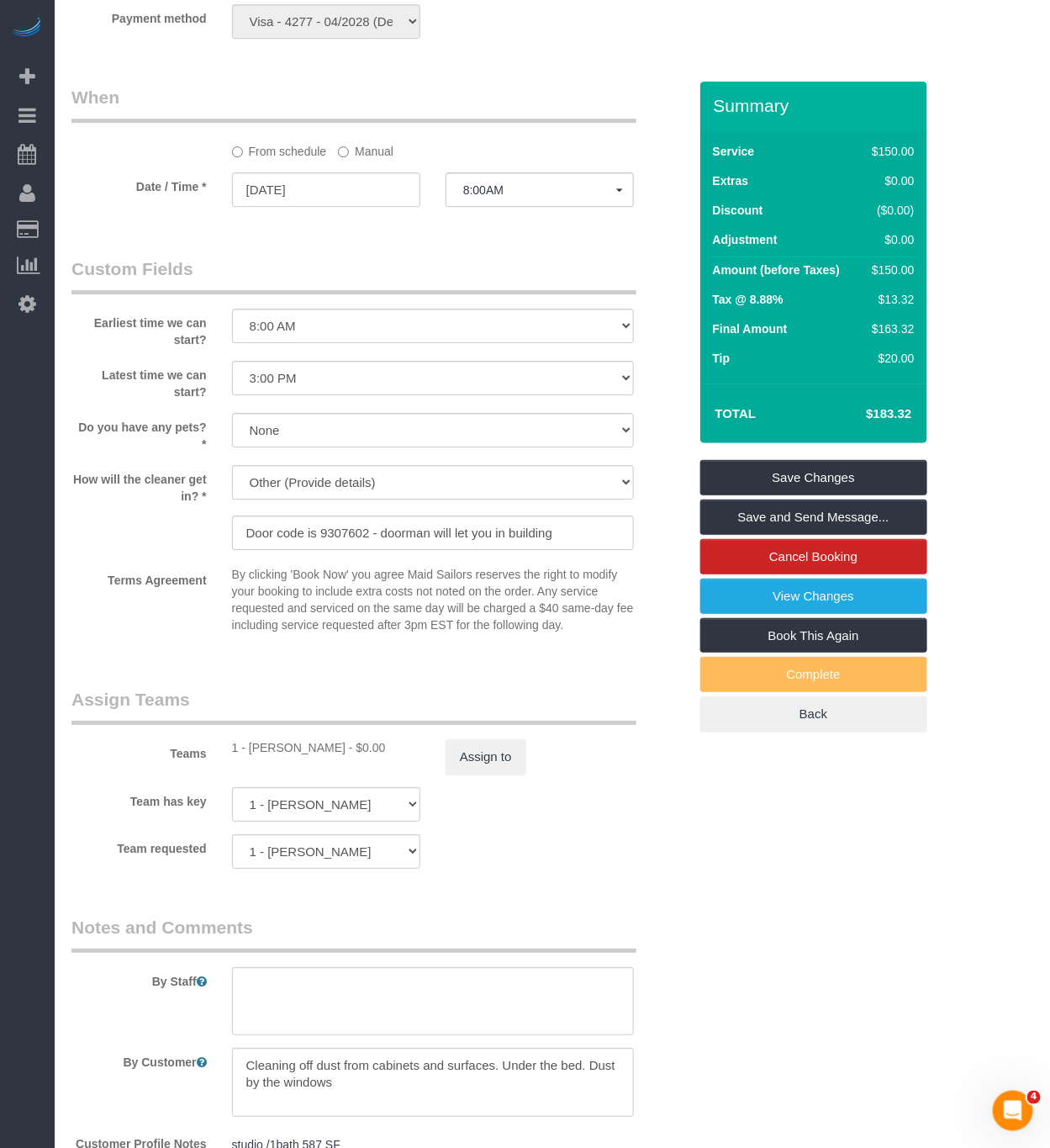
scroll to position [1640, 0]
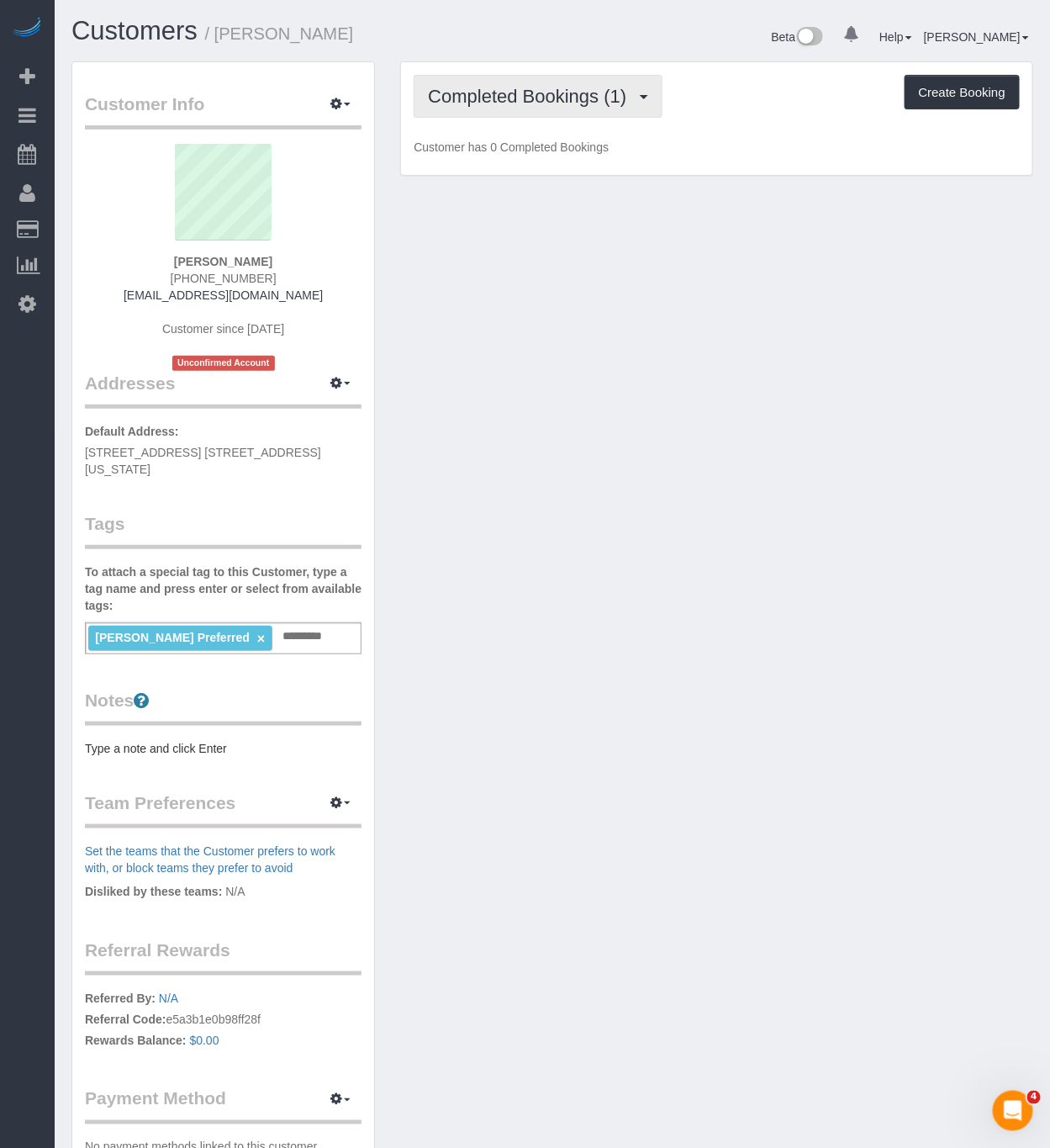
click at [528, 113] on button "Completed Bookings (1)" at bounding box center [538, 97] width 249 height 43
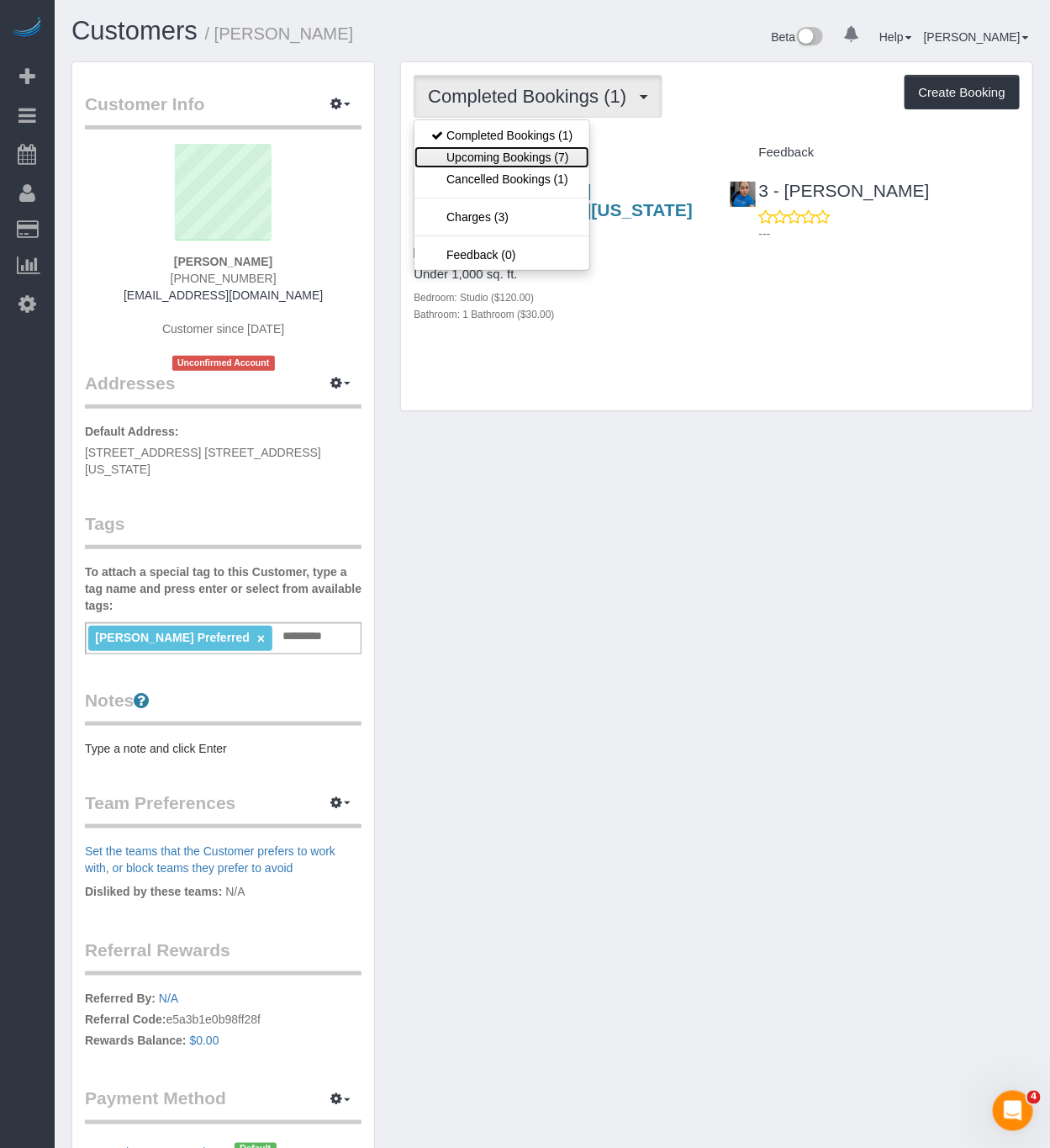
click at [532, 156] on link "Upcoming Bookings (7)" at bounding box center [502, 157] width 175 height 22
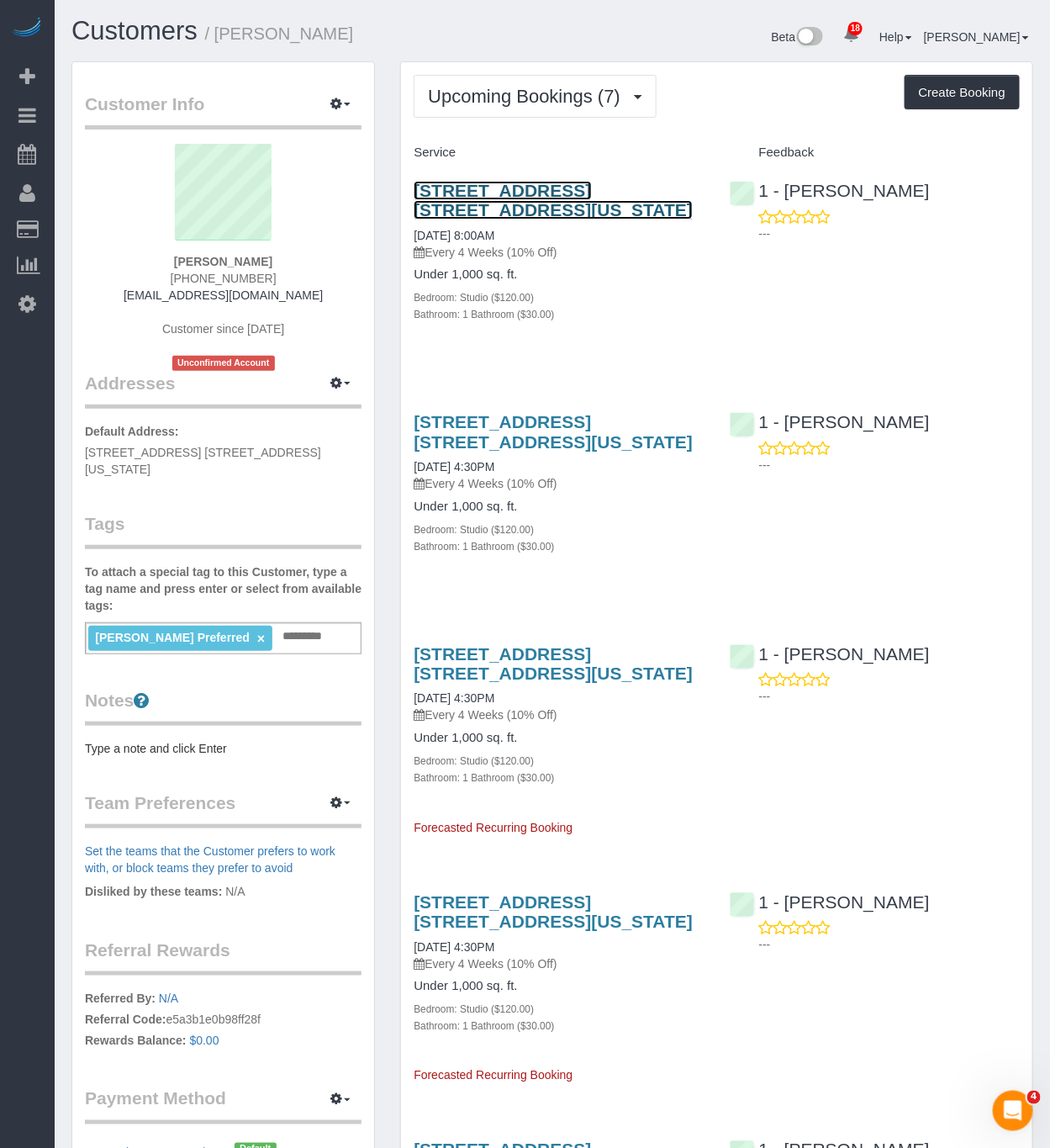
click at [497, 214] on link "160 East 88th Street, Apt. 4l, New York, NY 10128" at bounding box center [553, 200] width 280 height 39
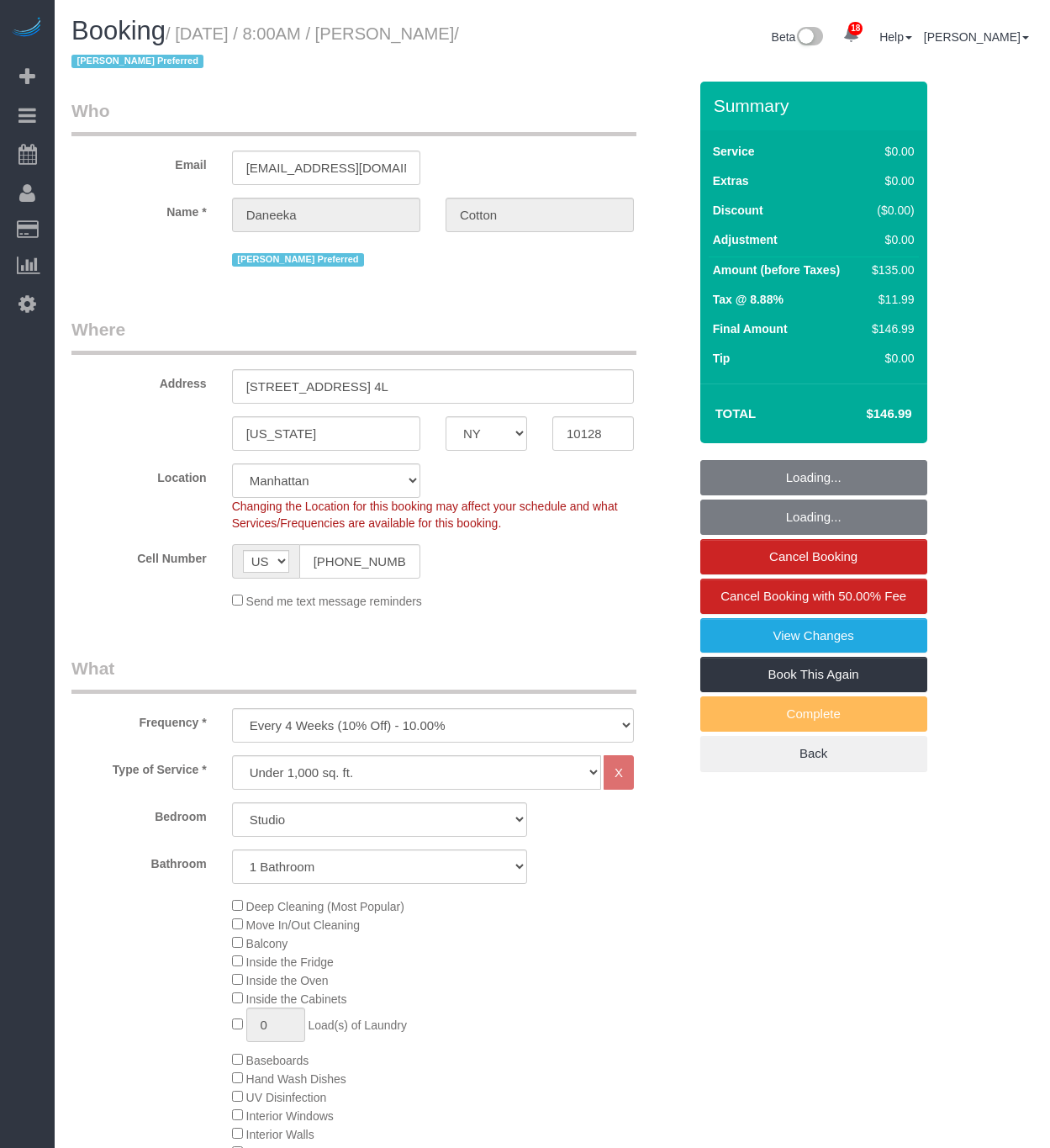
select select "NY"
select select "spot1"
select select "number:89"
select select "number:77"
select select "number:15"
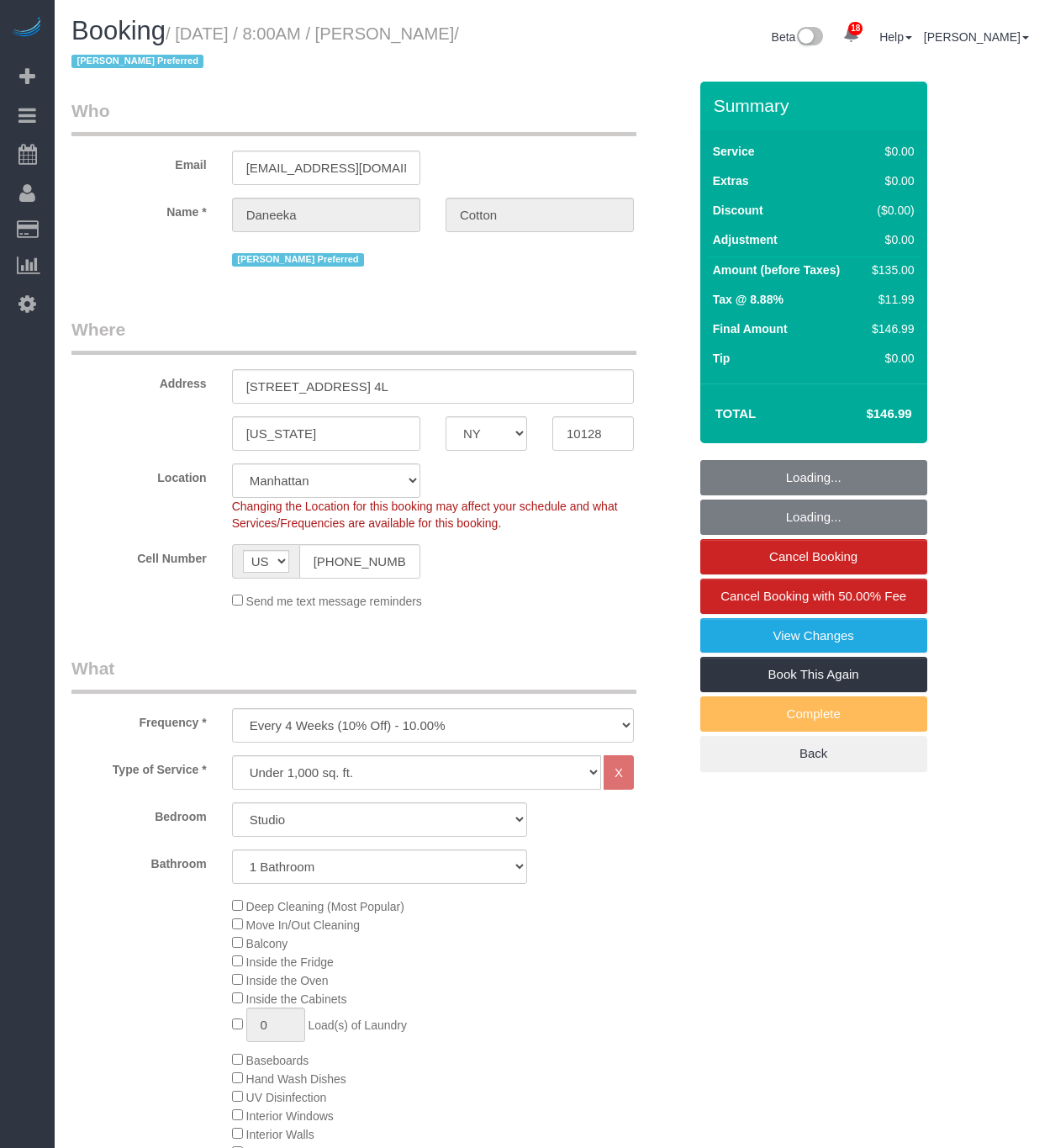
select select "number:5"
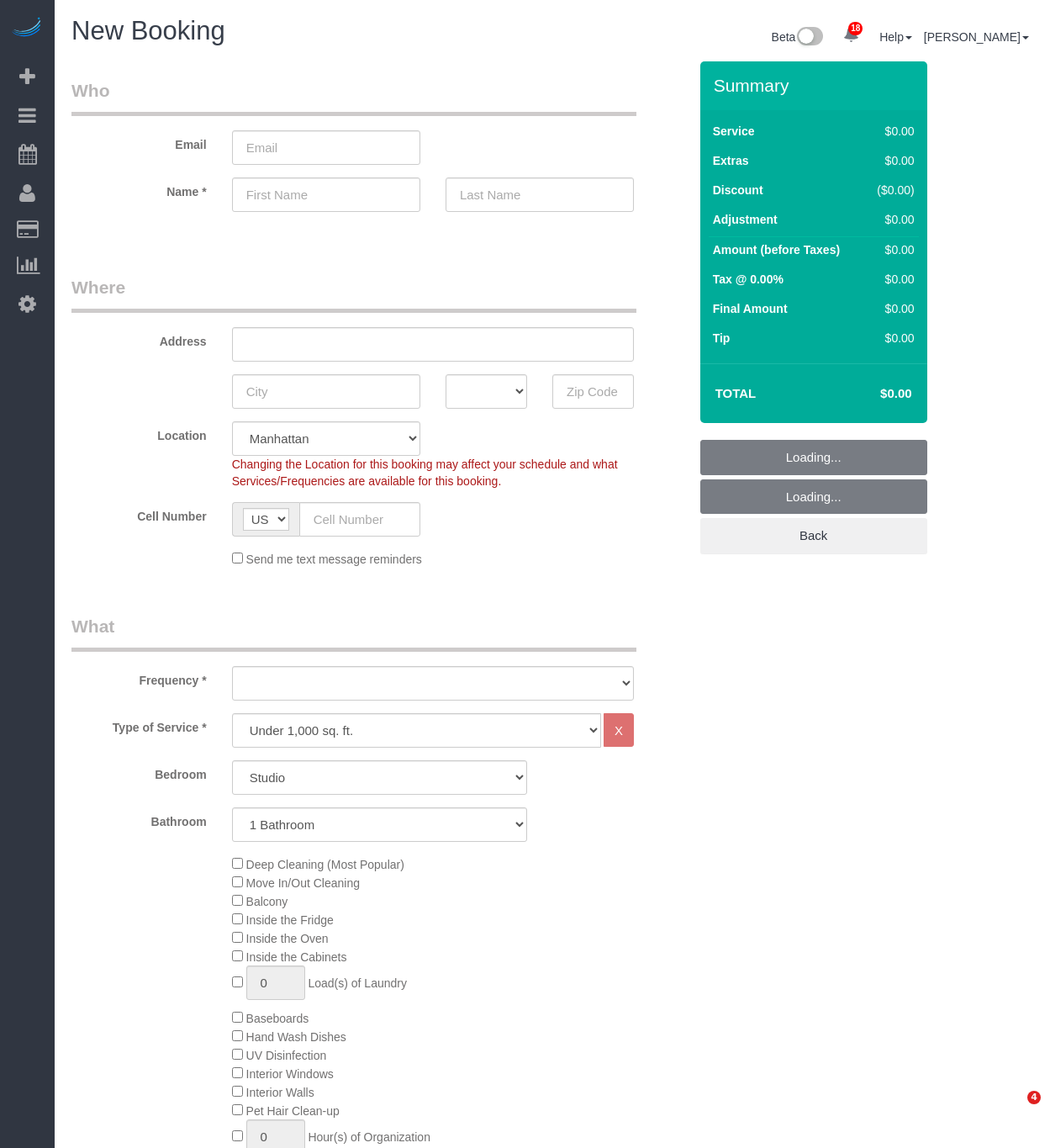
select select "number:89"
select select "number:90"
select select "object:2524"
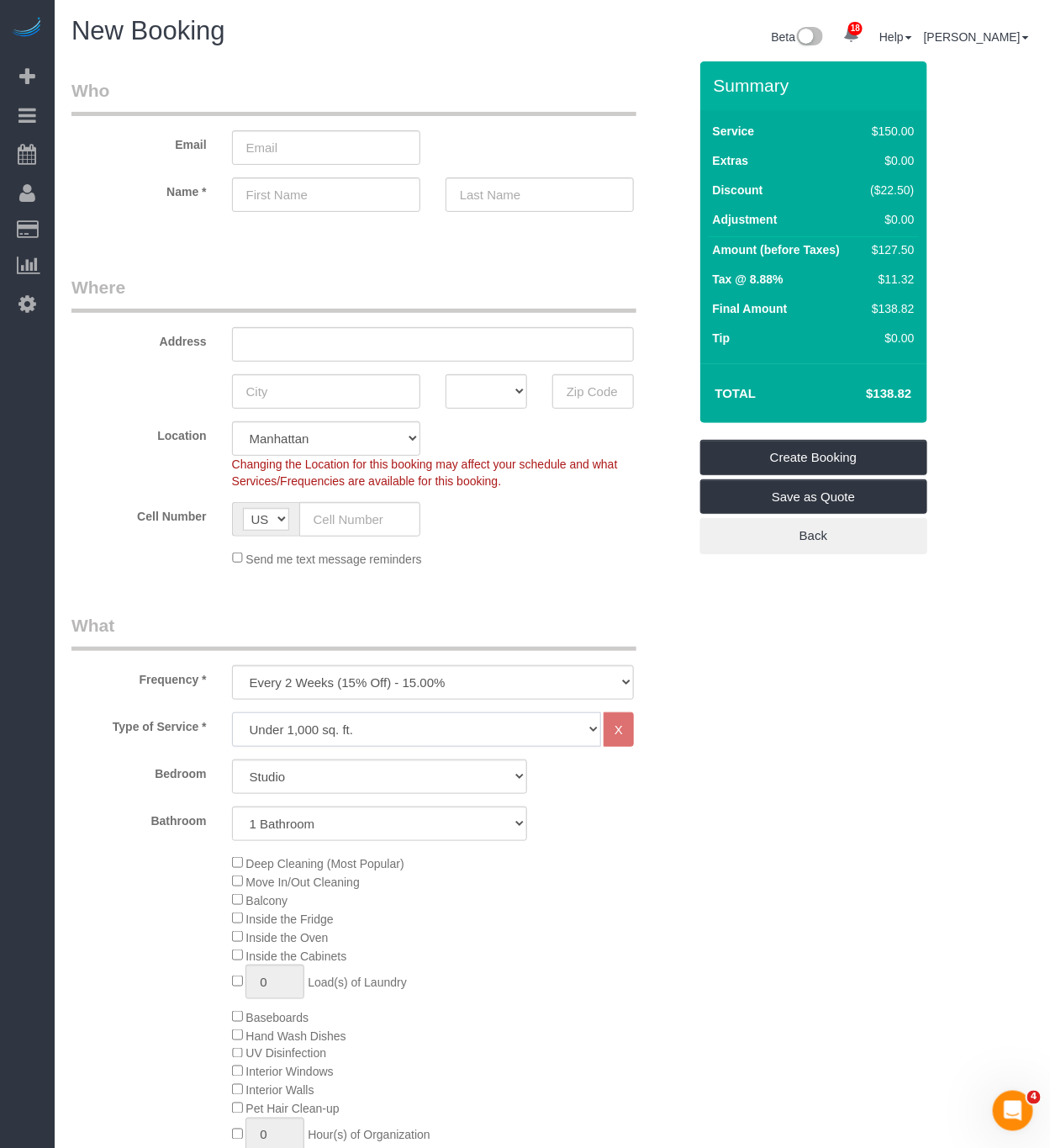
click at [410, 731] on select "Under 1,000 sq. ft. 1,001 - 1,500 sq. ft. 1,500+ sq. ft. Custom Cleaning Office…" at bounding box center [416, 729] width 370 height 34
click at [232, 713] on select "Under 1,000 sq. ft. 1,001 - 1,500 sq. ft. 1,500+ sq. ft. Custom Cleaning Office…" at bounding box center [416, 729] width 370 height 34
click at [384, 777] on select "Studio 1 Bedroom 2 Bedrooms 3 Bedrooms" at bounding box center [379, 776] width 295 height 34
select select "3"
click at [232, 761] on select "Studio 1 Bedroom 2 Bedrooms 3 Bedrooms" at bounding box center [379, 776] width 295 height 34
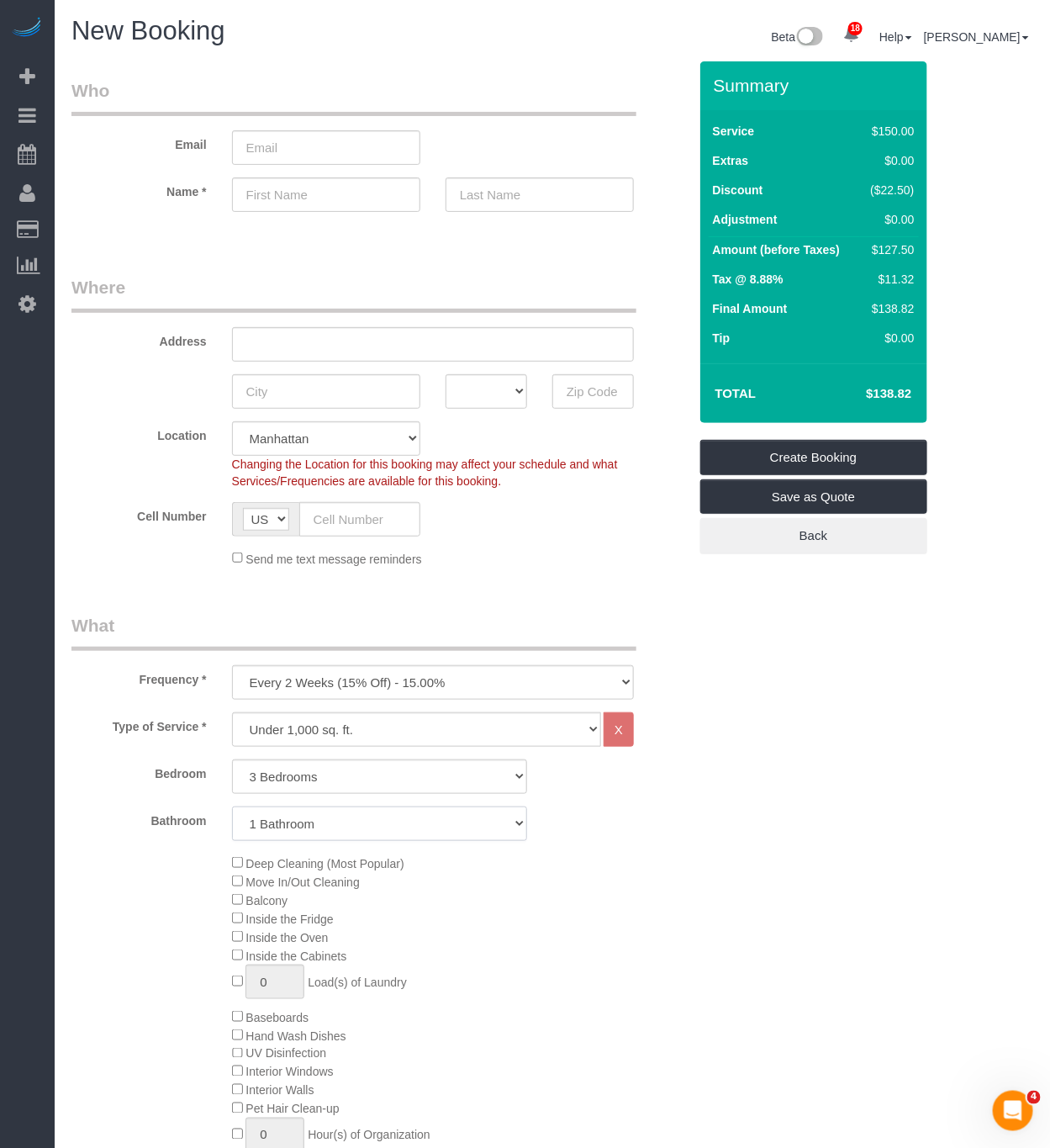
click at [344, 831] on select "1 Bathroom 2 Bathrooms" at bounding box center [379, 823] width 295 height 34
select select "2"
click at [232, 809] on select "1 Bathroom 2 Bathrooms" at bounding box center [379, 823] width 295 height 34
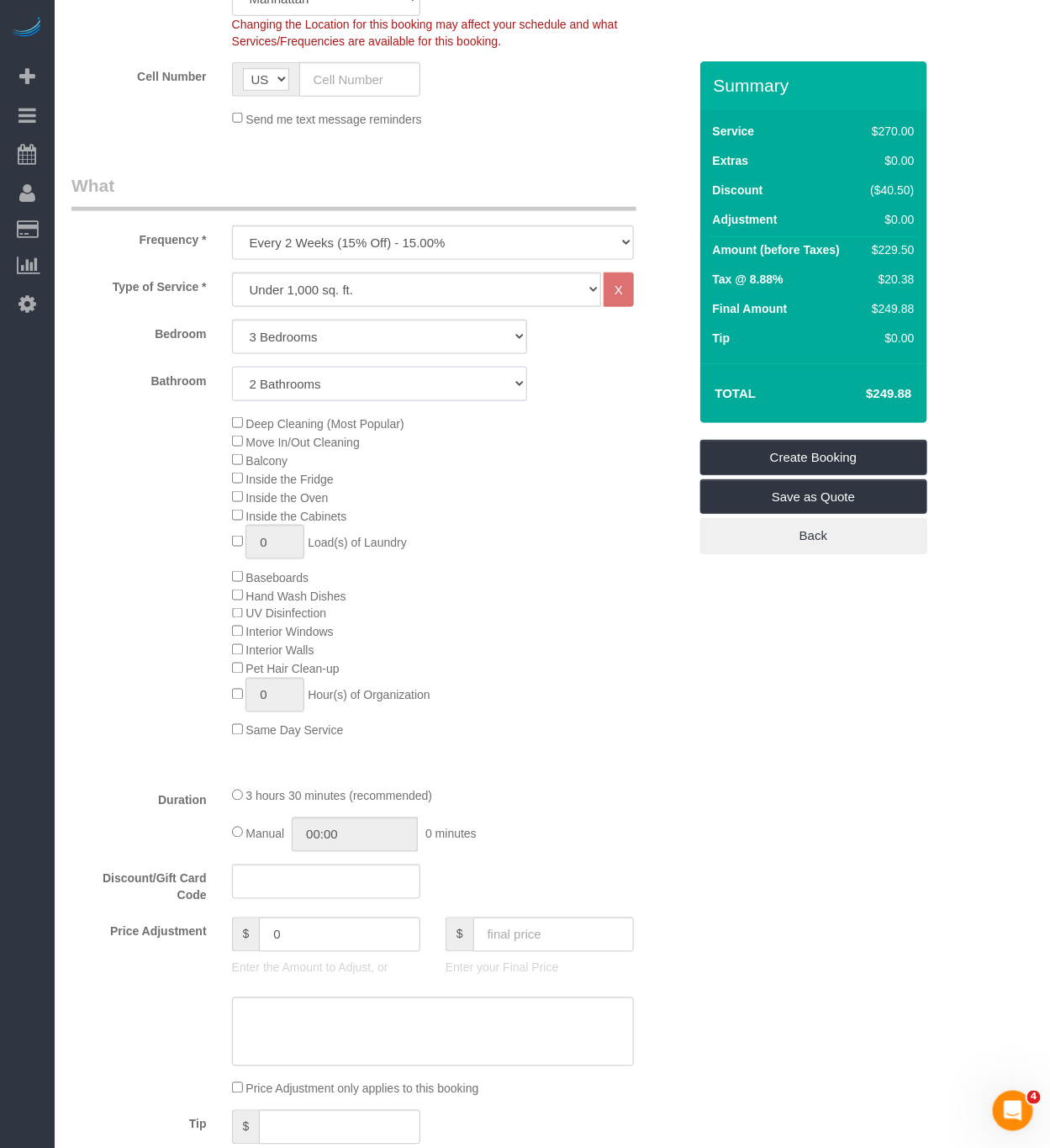
scroll to position [505, 0]
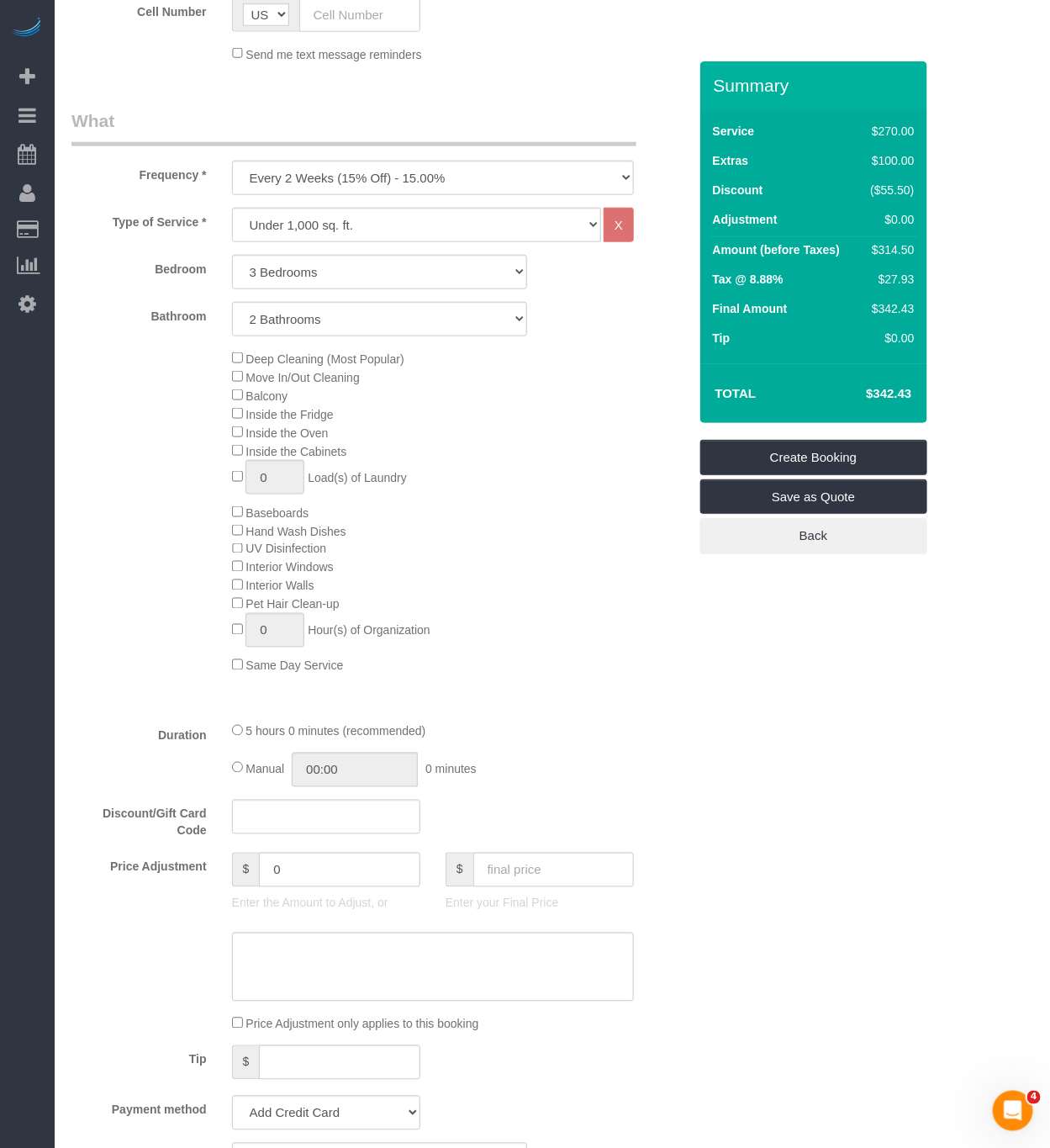
click at [684, 535] on div "Deep Cleaning (Most Popular) Move In/Out Cleaning Balcony Inside the Fridge Ins…" at bounding box center [459, 511] width 481 height 326
